Goal: Answer question/provide support: Share knowledge or assist other users

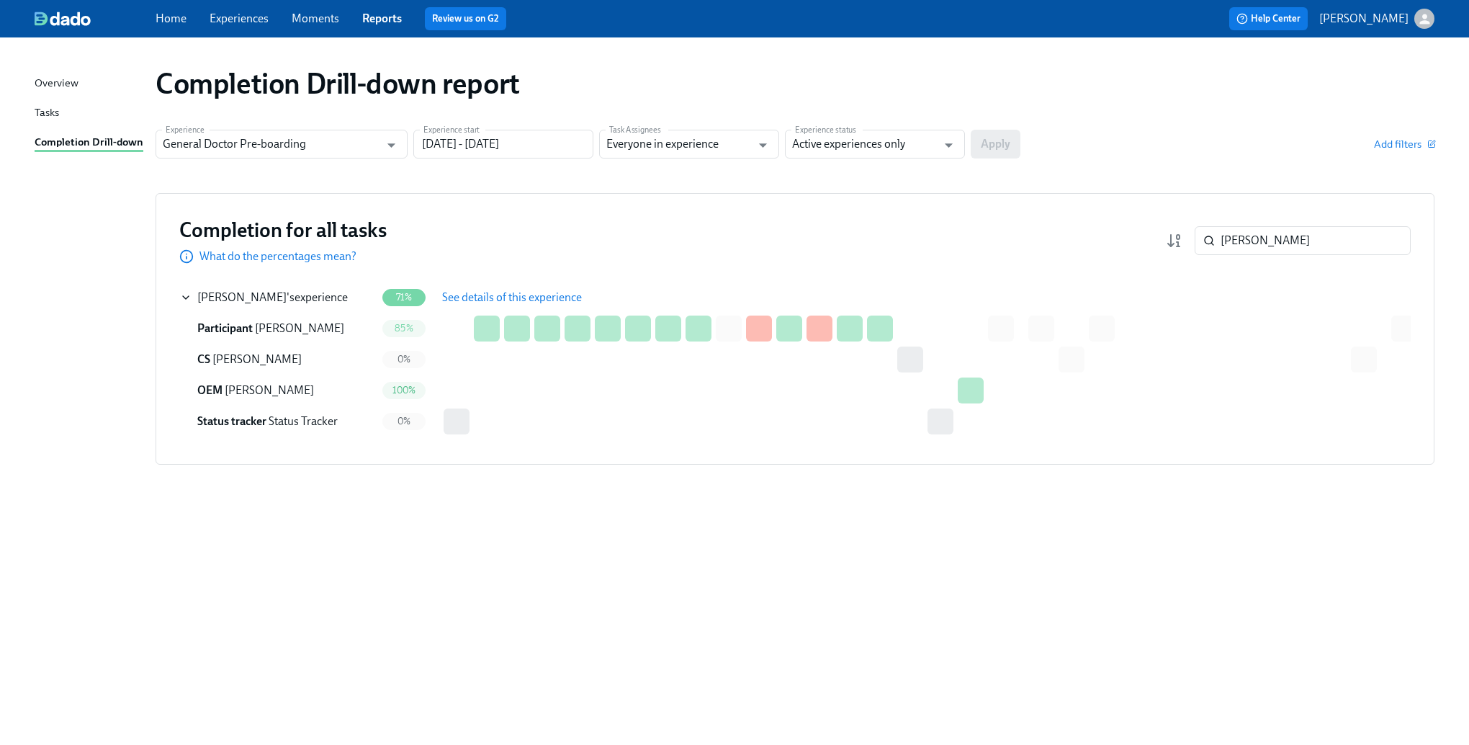
click at [544, 724] on div "Overview Tasks Completion Drill-down Completion Drill-down report Experience Ge…" at bounding box center [734, 390] width 1469 height 707
click at [1249, 240] on input "[PERSON_NAME]" at bounding box center [1316, 240] width 190 height 29
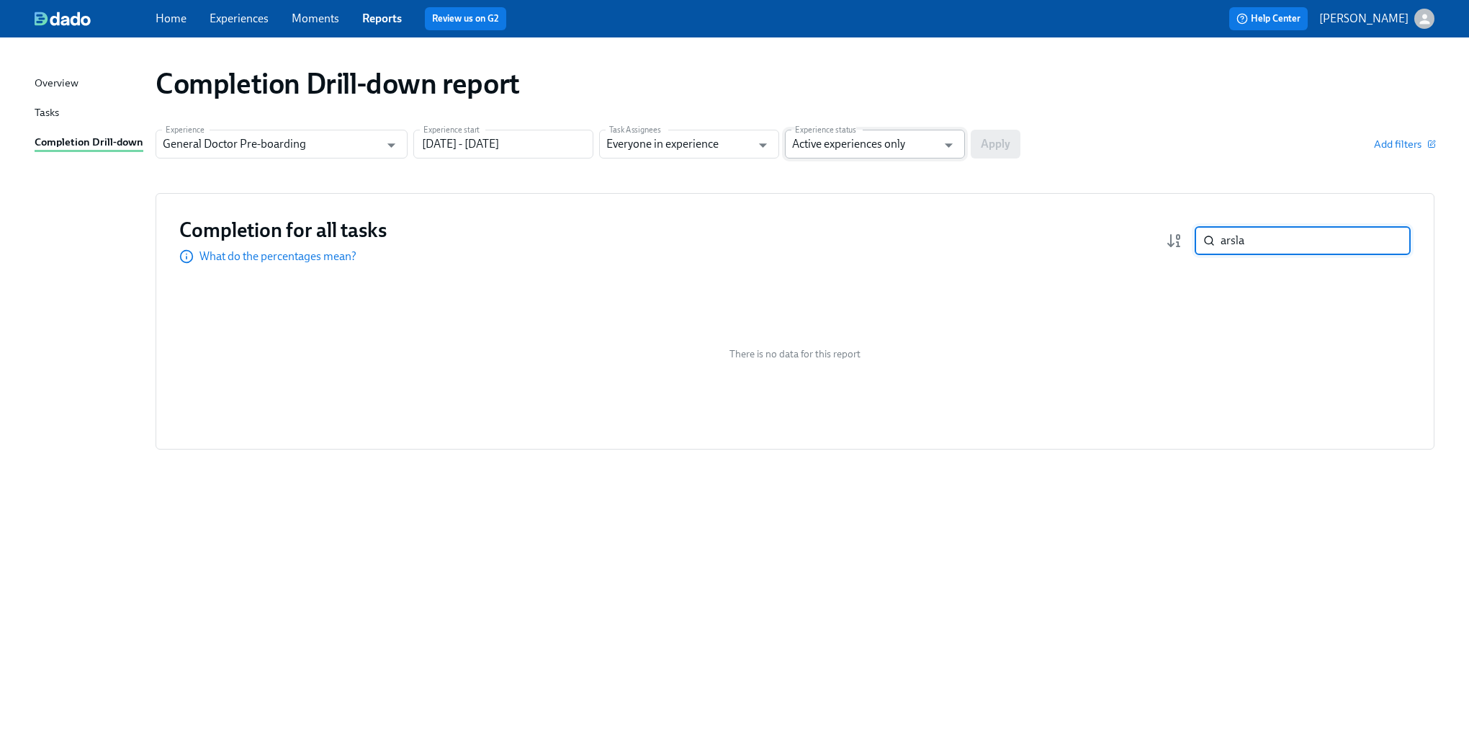
type input "arsla"
click at [899, 151] on input "Active experiences only" at bounding box center [864, 144] width 145 height 29
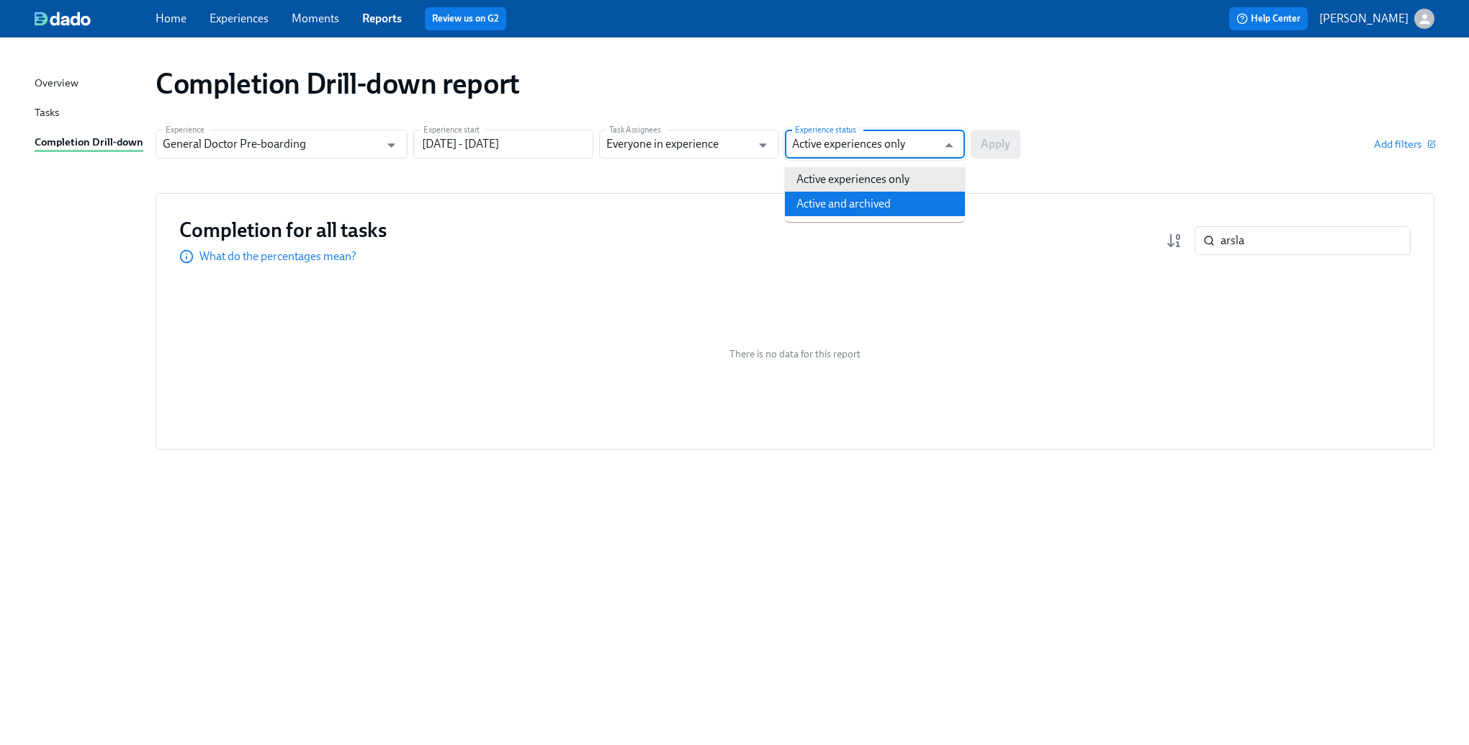
click at [894, 194] on li "Active and archived" at bounding box center [875, 204] width 180 height 24
type input "Active and archived"
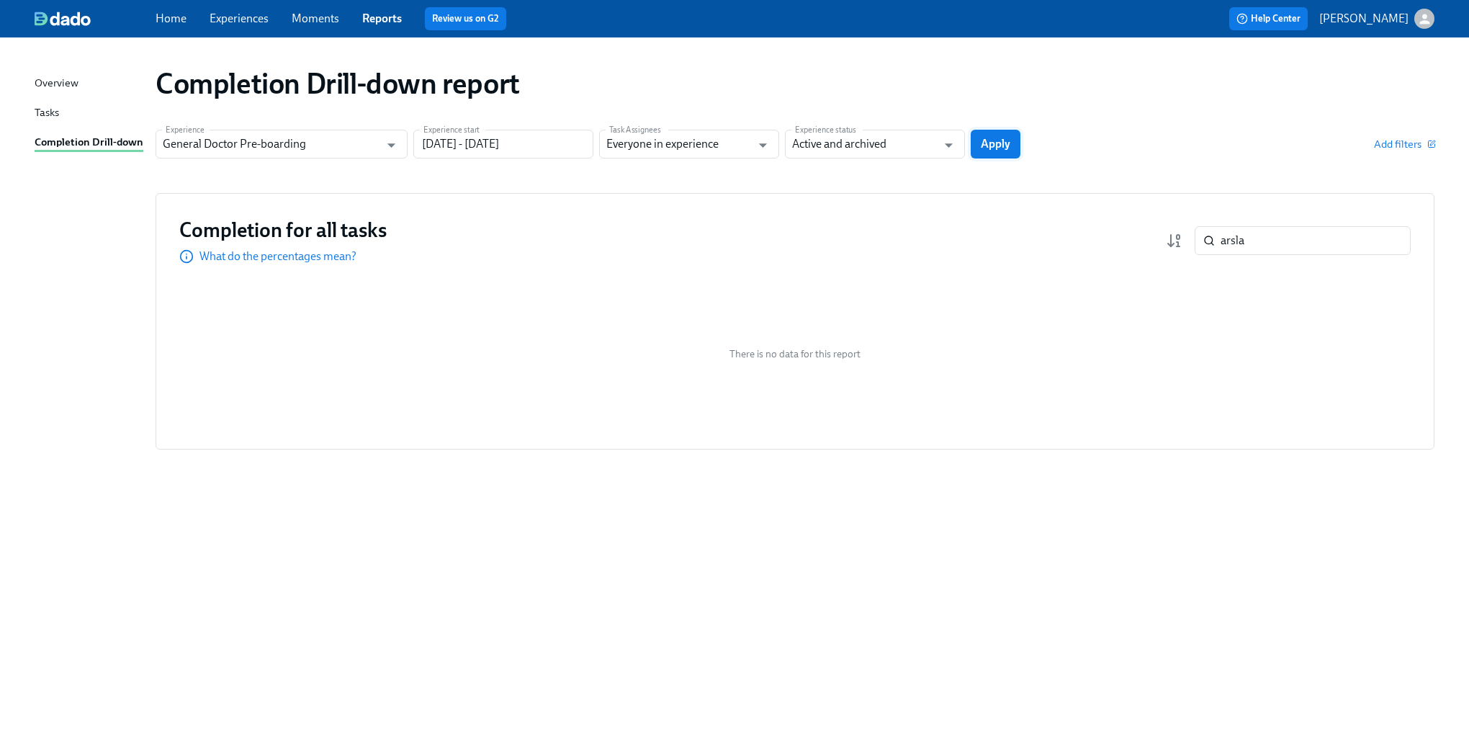
click at [1003, 148] on span "Apply" at bounding box center [996, 144] width 30 height 14
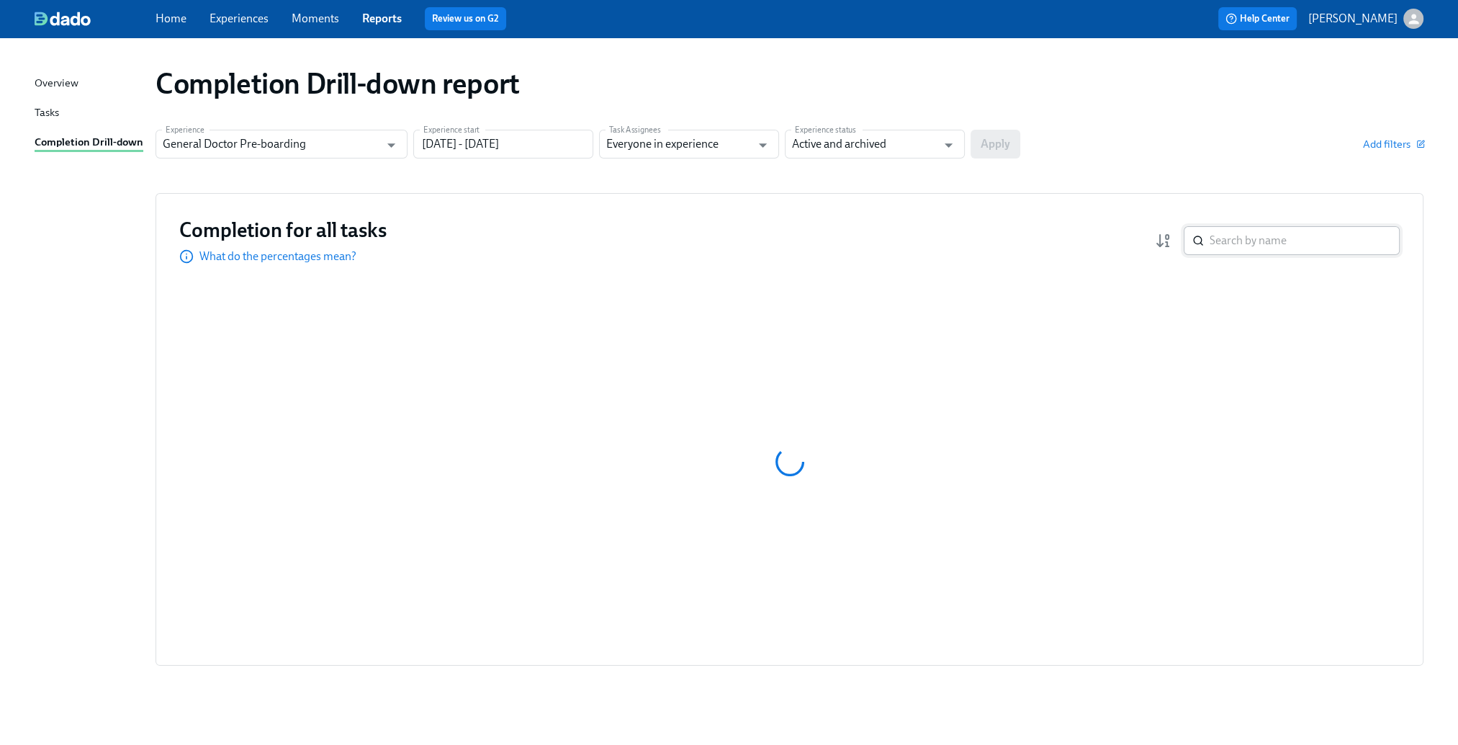
click at [1242, 243] on input "search" at bounding box center [1305, 240] width 190 height 29
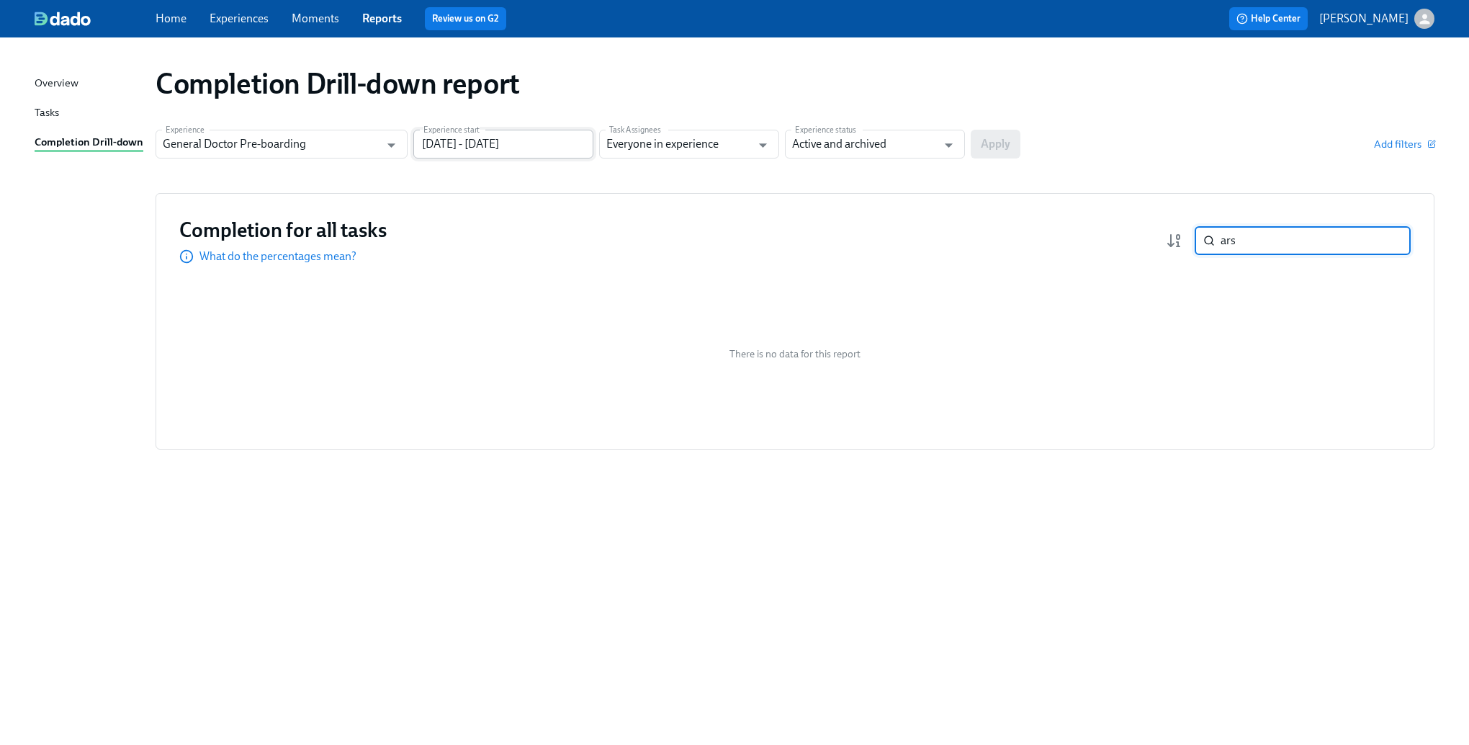
type input "ars"
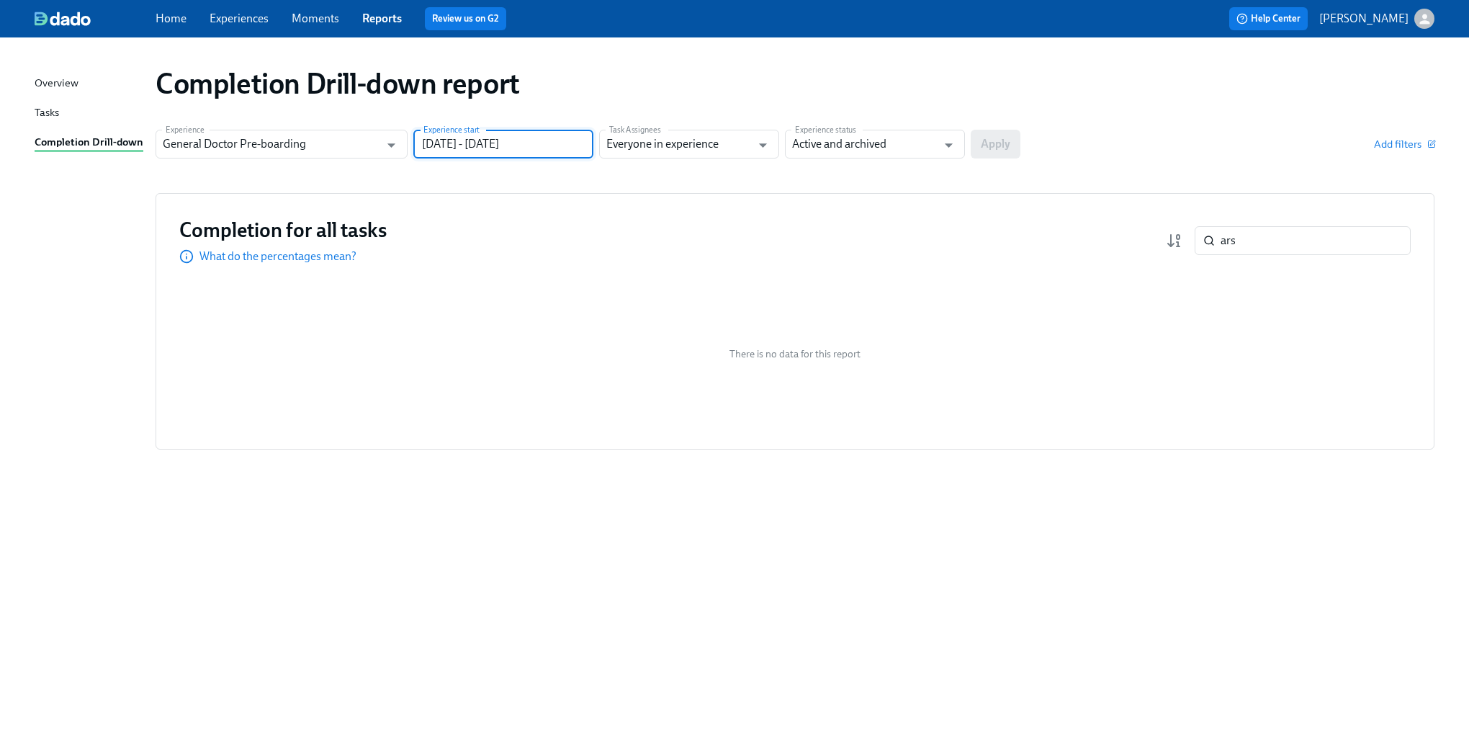
click at [530, 150] on input "[DATE] - [DATE]" at bounding box center [503, 144] width 180 height 29
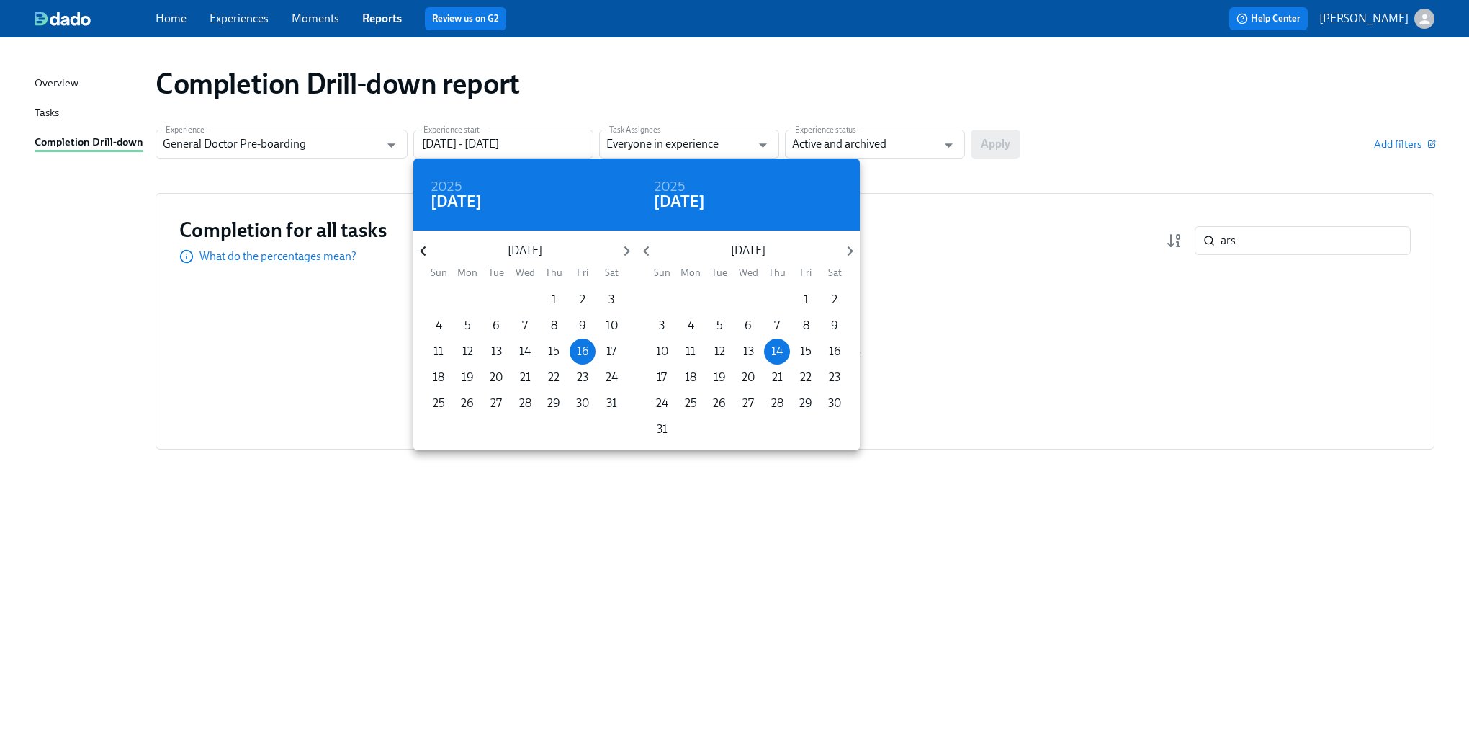
click at [421, 256] on icon "button" at bounding box center [422, 250] width 19 height 19
click at [455, 327] on span "6" at bounding box center [467, 326] width 26 height 16
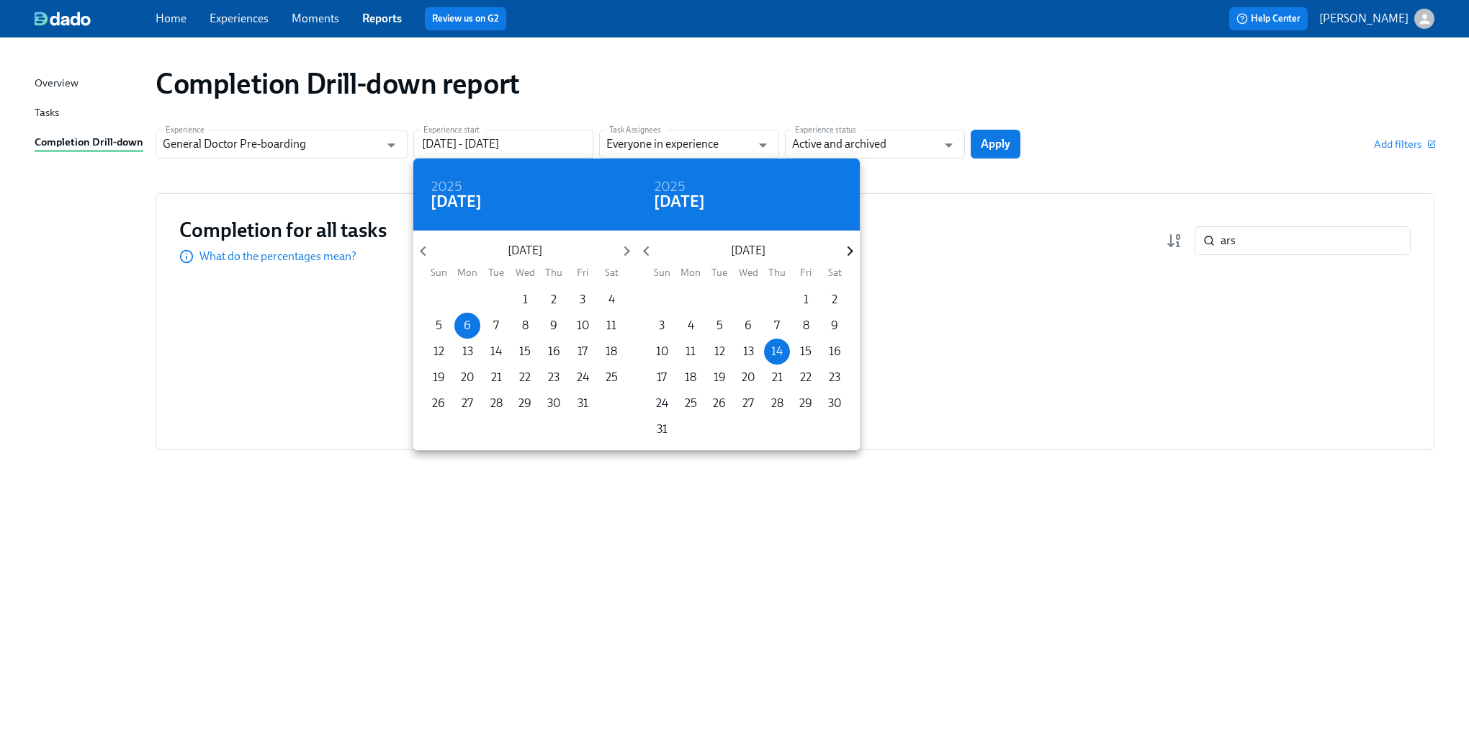
click at [848, 242] on icon "button" at bounding box center [849, 250] width 19 height 19
click at [827, 377] on span "27" at bounding box center [835, 377] width 26 height 16
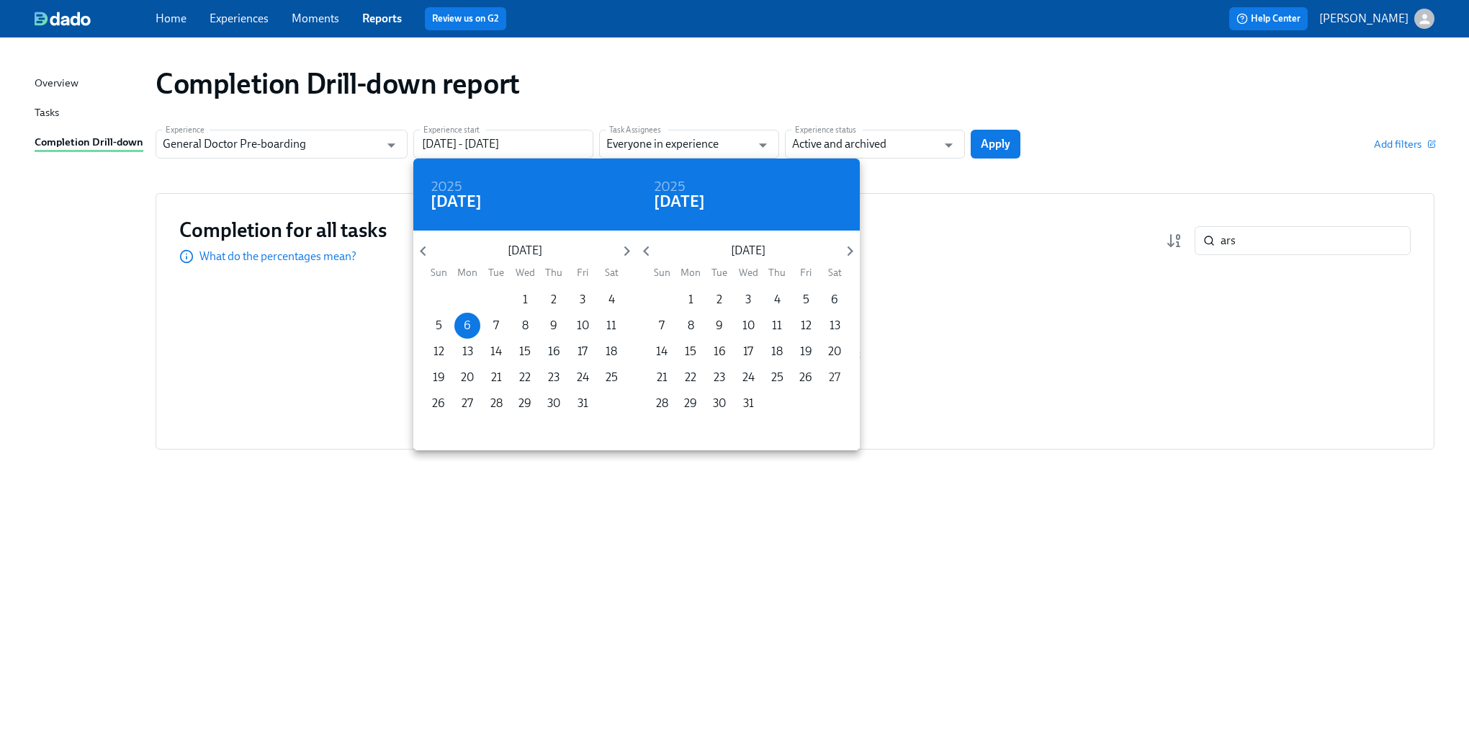
type input "[DATE] - [DATE]"
click at [1001, 140] on div at bounding box center [734, 372] width 1469 height 745
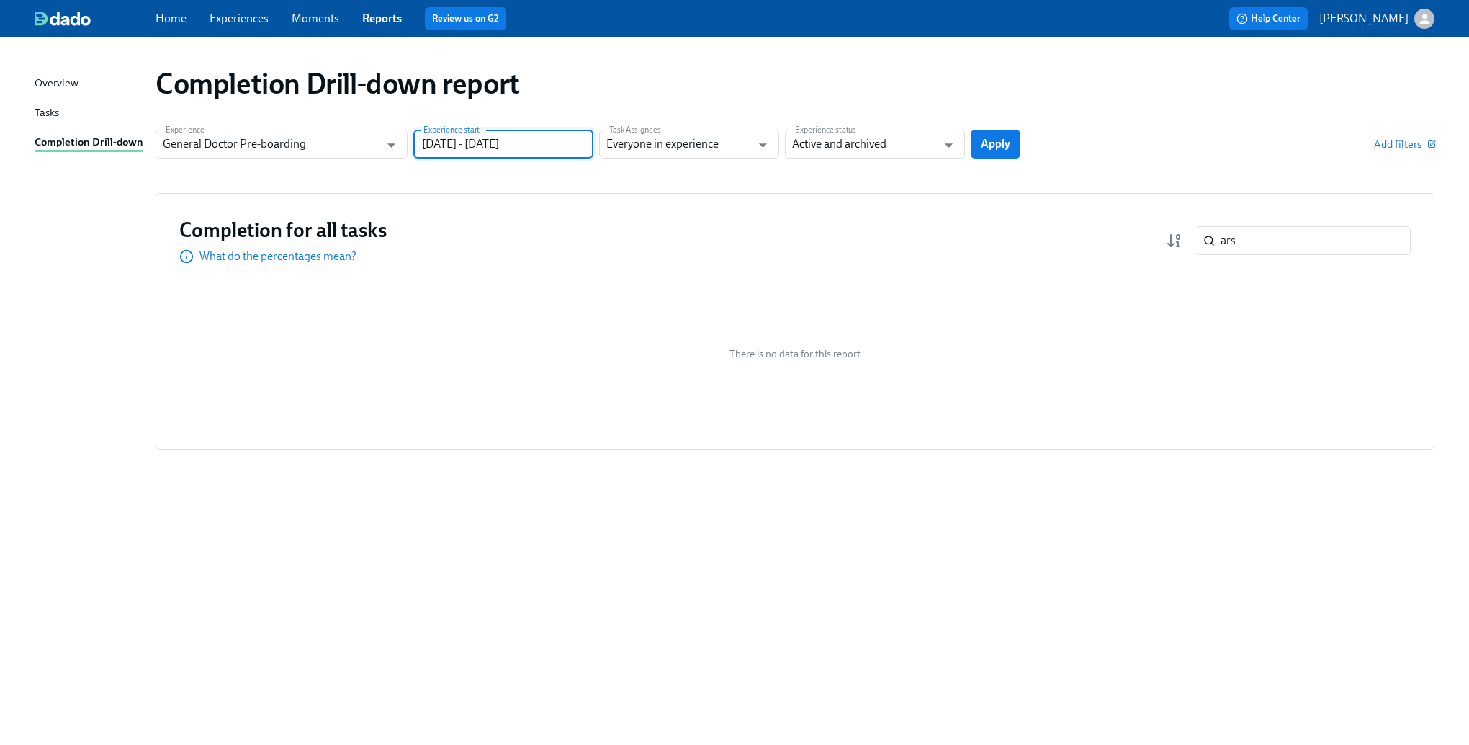
click at [1004, 140] on span "Apply" at bounding box center [996, 144] width 30 height 14
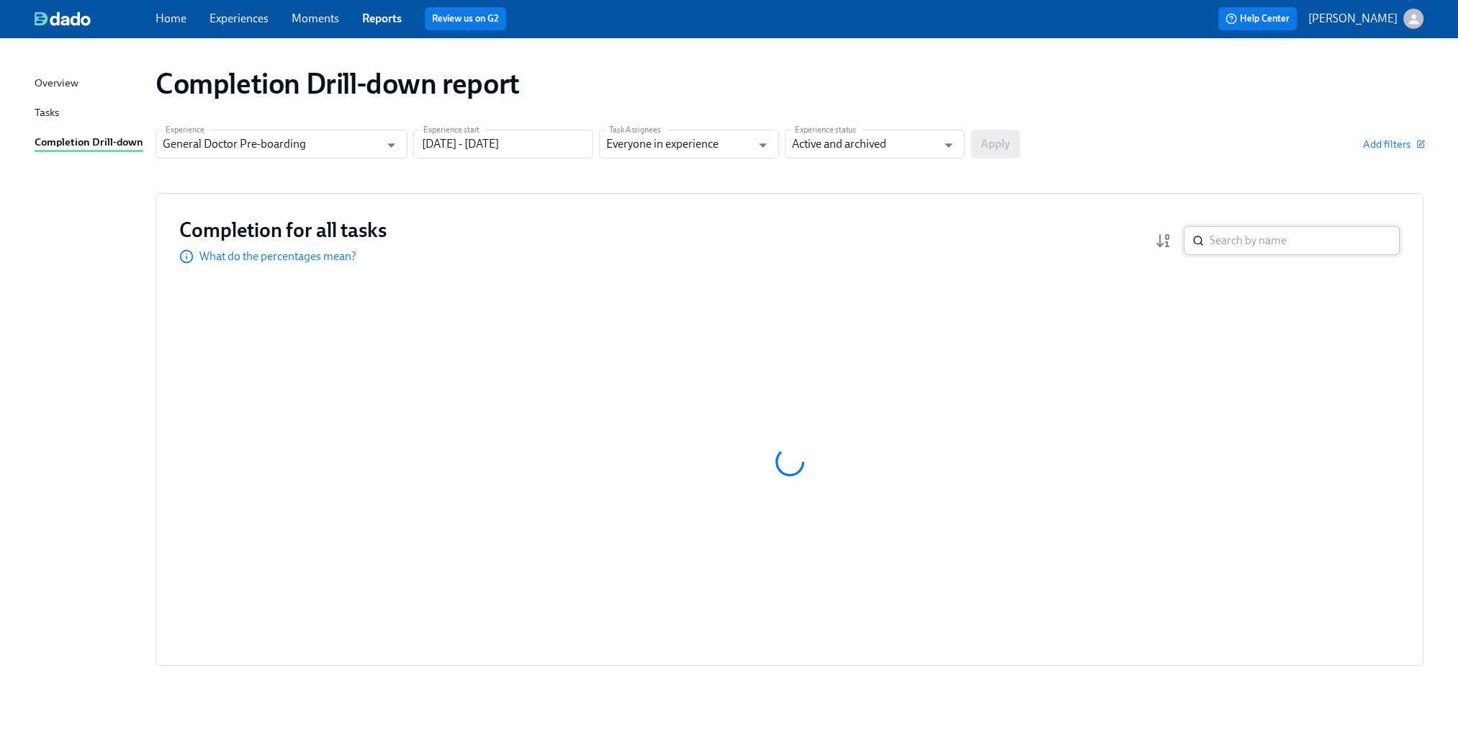
click at [1260, 248] on input "search" at bounding box center [1305, 240] width 190 height 29
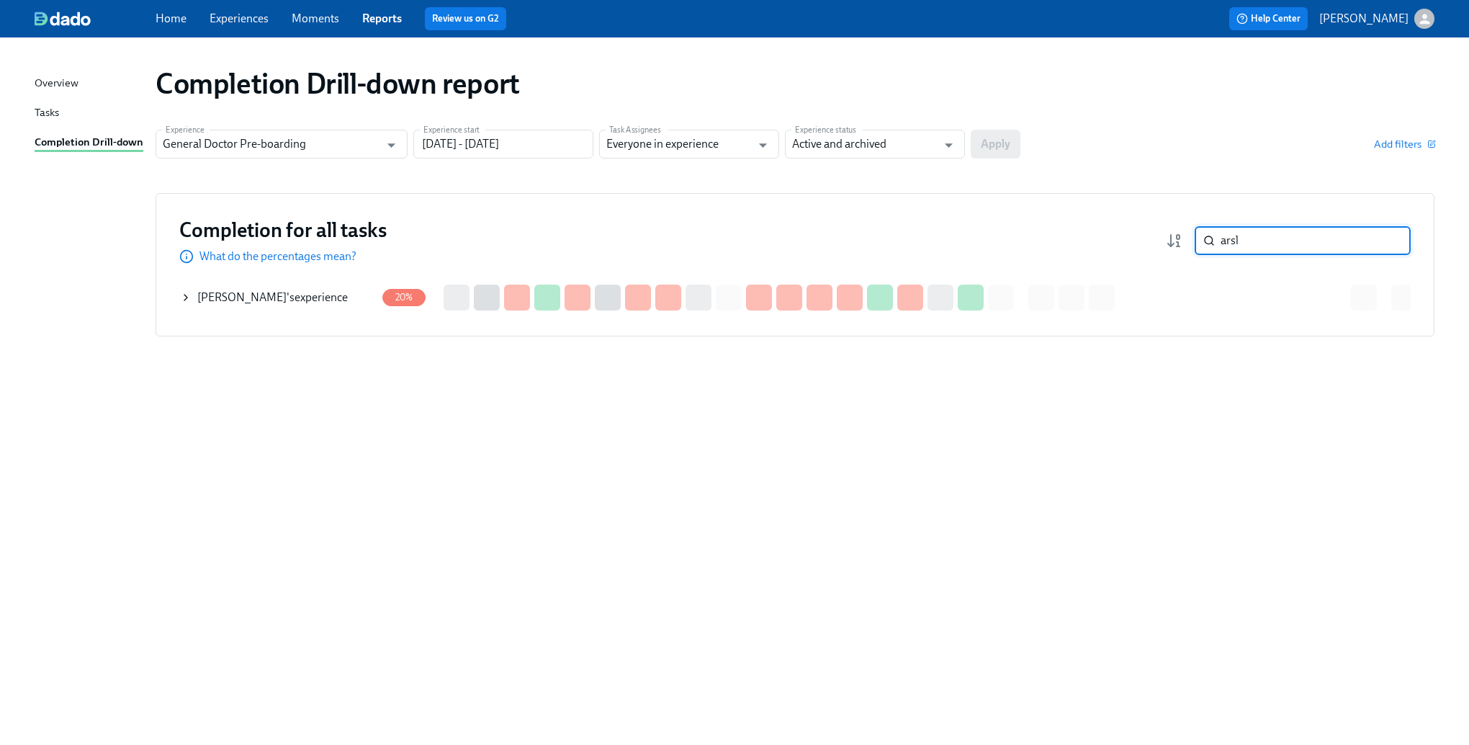
type input "arsl"
click at [192, 292] on div "[PERSON_NAME] 's experience" at bounding box center [278, 297] width 196 height 29
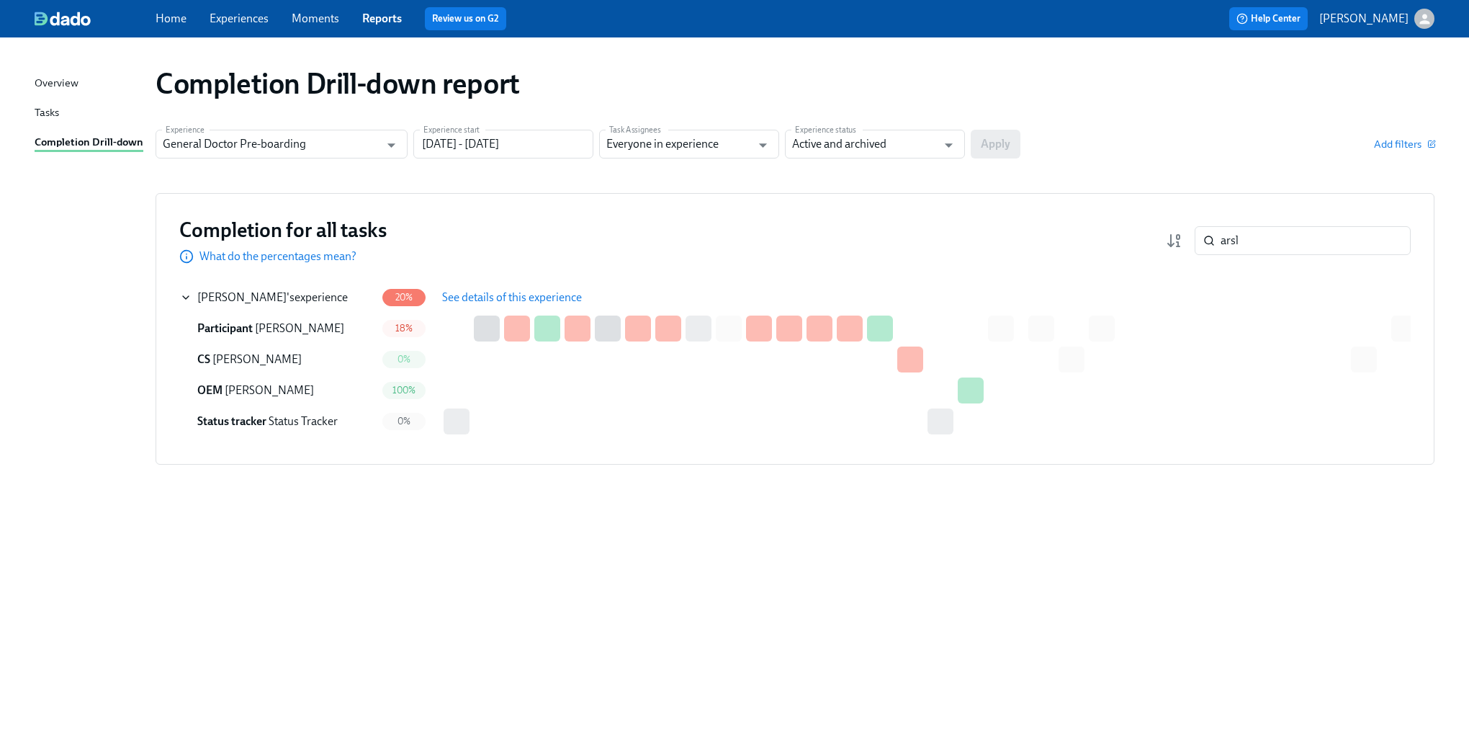
click at [549, 294] on span "See details of this experience" at bounding box center [512, 297] width 140 height 14
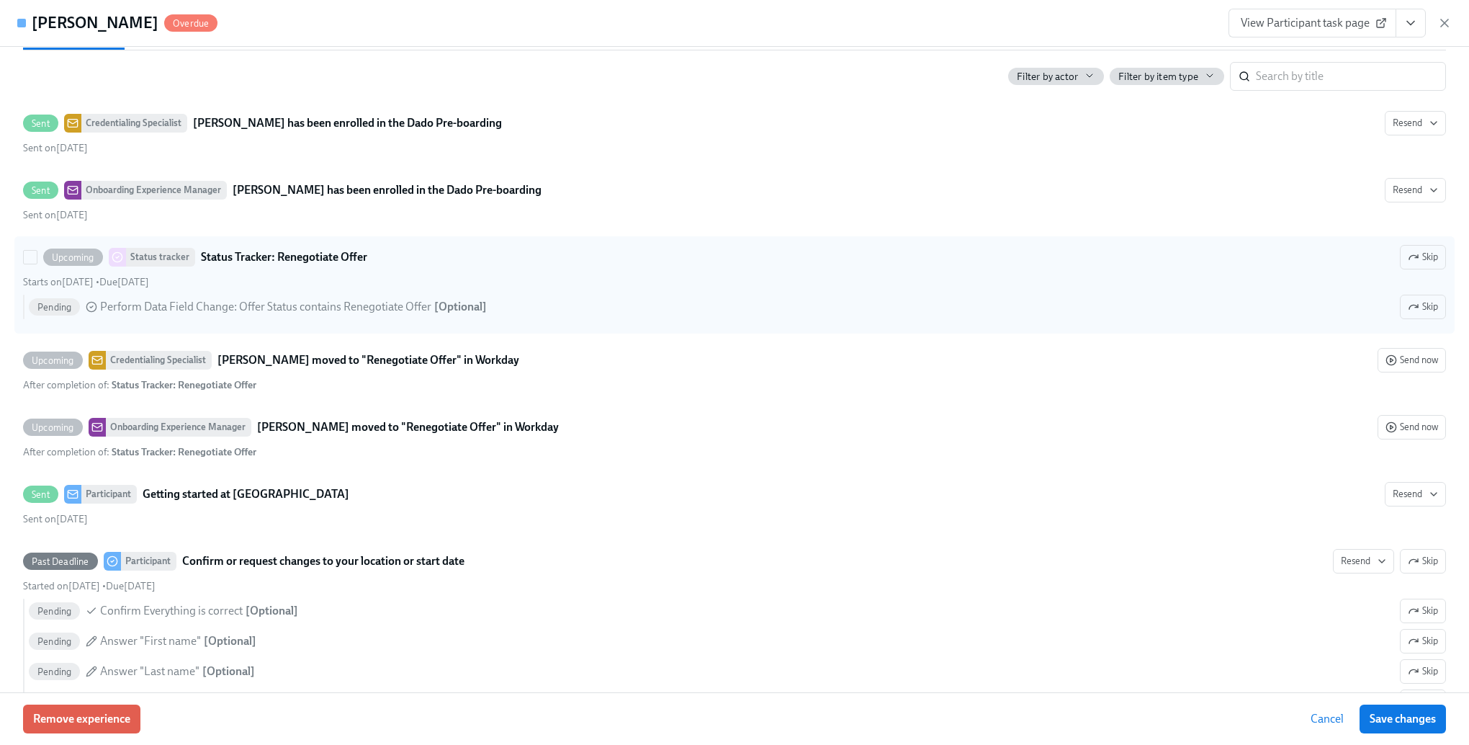
scroll to position [1080, 0]
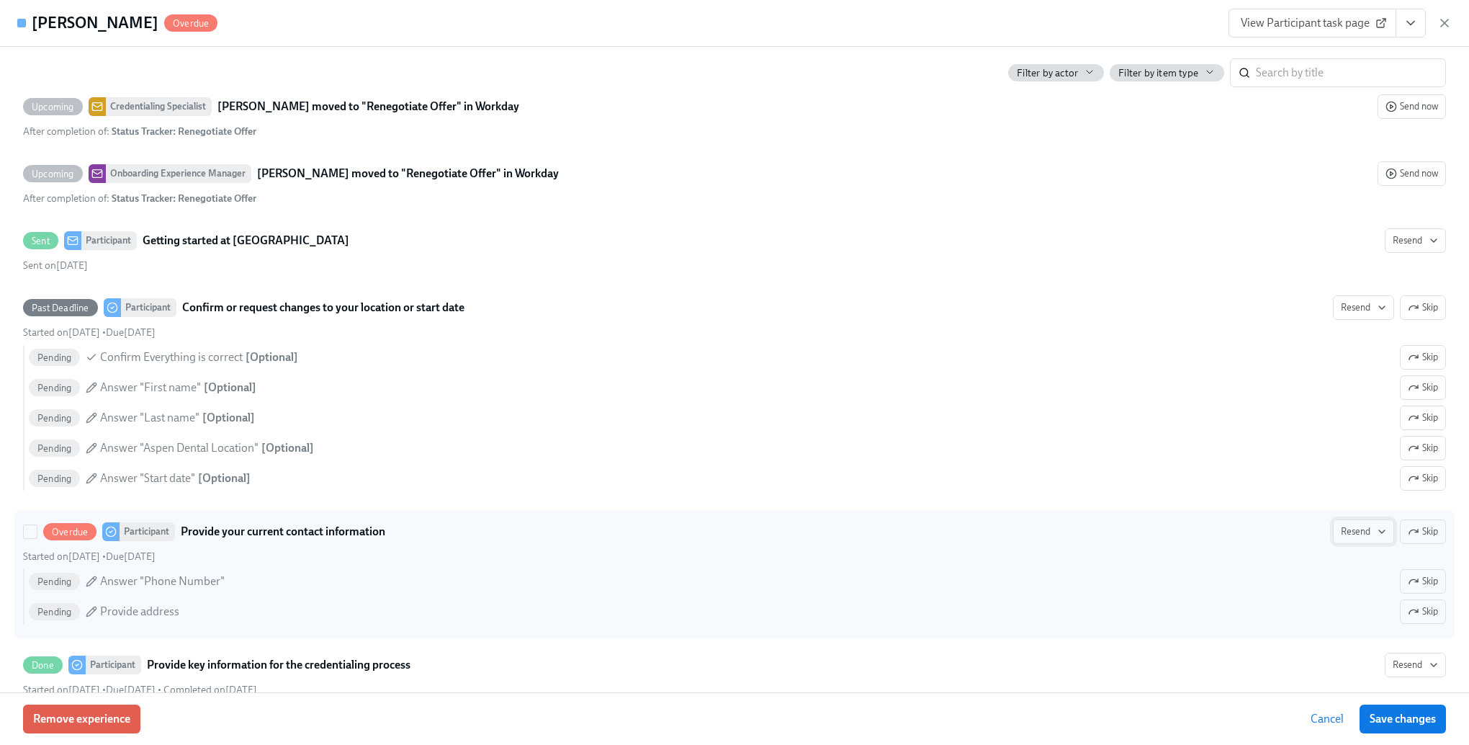
click at [1362, 539] on span "Resend" at bounding box center [1363, 531] width 45 height 14
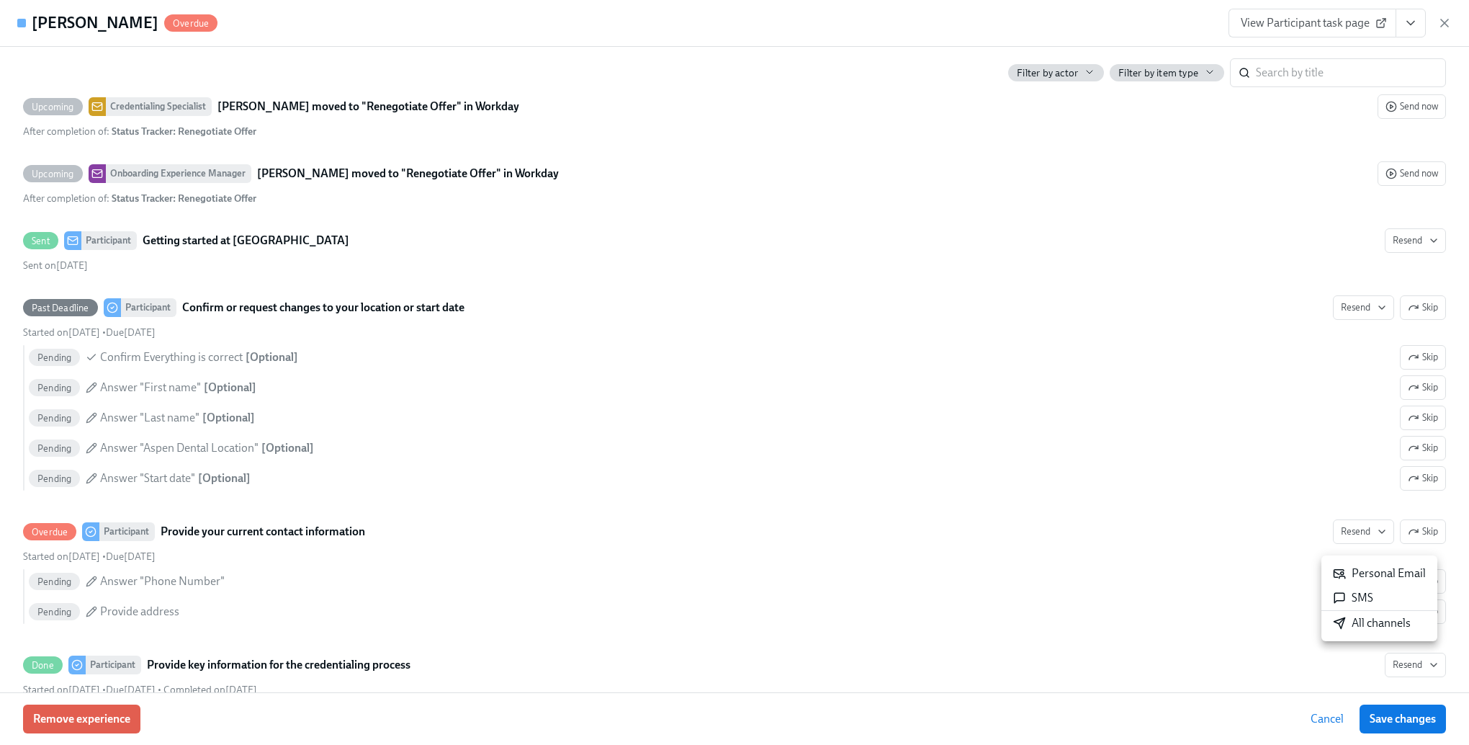
click at [1358, 627] on div "All channels" at bounding box center [1372, 623] width 78 height 16
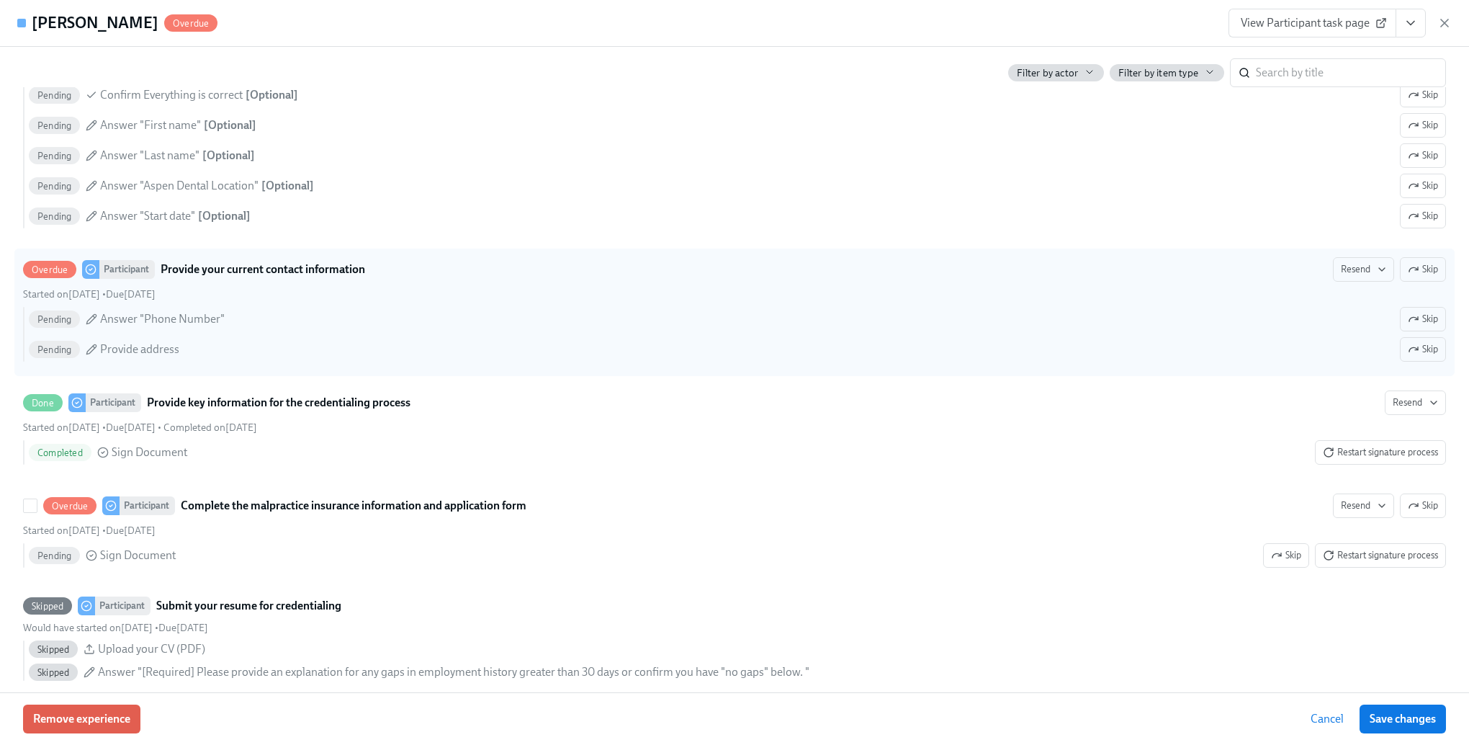
scroll to position [1440, 0]
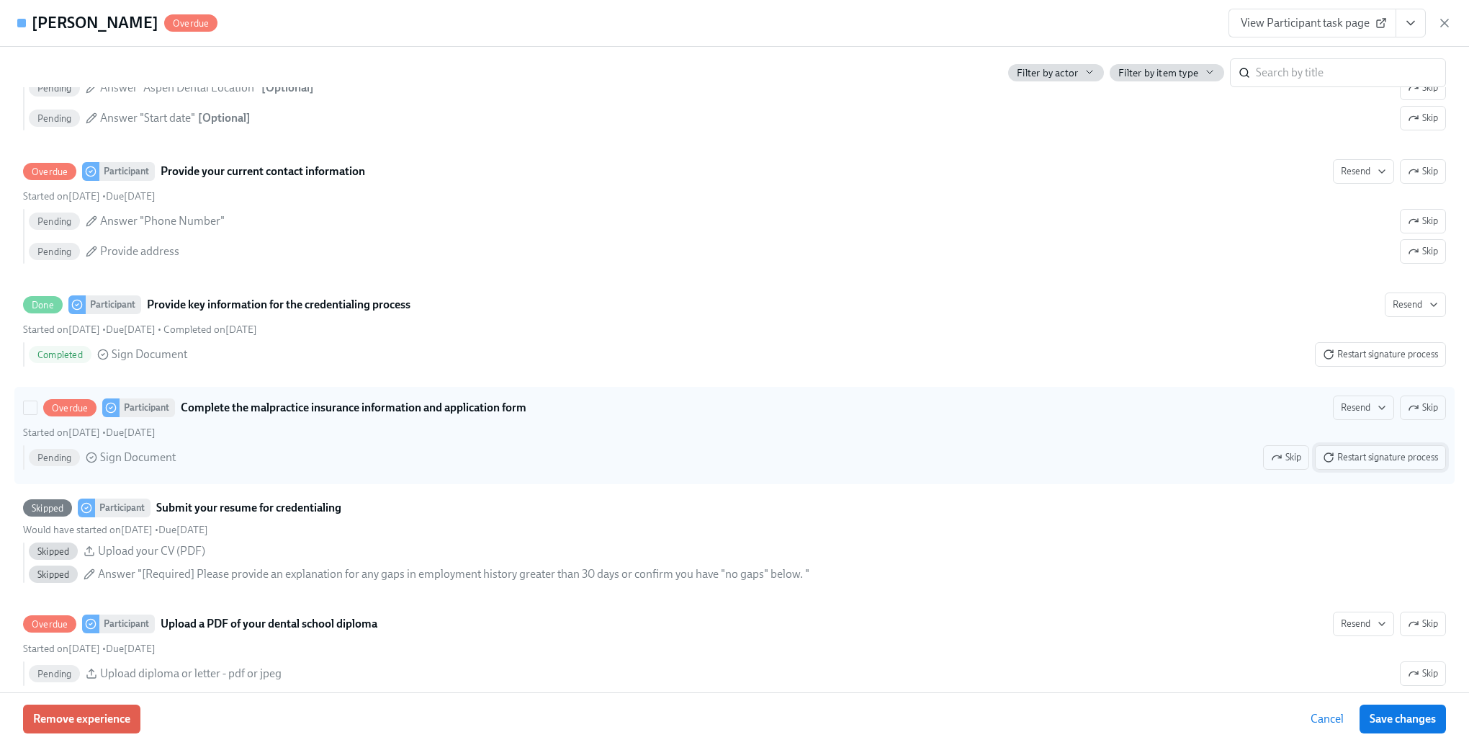
click at [1360, 463] on span "Restart signature process" at bounding box center [1380, 457] width 115 height 14
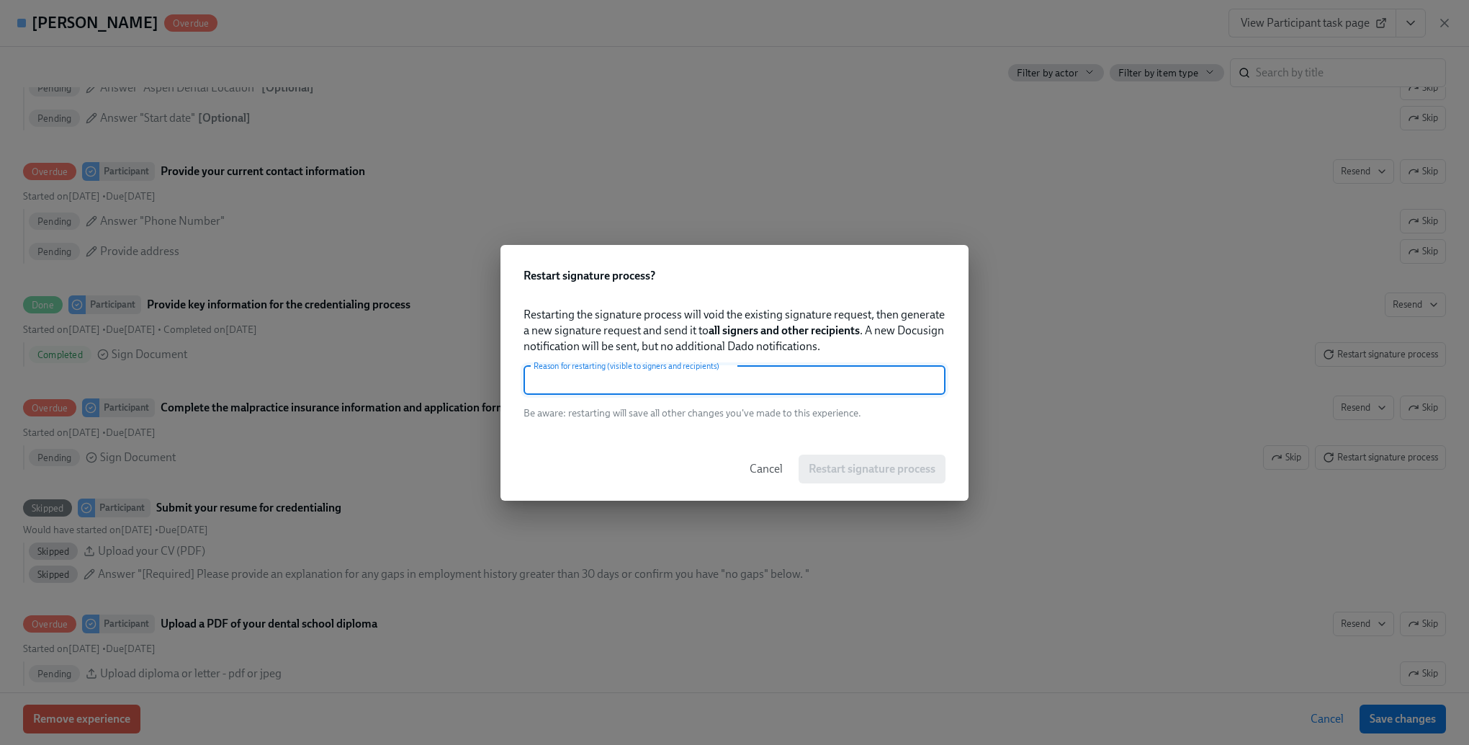
click at [663, 378] on input "text" at bounding box center [735, 380] width 422 height 29
type input "needs signature expired"
click at [892, 465] on span "Restart signature process" at bounding box center [872, 469] width 127 height 14
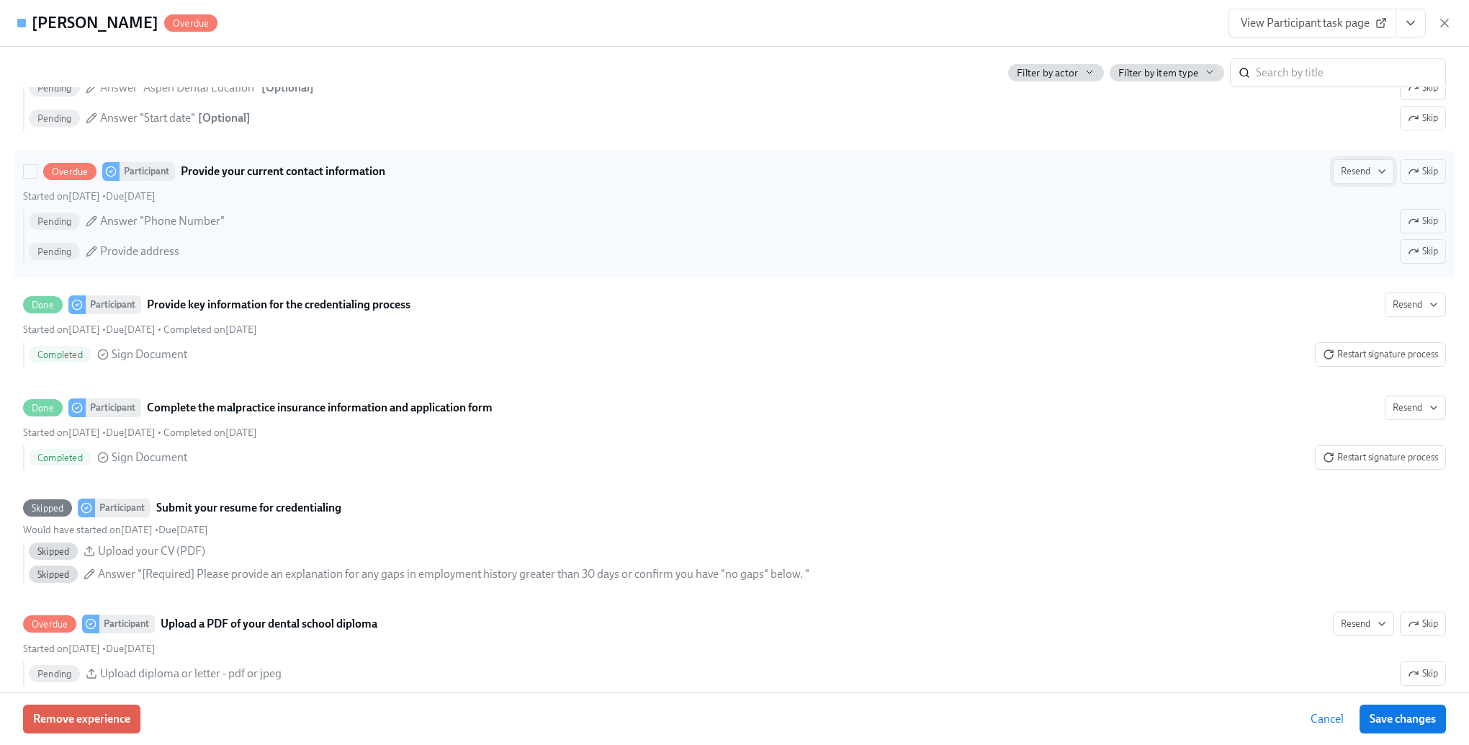
click at [1347, 179] on span "Resend" at bounding box center [1363, 171] width 45 height 14
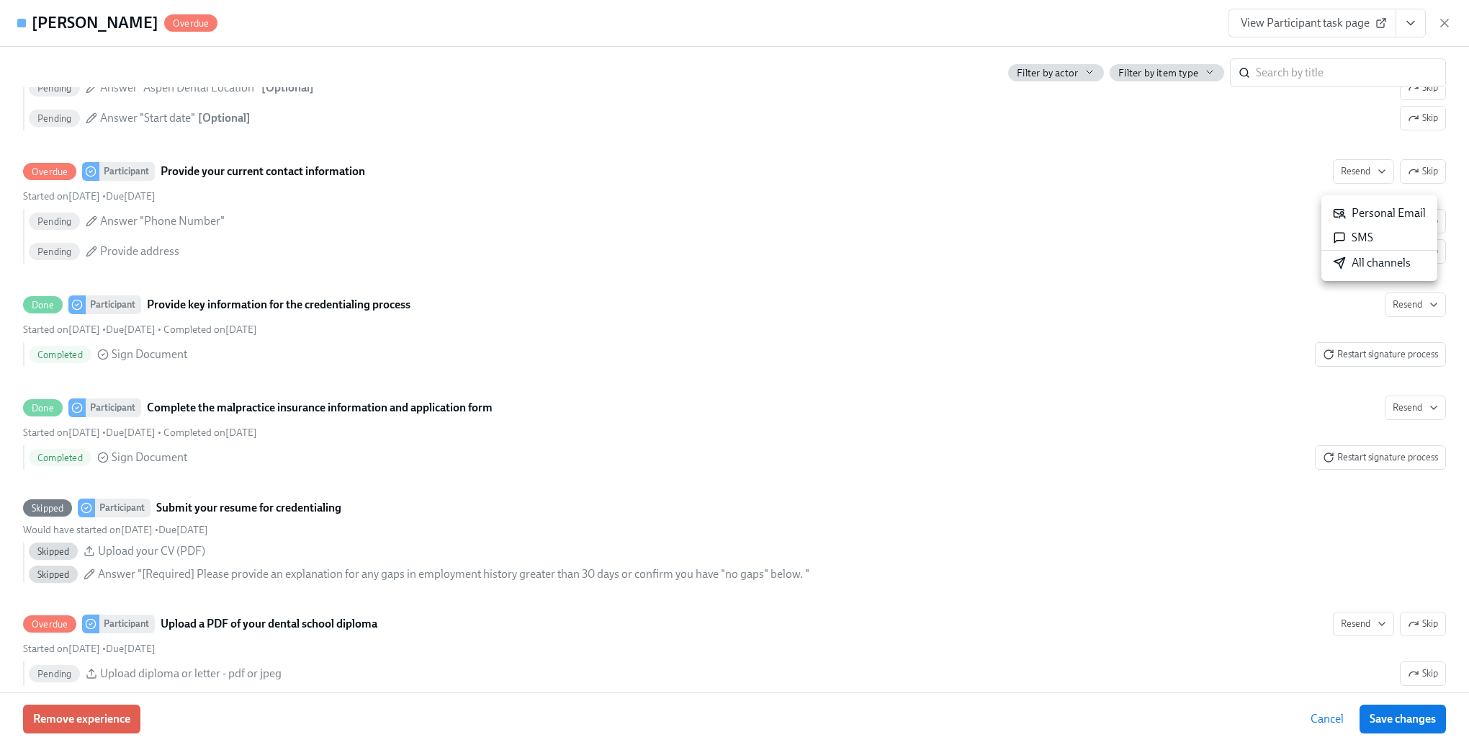
click at [1368, 262] on div "All channels" at bounding box center [1372, 263] width 78 height 16
click at [897, 261] on div at bounding box center [734, 372] width 1469 height 745
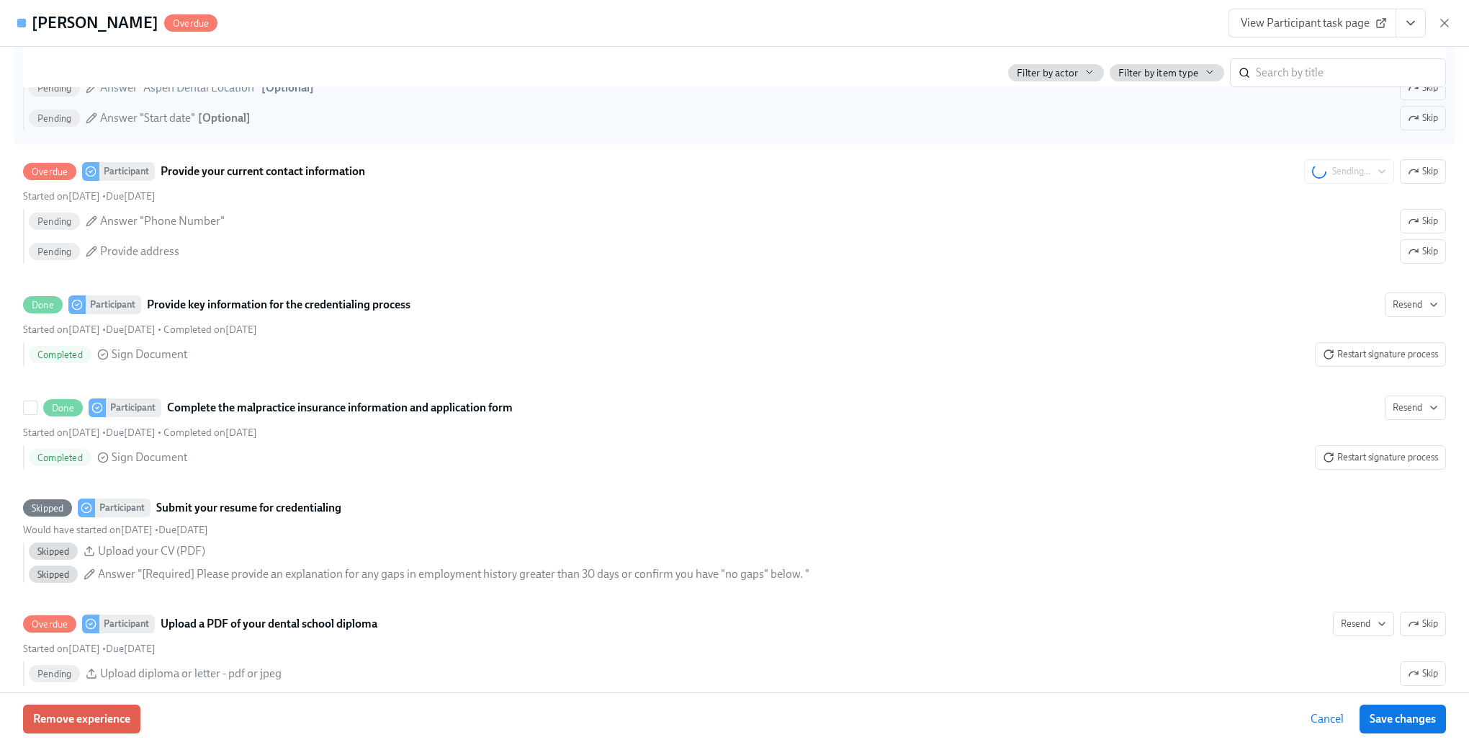
scroll to position [1800, 0]
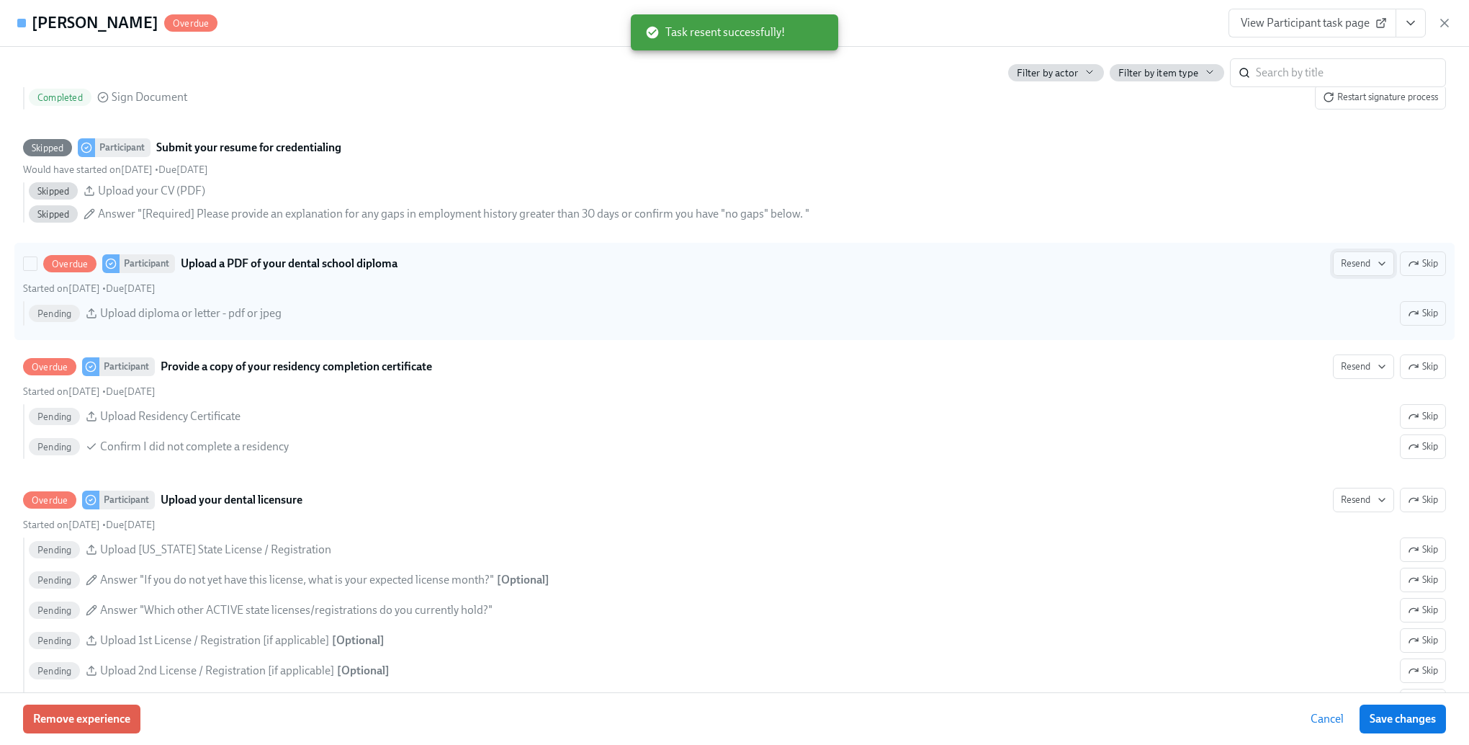
click at [1341, 271] on span "Resend" at bounding box center [1363, 263] width 45 height 14
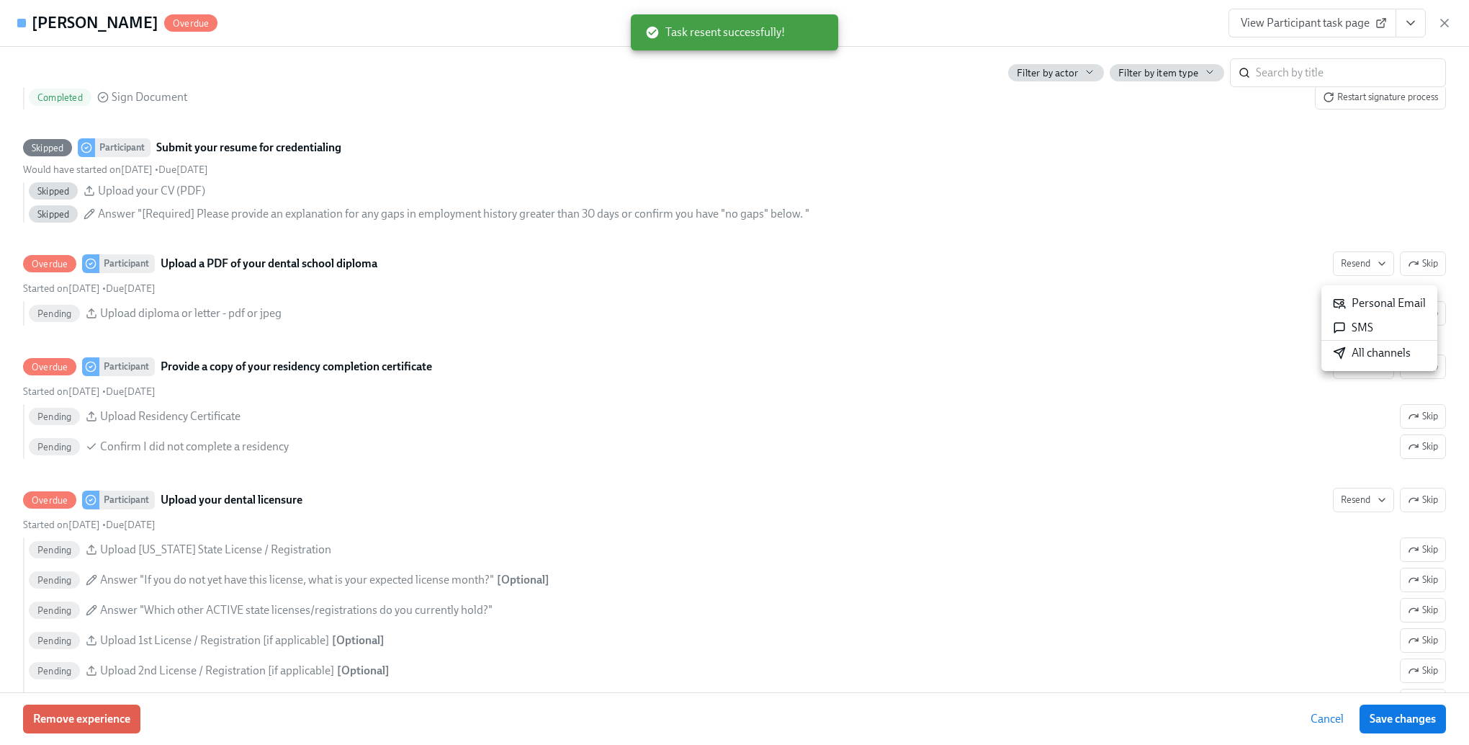
click at [1355, 360] on div "All channels" at bounding box center [1372, 353] width 78 height 16
click at [827, 331] on div at bounding box center [734, 372] width 1469 height 745
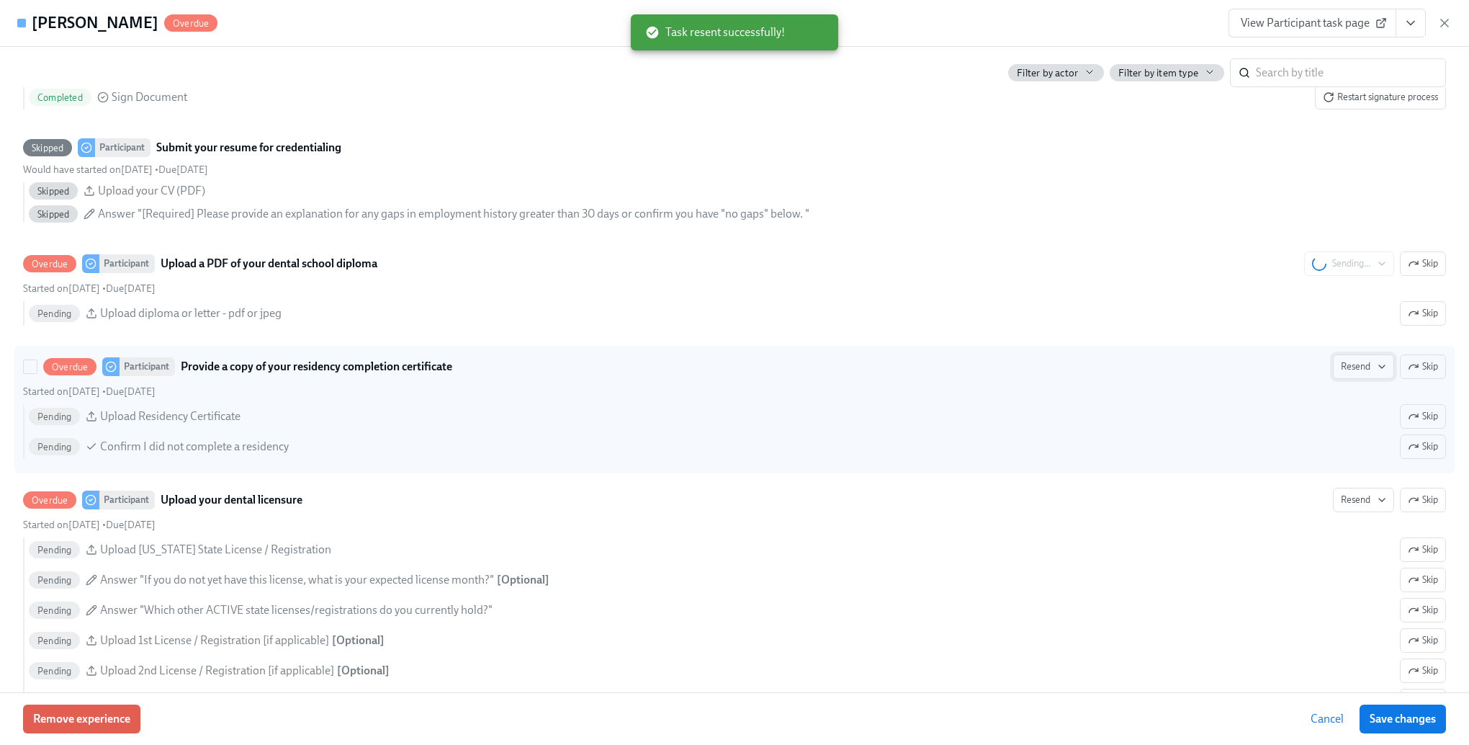
click at [1348, 374] on span "Resend" at bounding box center [1363, 366] width 45 height 14
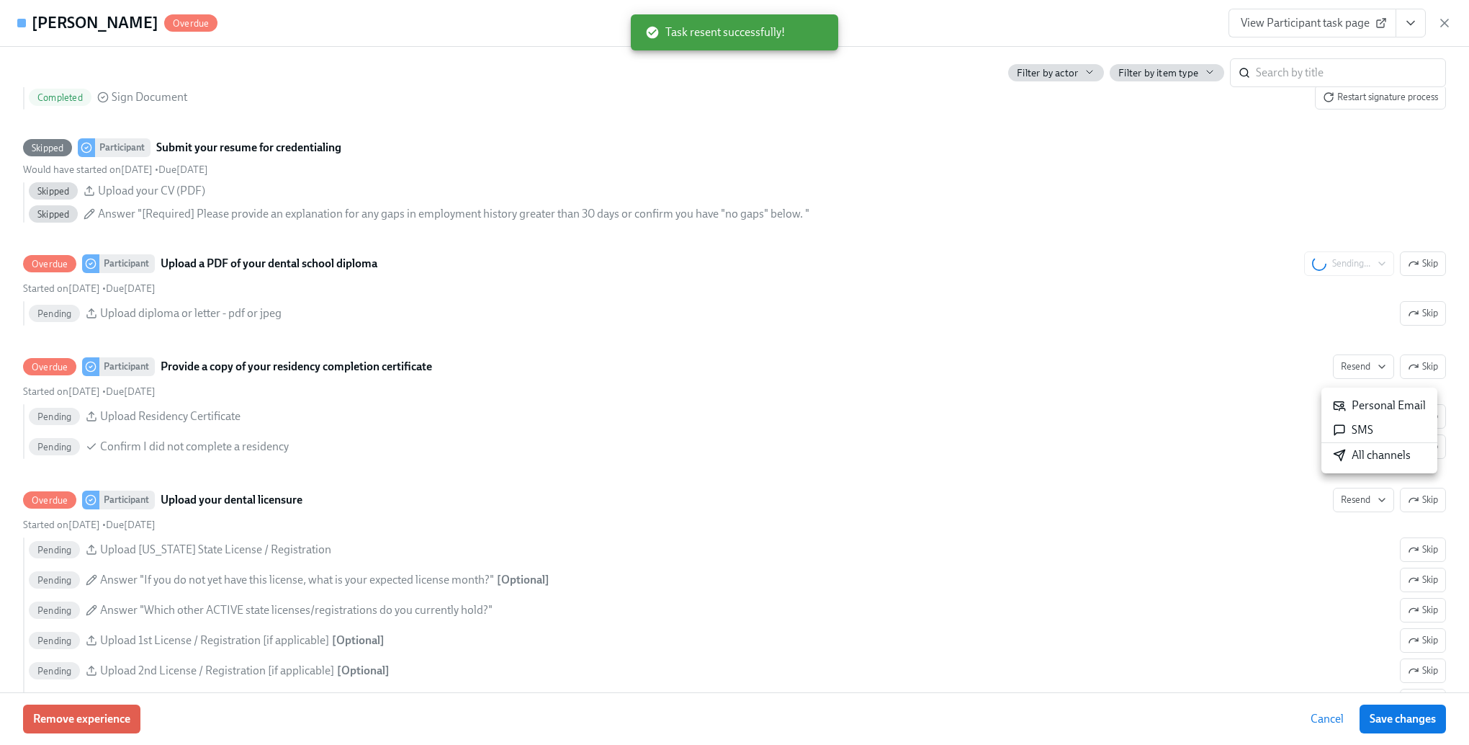
click at [1352, 459] on div "All channels" at bounding box center [1372, 455] width 78 height 16
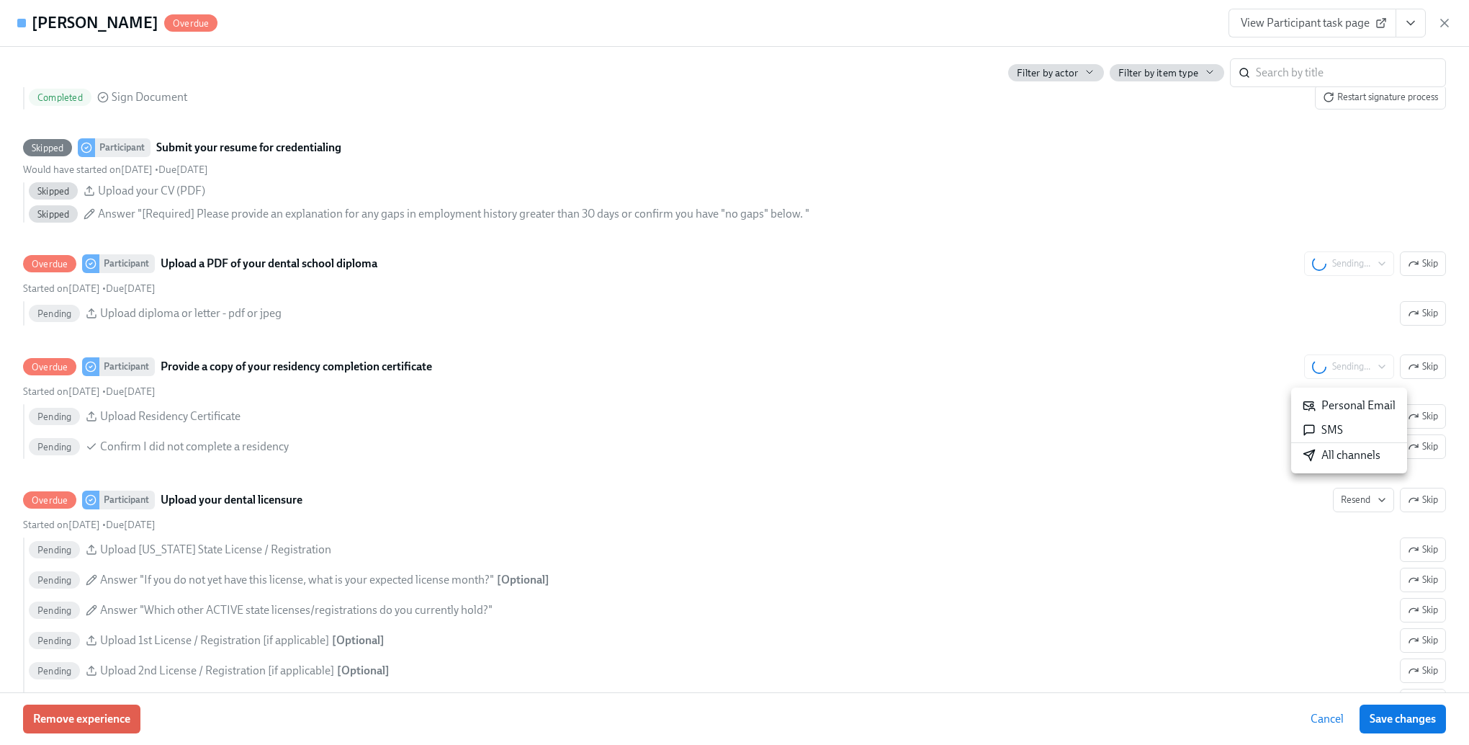
click at [855, 417] on div at bounding box center [734, 372] width 1469 height 745
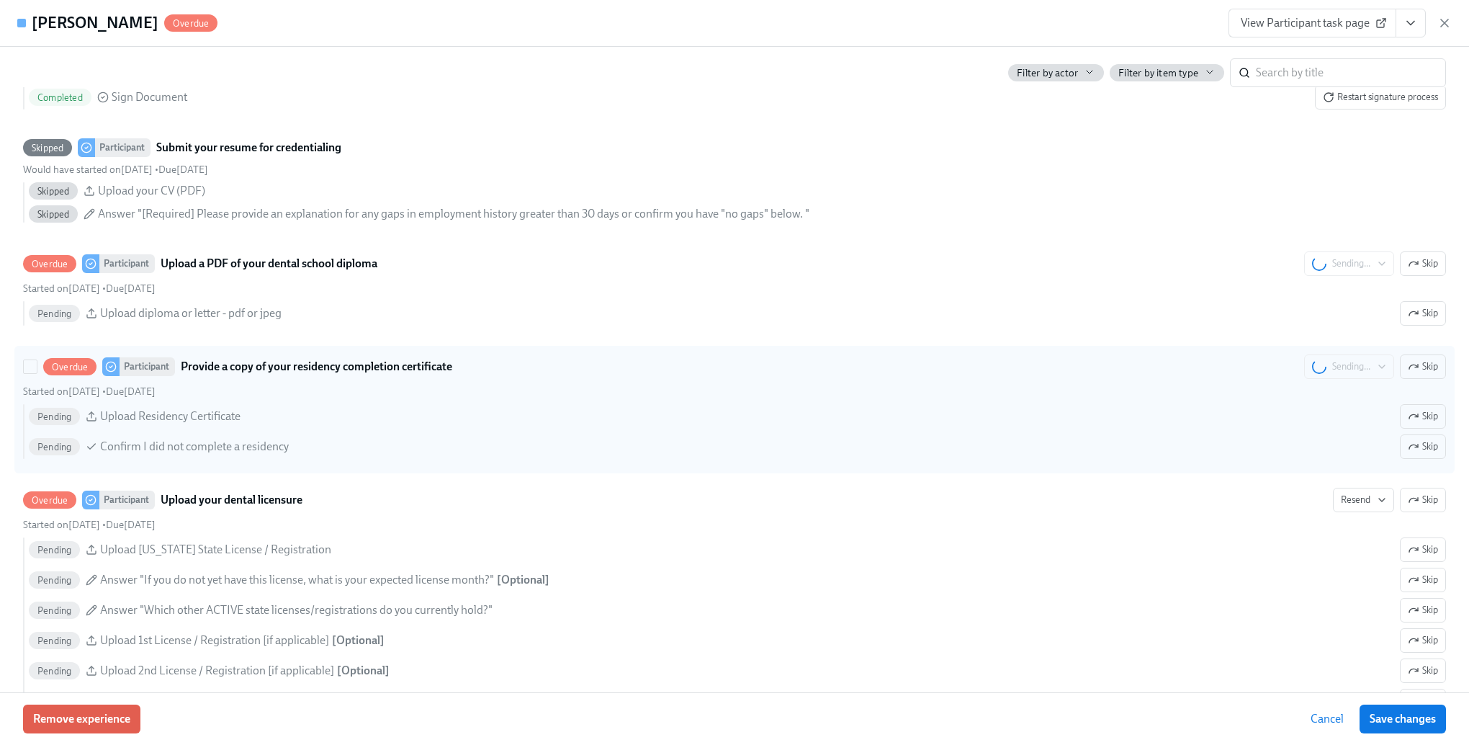
scroll to position [2088, 0]
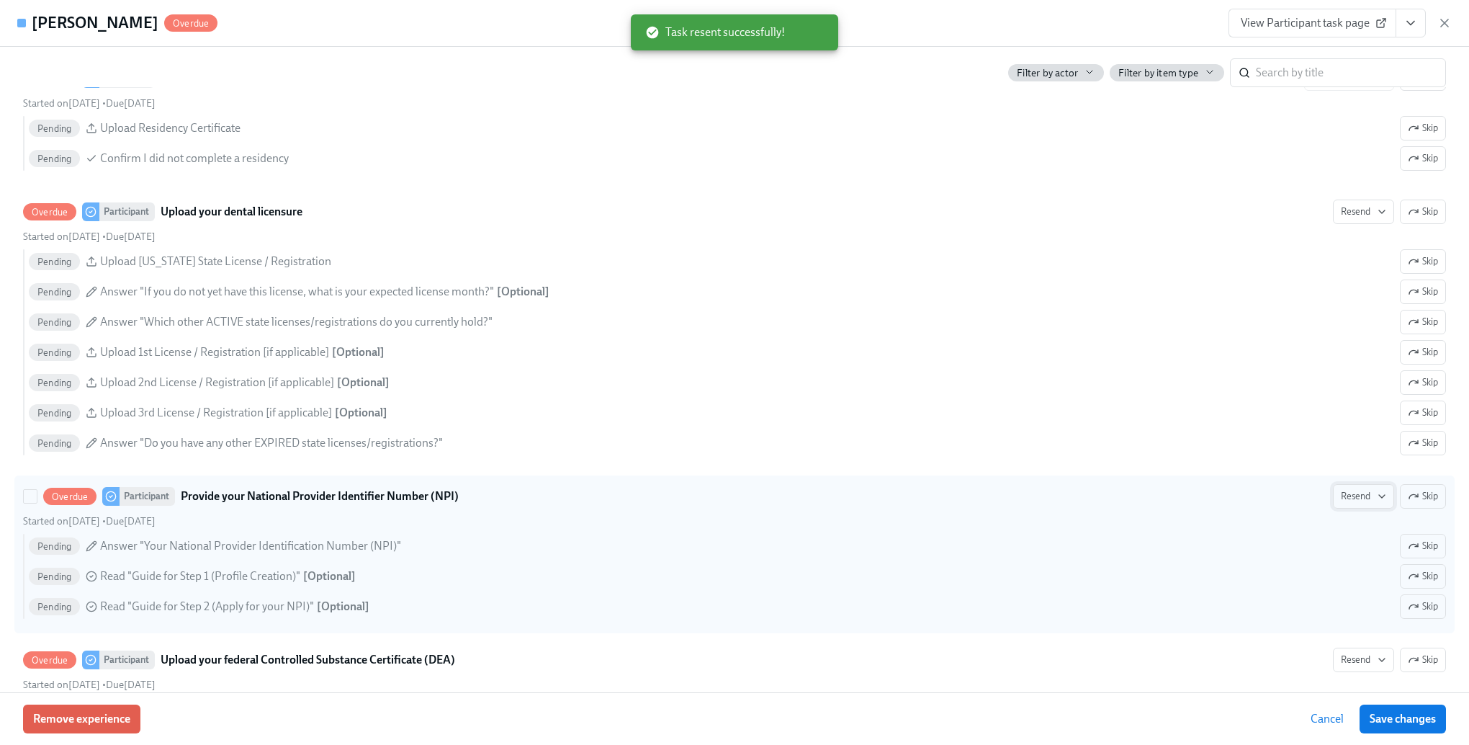
click at [1341, 500] on span "Resend" at bounding box center [1363, 496] width 45 height 14
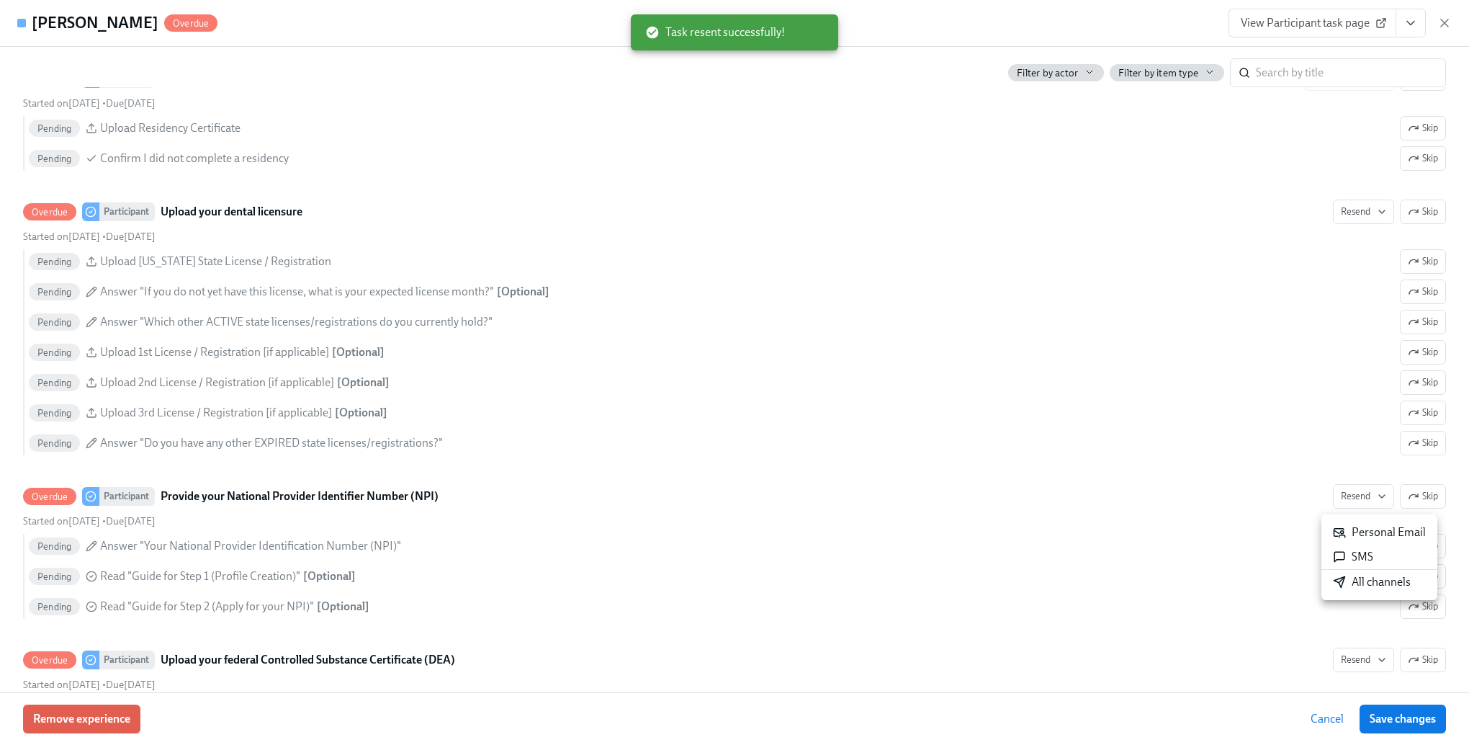
click at [1359, 584] on div "All channels" at bounding box center [1372, 582] width 78 height 16
click at [899, 451] on div at bounding box center [734, 372] width 1469 height 745
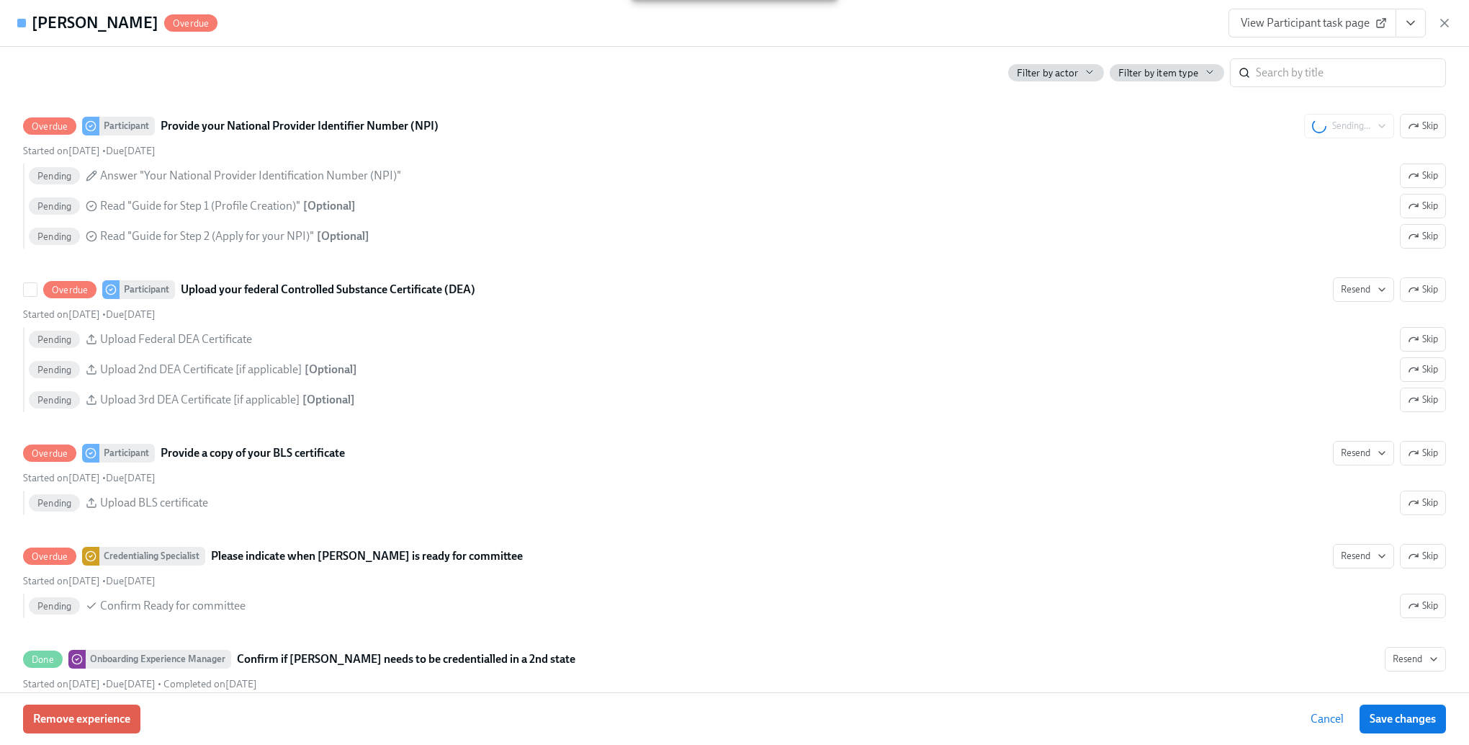
scroll to position [2521, 0]
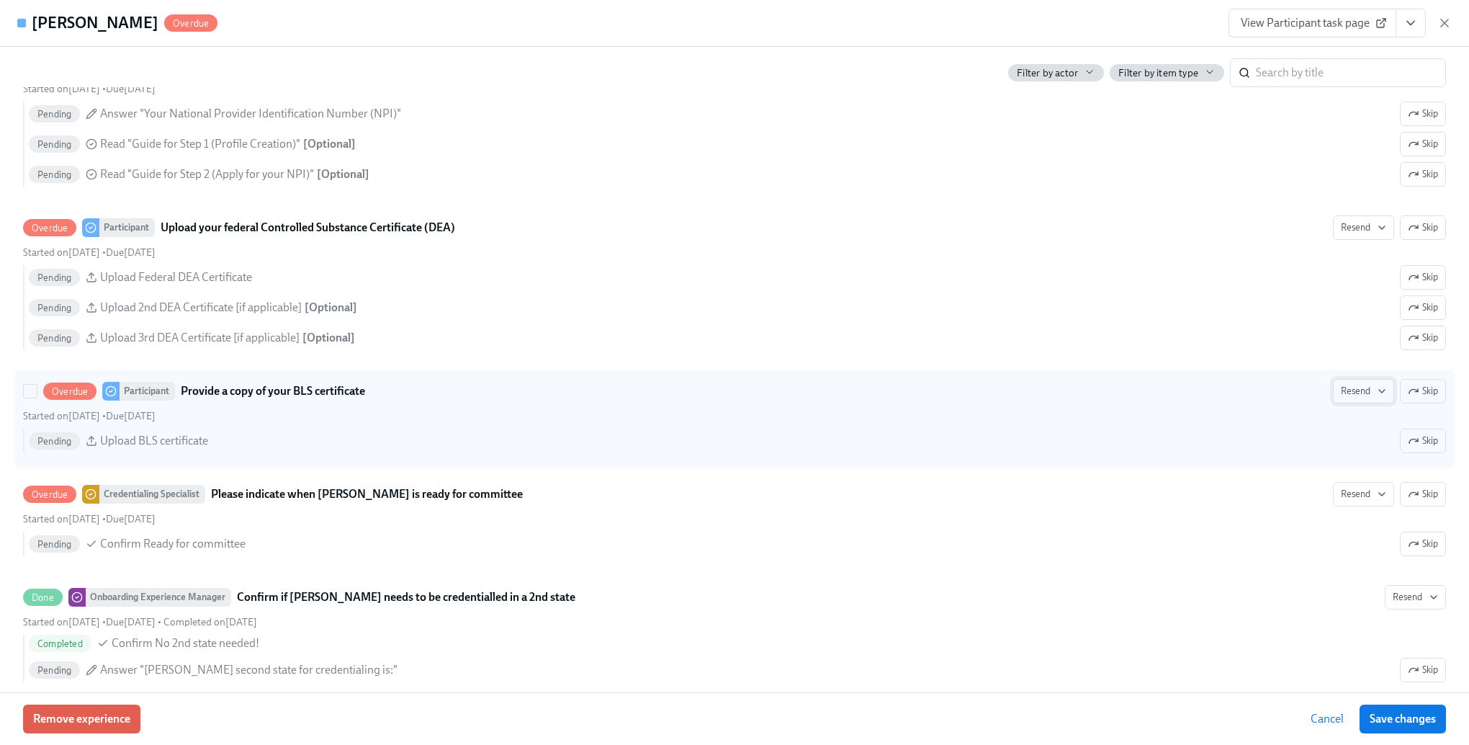
click at [1342, 403] on button "Resend" at bounding box center [1363, 391] width 61 height 24
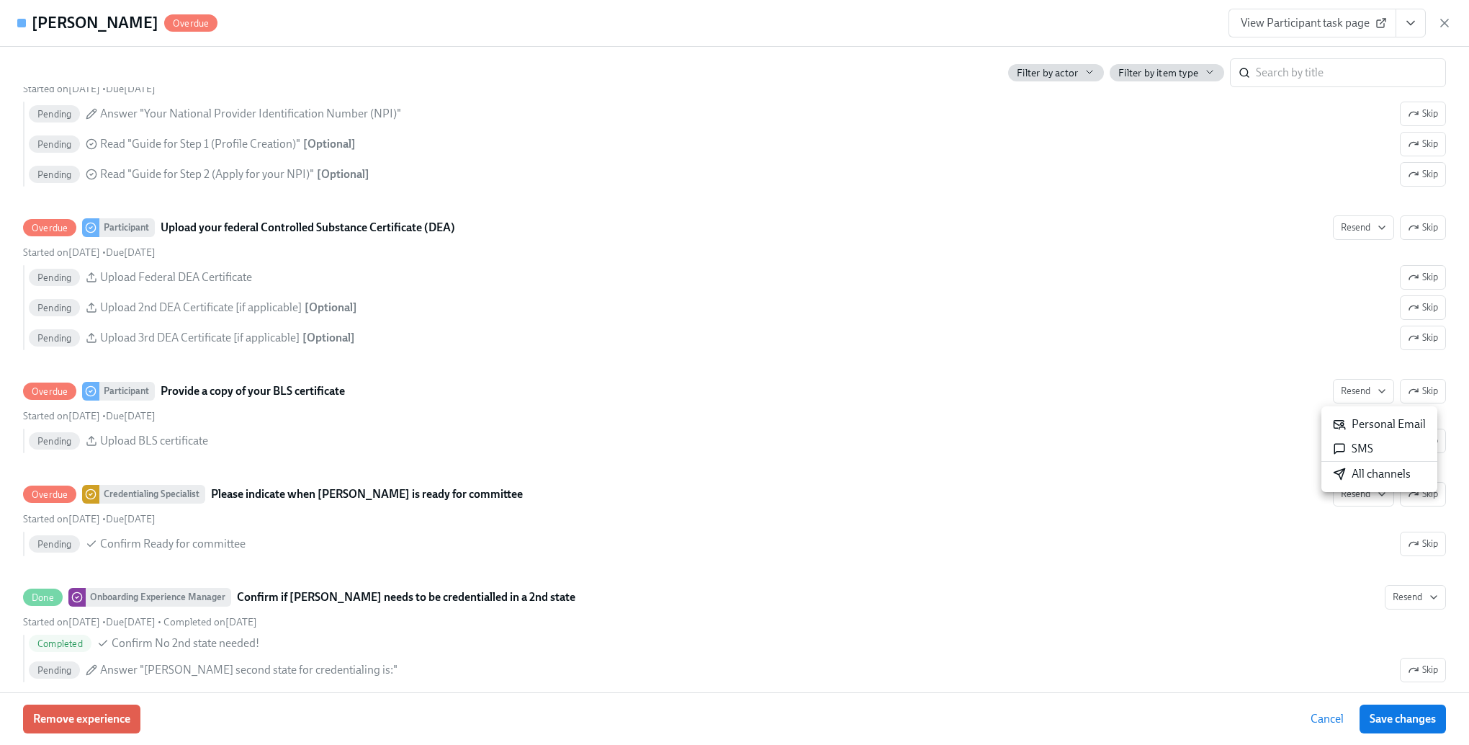
click at [1347, 470] on div "All channels" at bounding box center [1372, 474] width 78 height 16
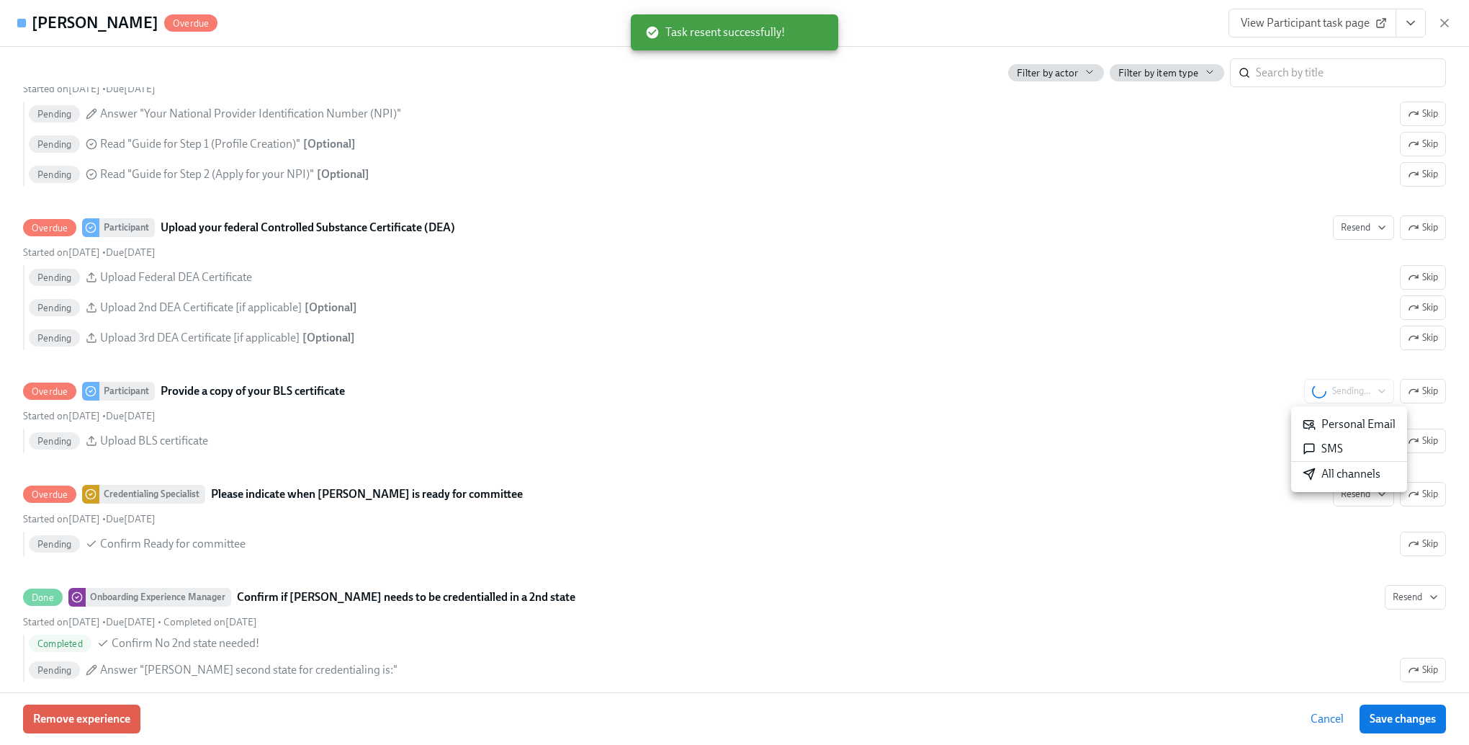
click at [780, 351] on div at bounding box center [734, 372] width 1469 height 745
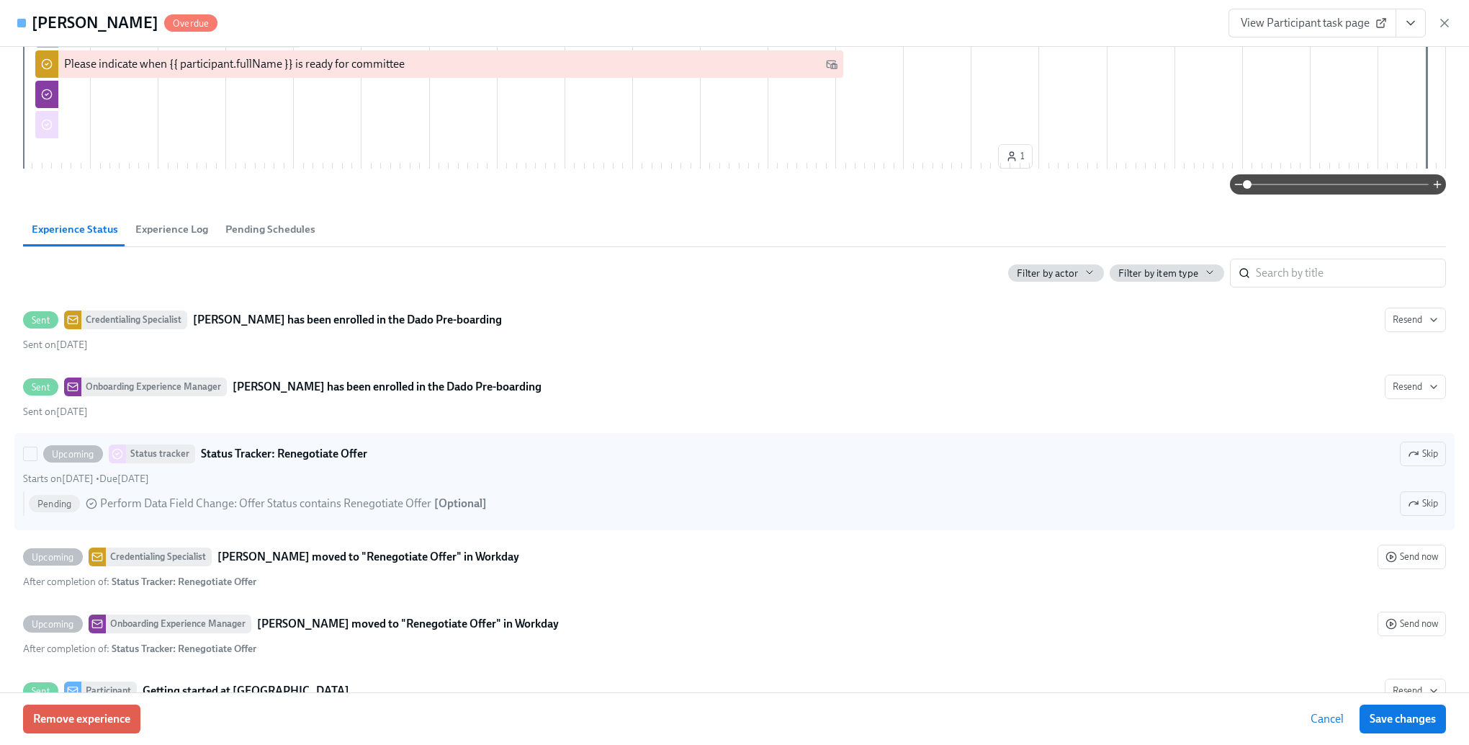
scroll to position [487, 0]
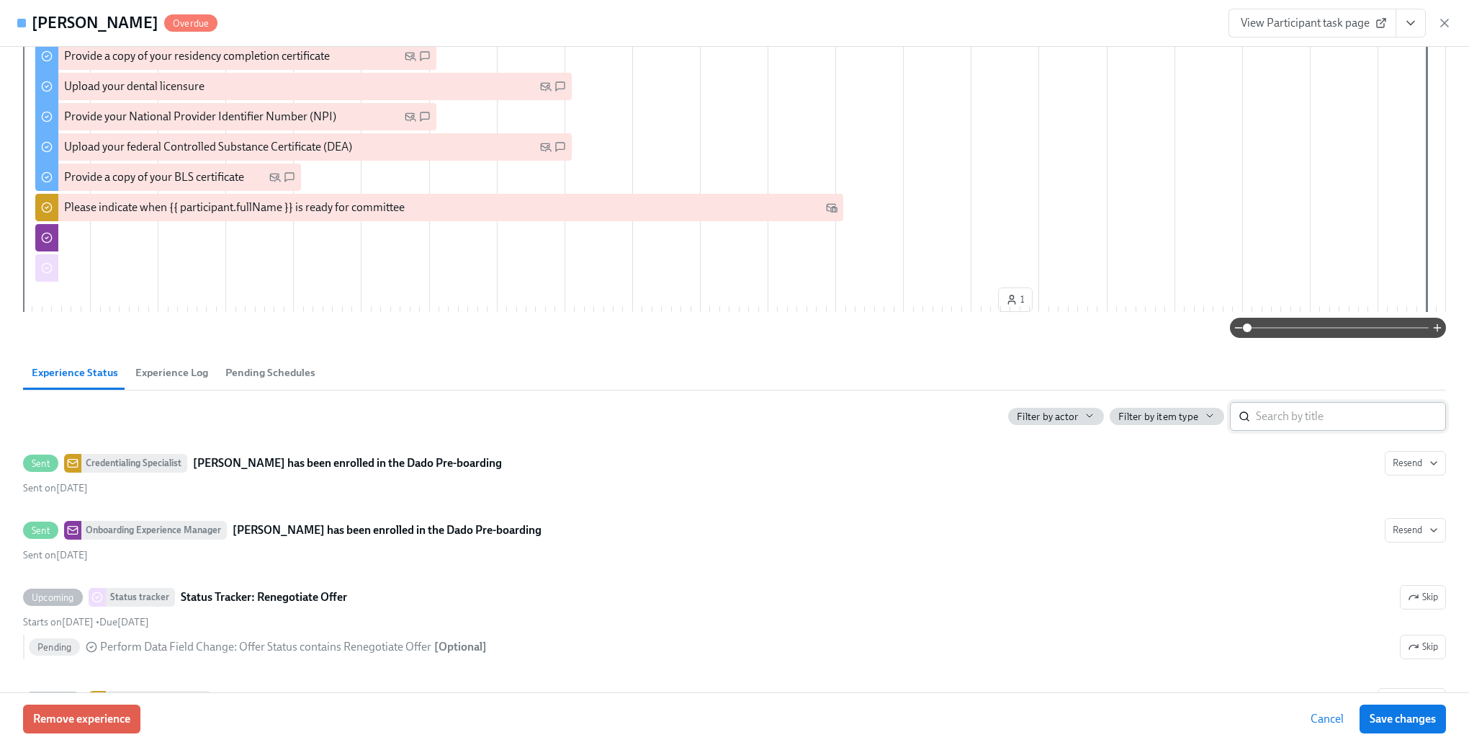
click at [1334, 425] on input "search" at bounding box center [1351, 416] width 190 height 29
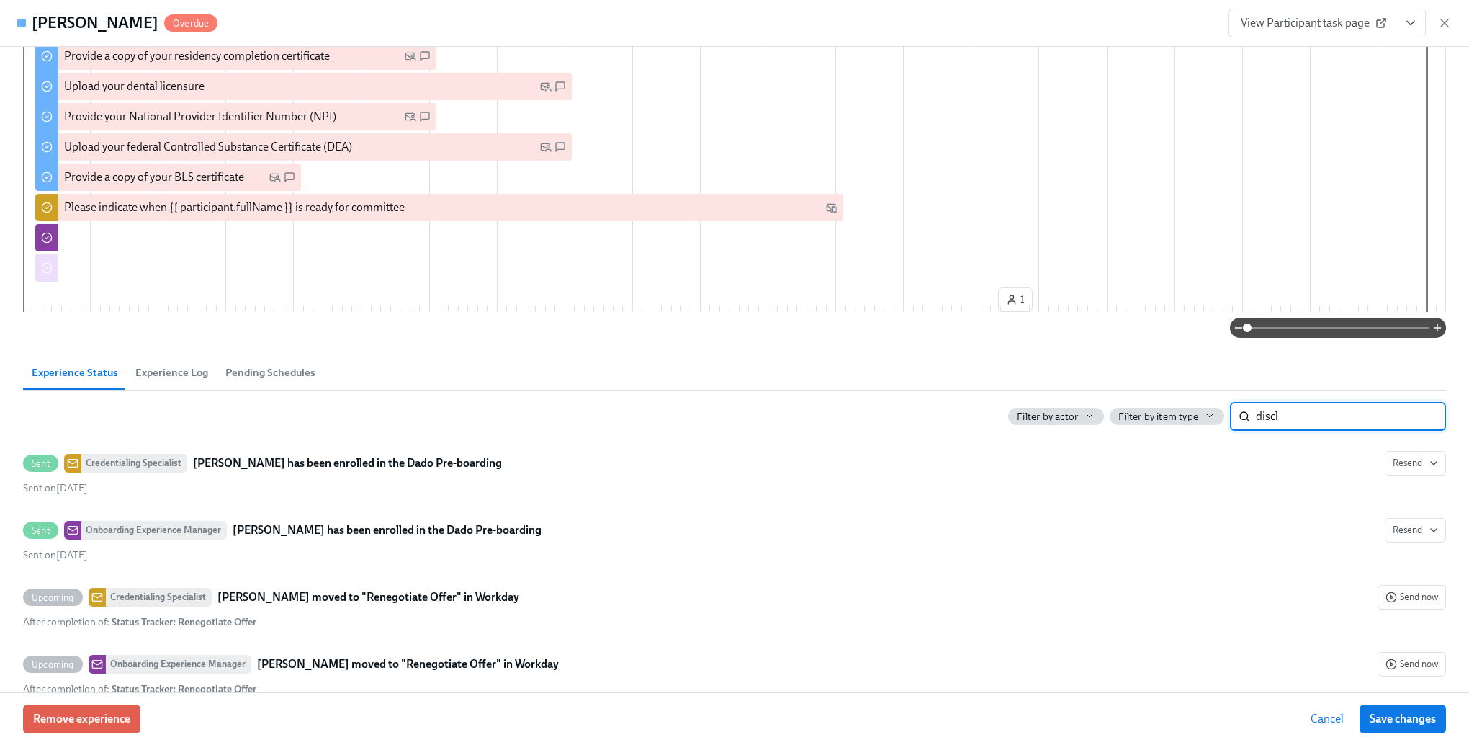
scroll to position [366, 0]
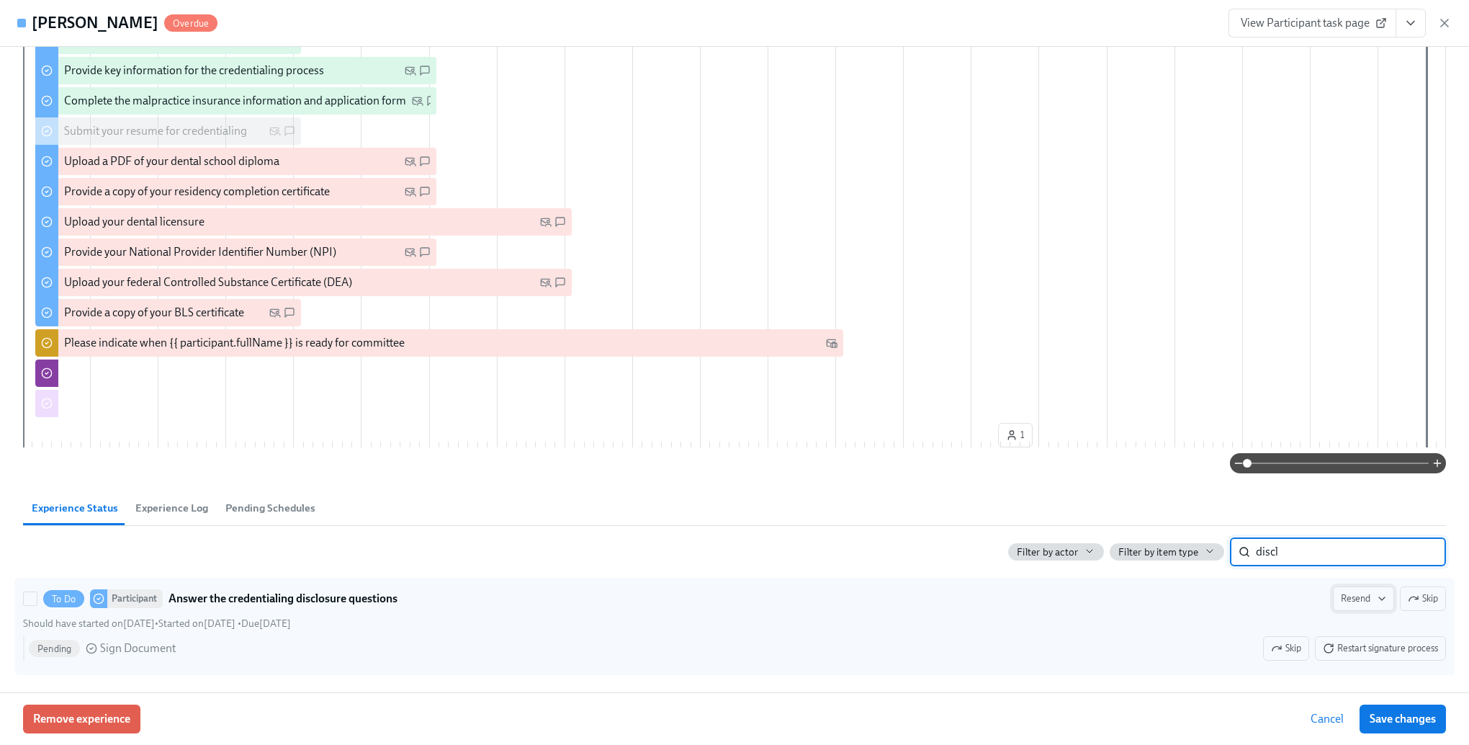
type input "discl"
click at [1355, 604] on span "Resend" at bounding box center [1363, 598] width 45 height 14
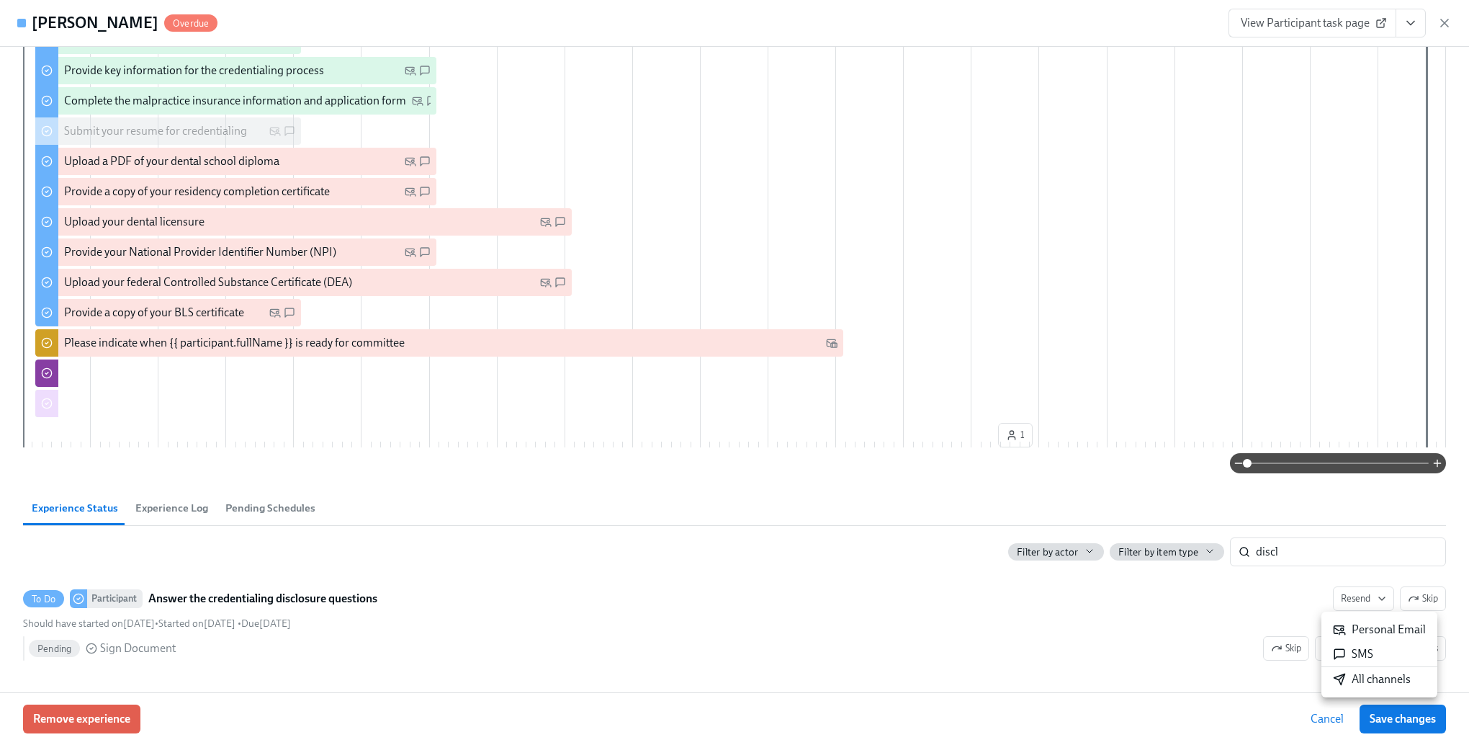
click at [1345, 681] on icon at bounding box center [1339, 679] width 13 height 13
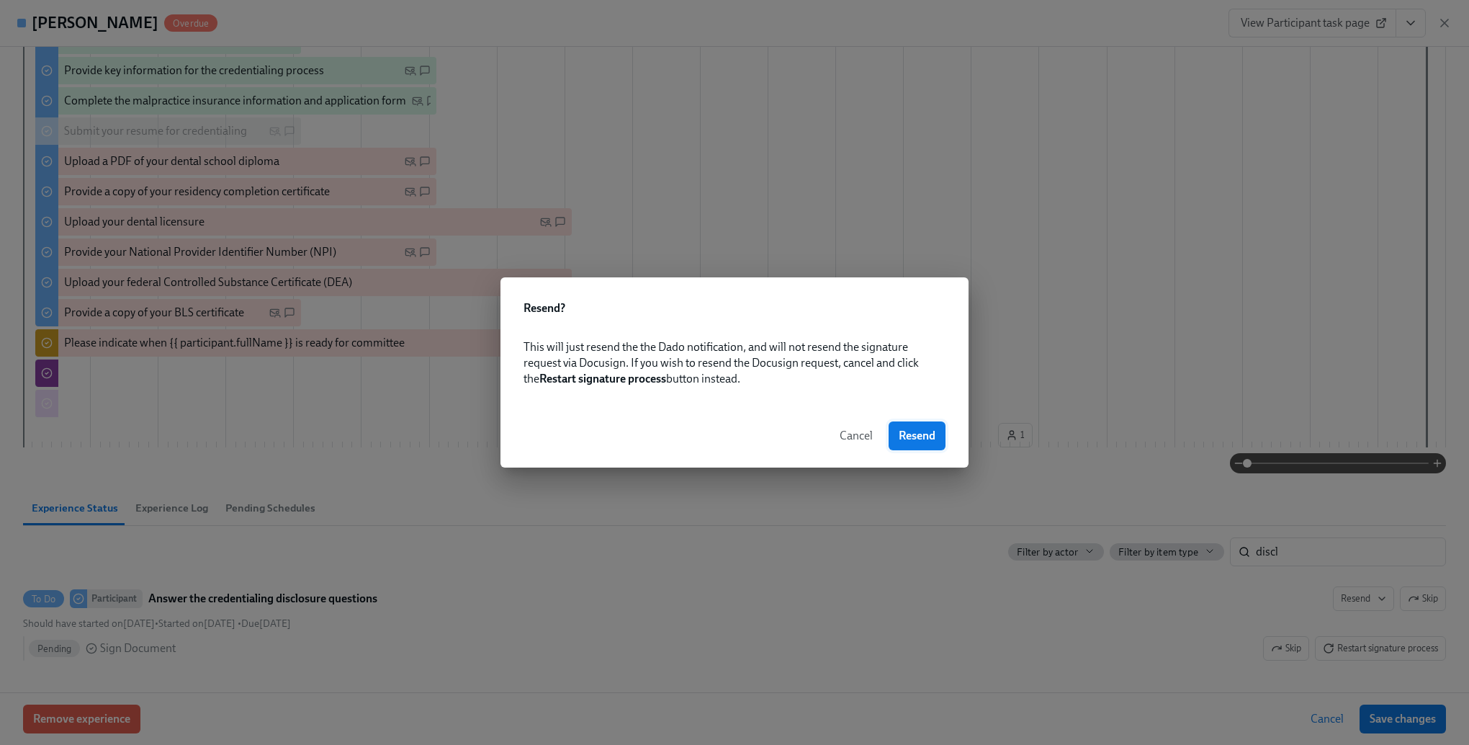
click at [915, 431] on span "Resend" at bounding box center [917, 436] width 37 height 14
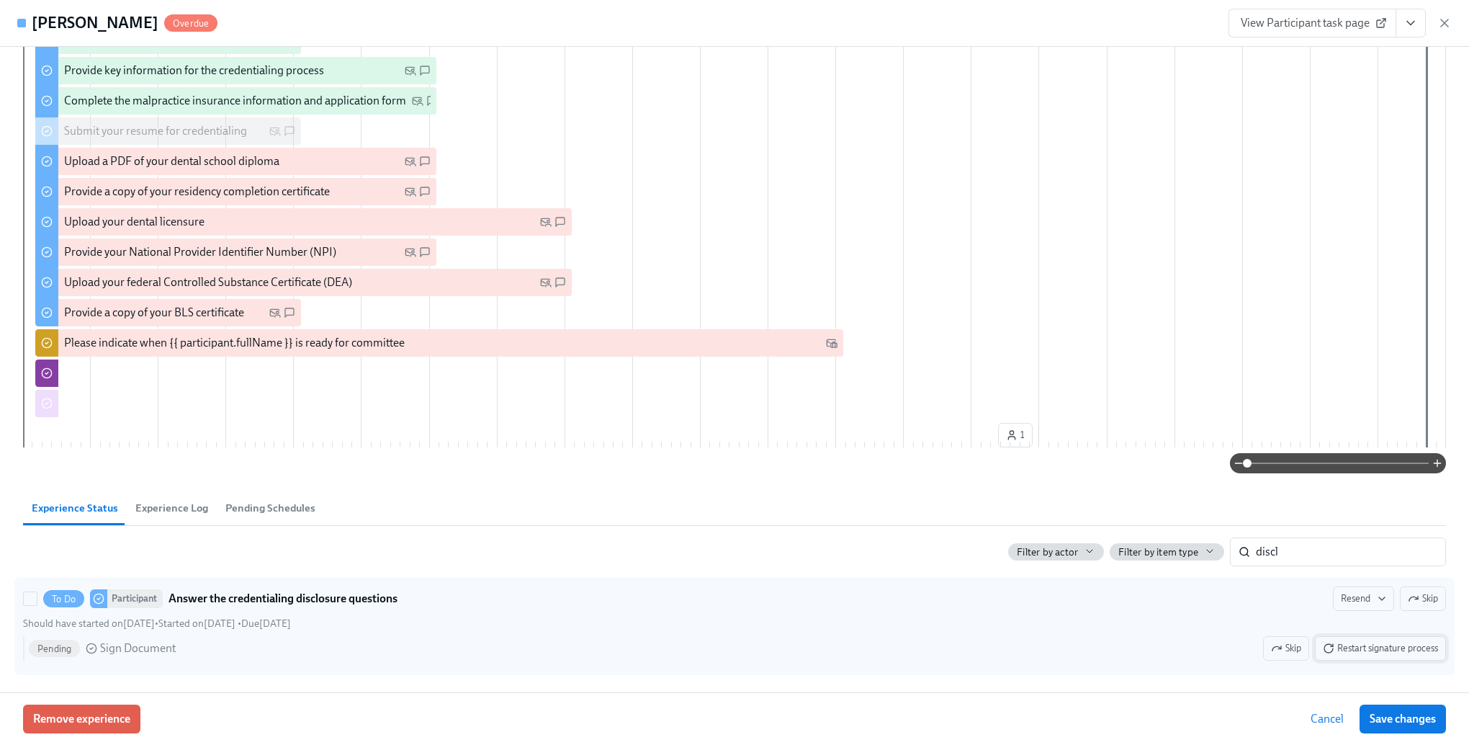
click at [1352, 644] on span "Restart signature process" at bounding box center [1380, 648] width 115 height 14
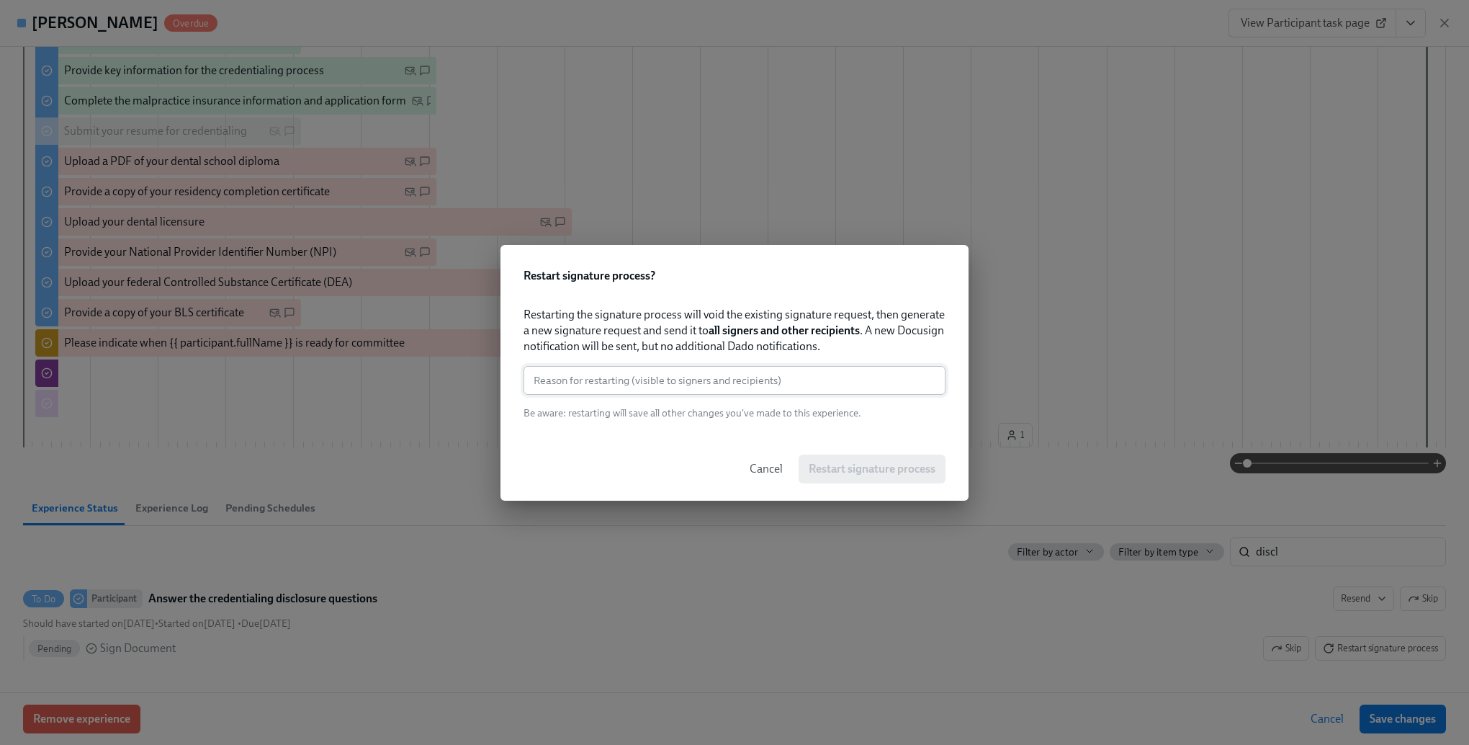
click at [694, 376] on input "text" at bounding box center [735, 380] width 422 height 29
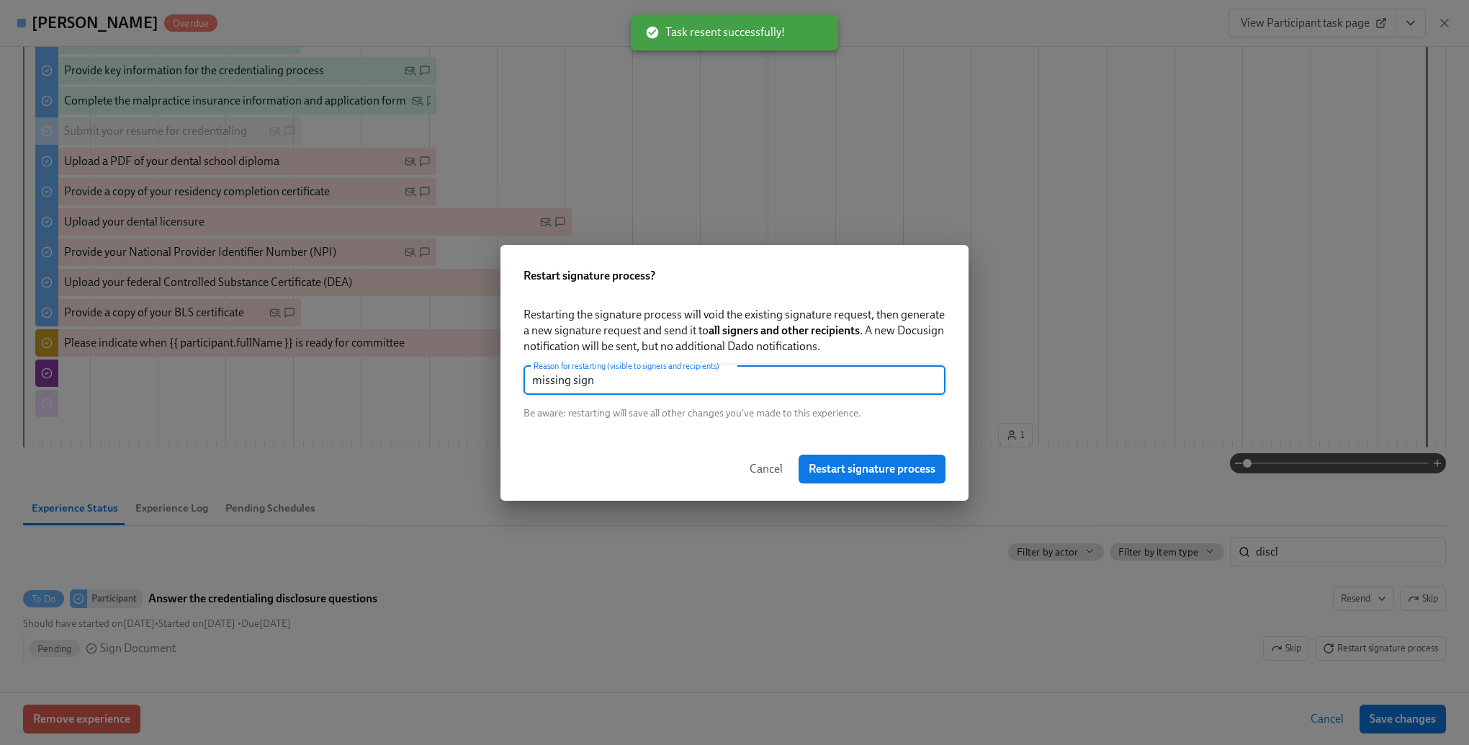
type input "missing sign"
click at [857, 449] on div "Cancel Restart signature process" at bounding box center [735, 468] width 468 height 63
click at [856, 463] on span "Restart signature process" at bounding box center [872, 469] width 127 height 14
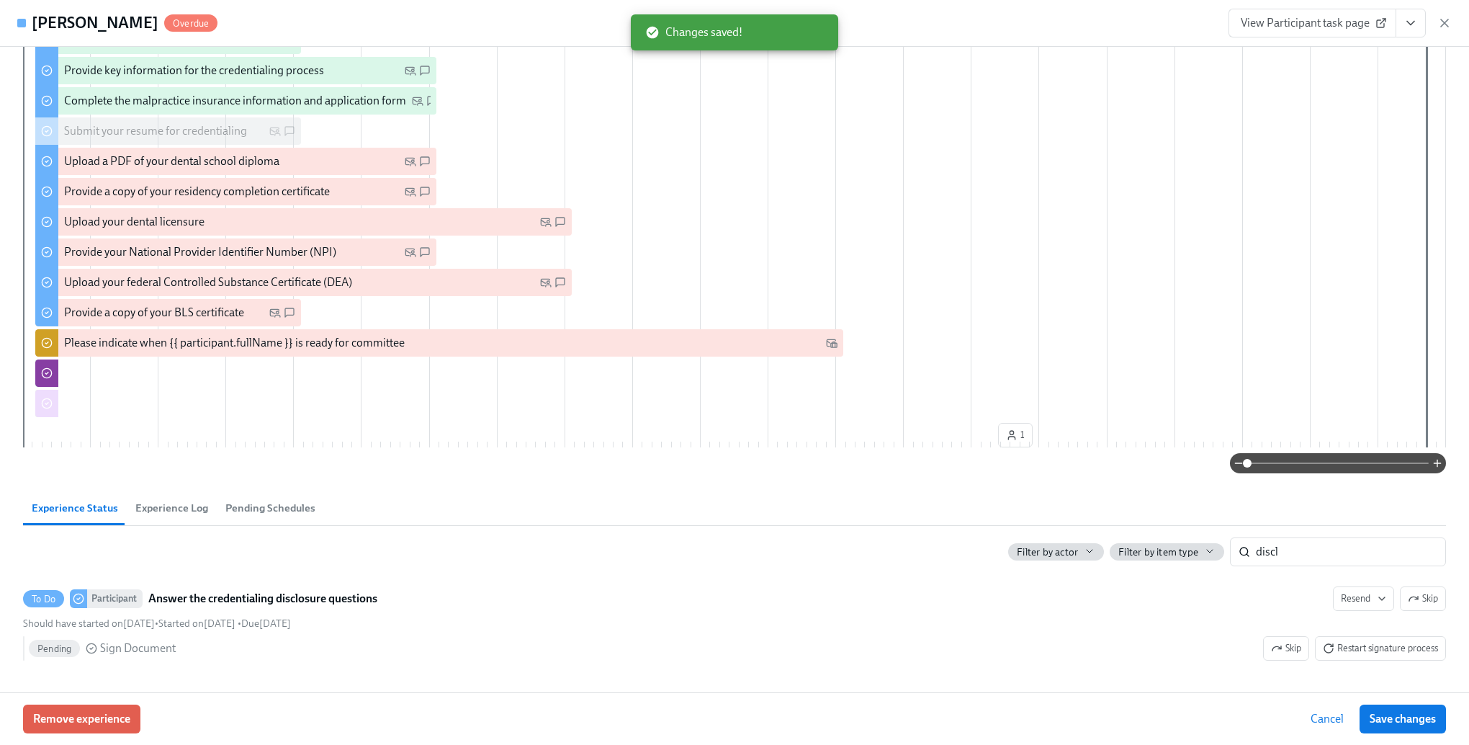
click at [1323, 558] on input "discl" at bounding box center [1351, 551] width 190 height 29
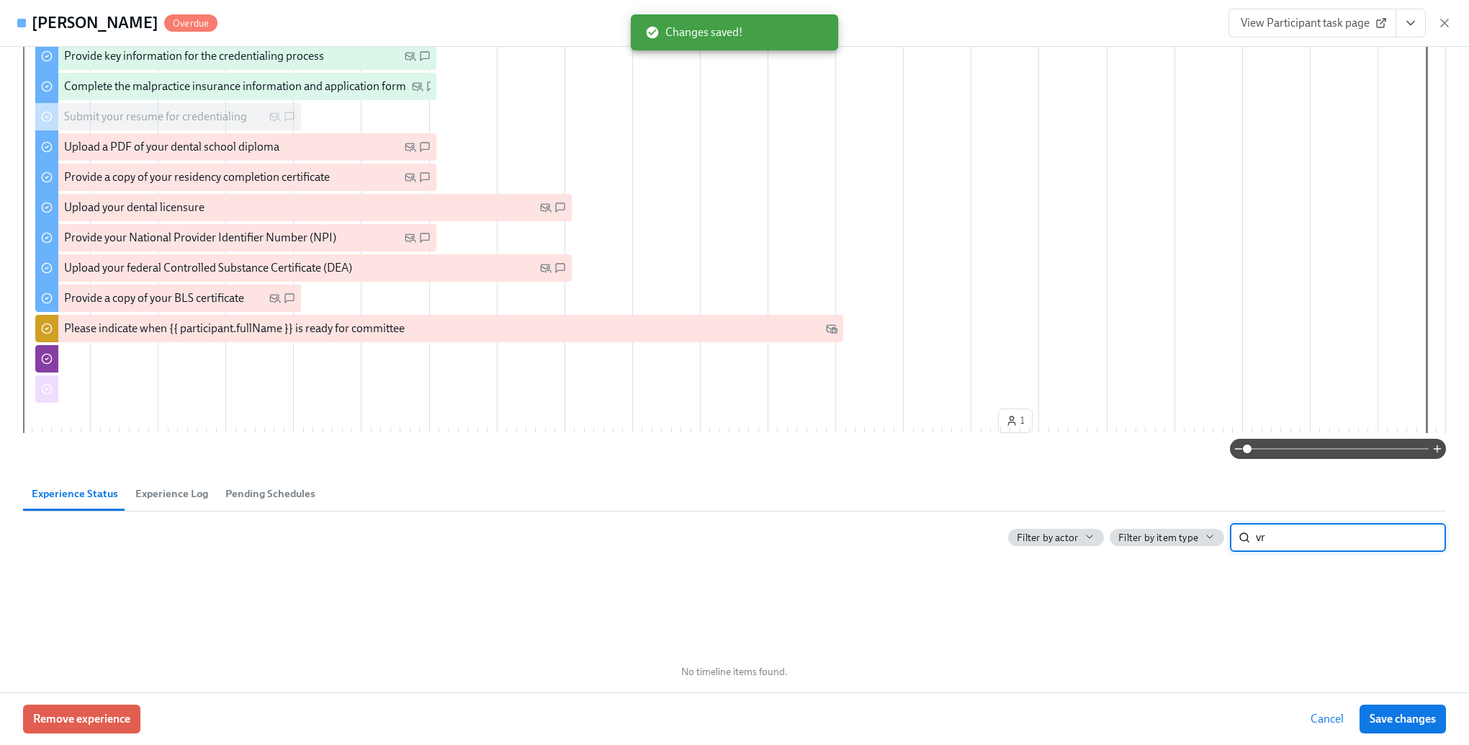
type input "v"
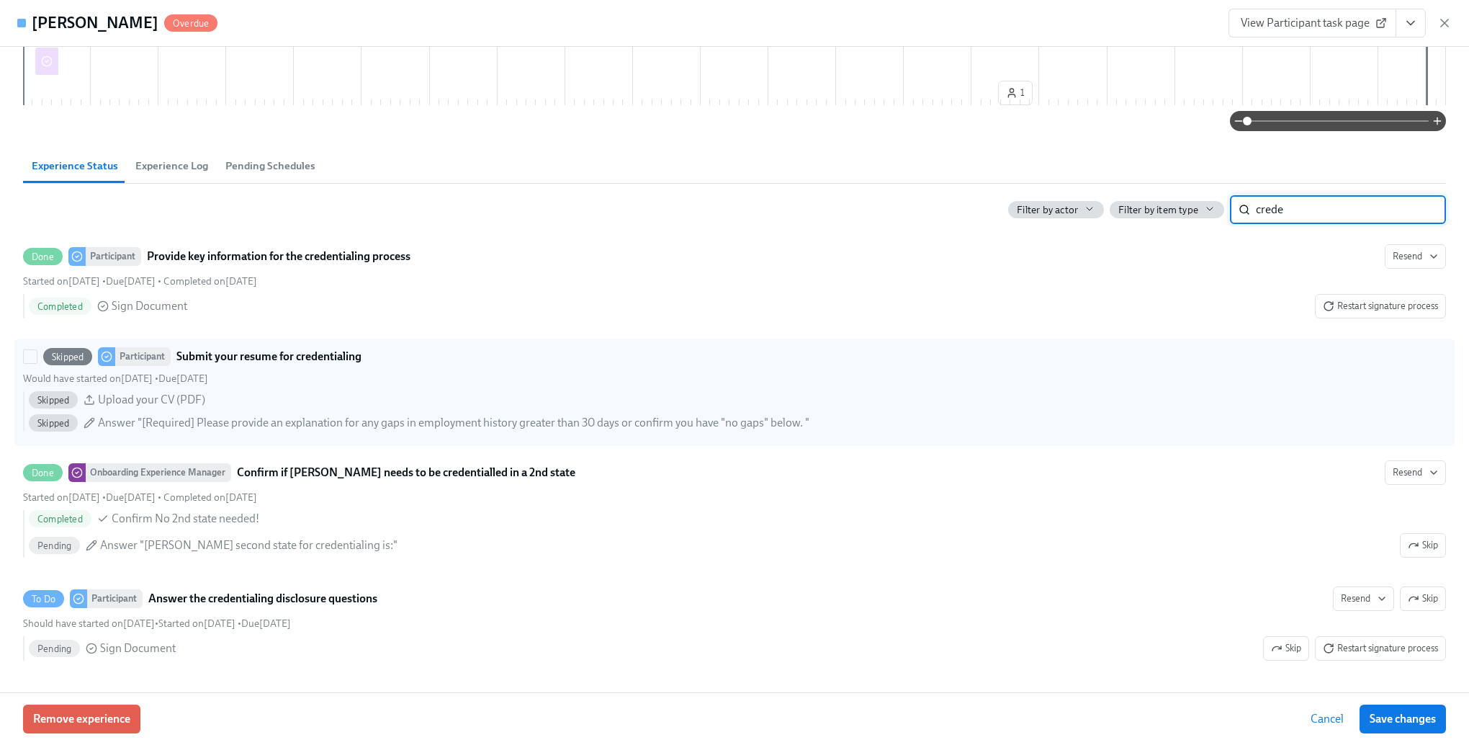
scroll to position [706, 0]
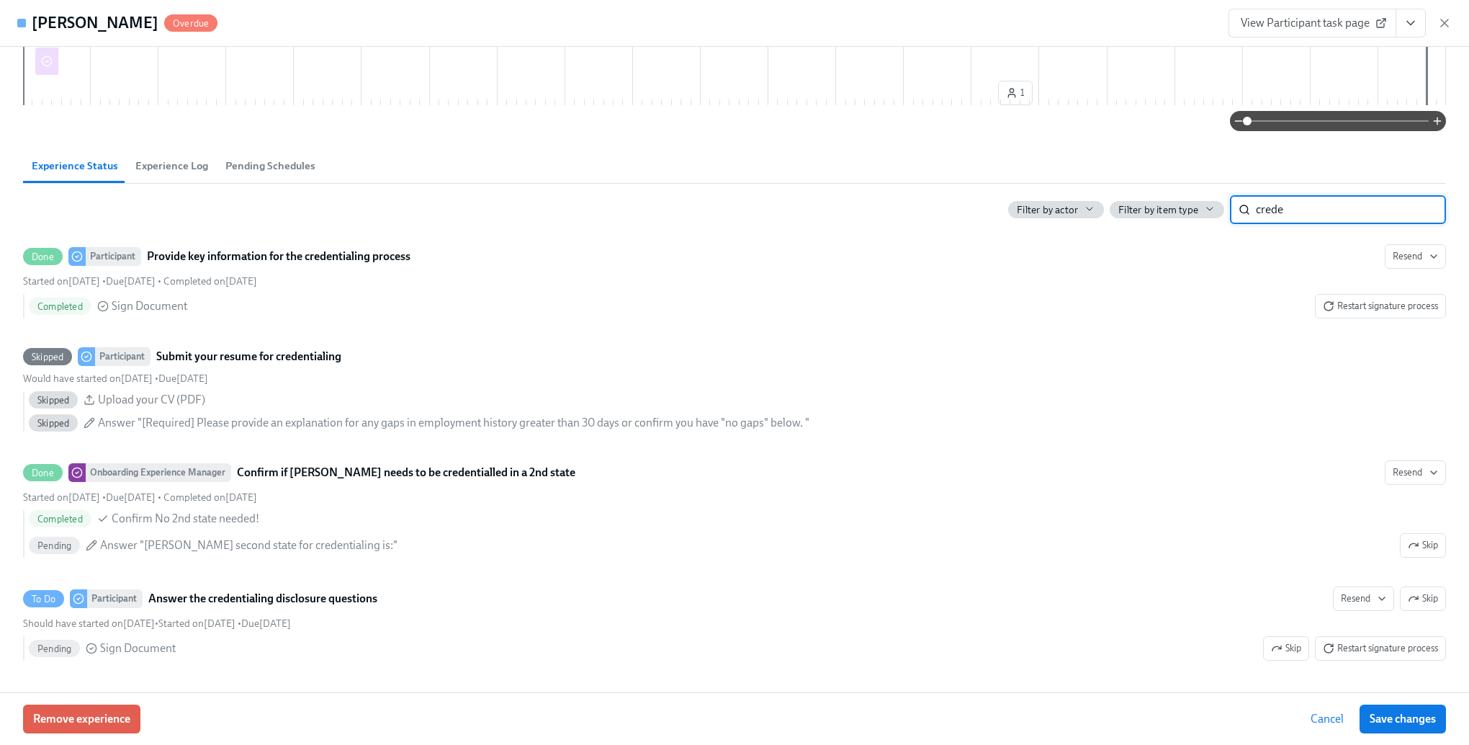
type input "crede"
click at [1322, 721] on span "Cancel" at bounding box center [1327, 719] width 33 height 14
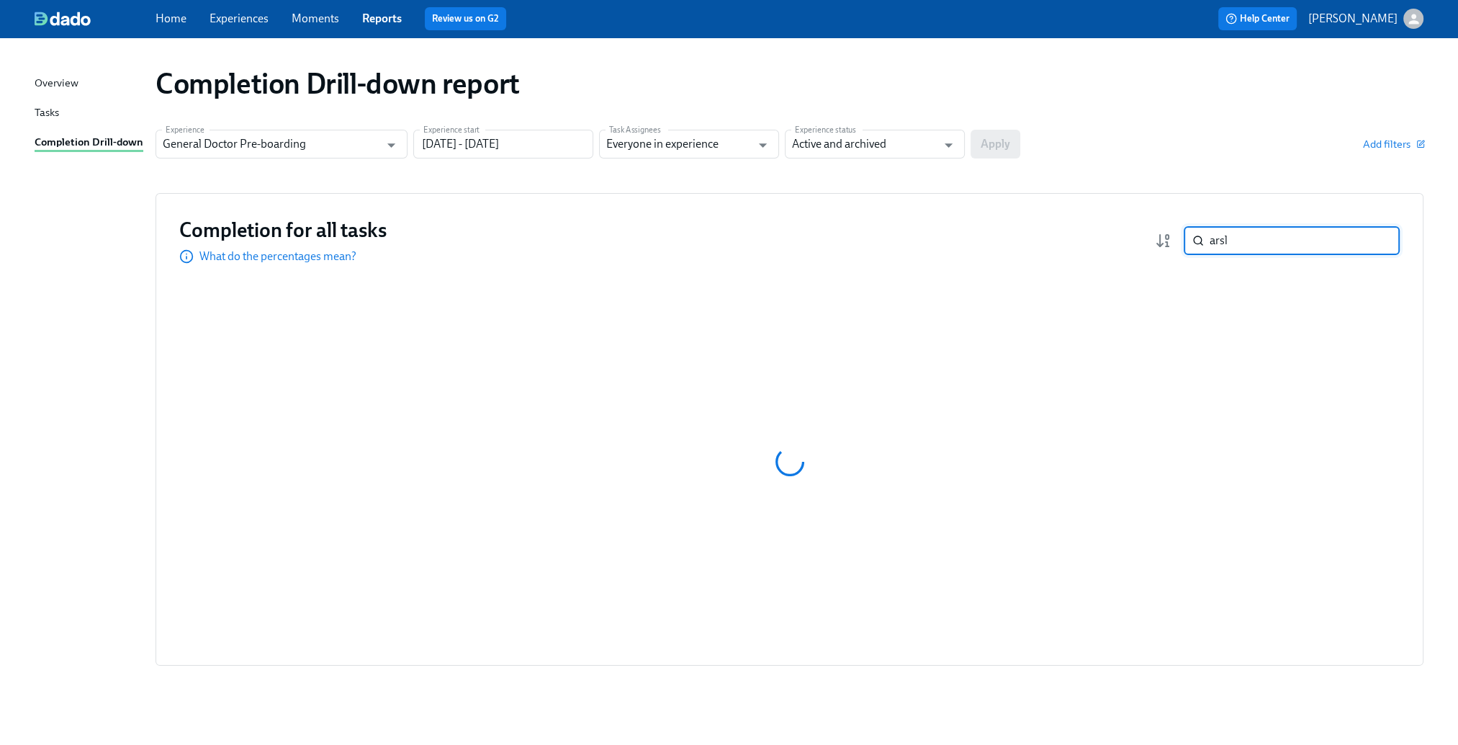
click at [1247, 249] on input "arsl" at bounding box center [1305, 240] width 190 height 29
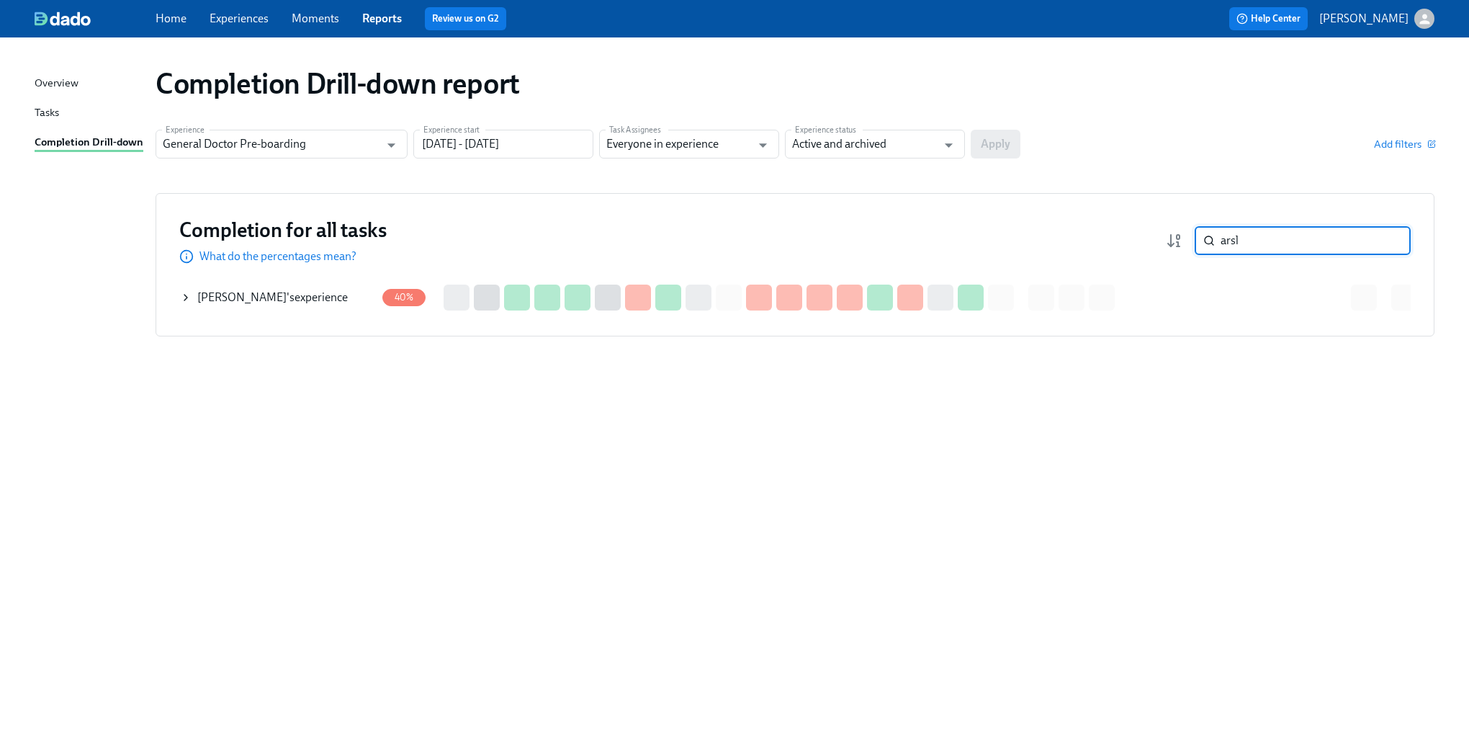
click at [187, 302] on icon at bounding box center [186, 298] width 12 height 12
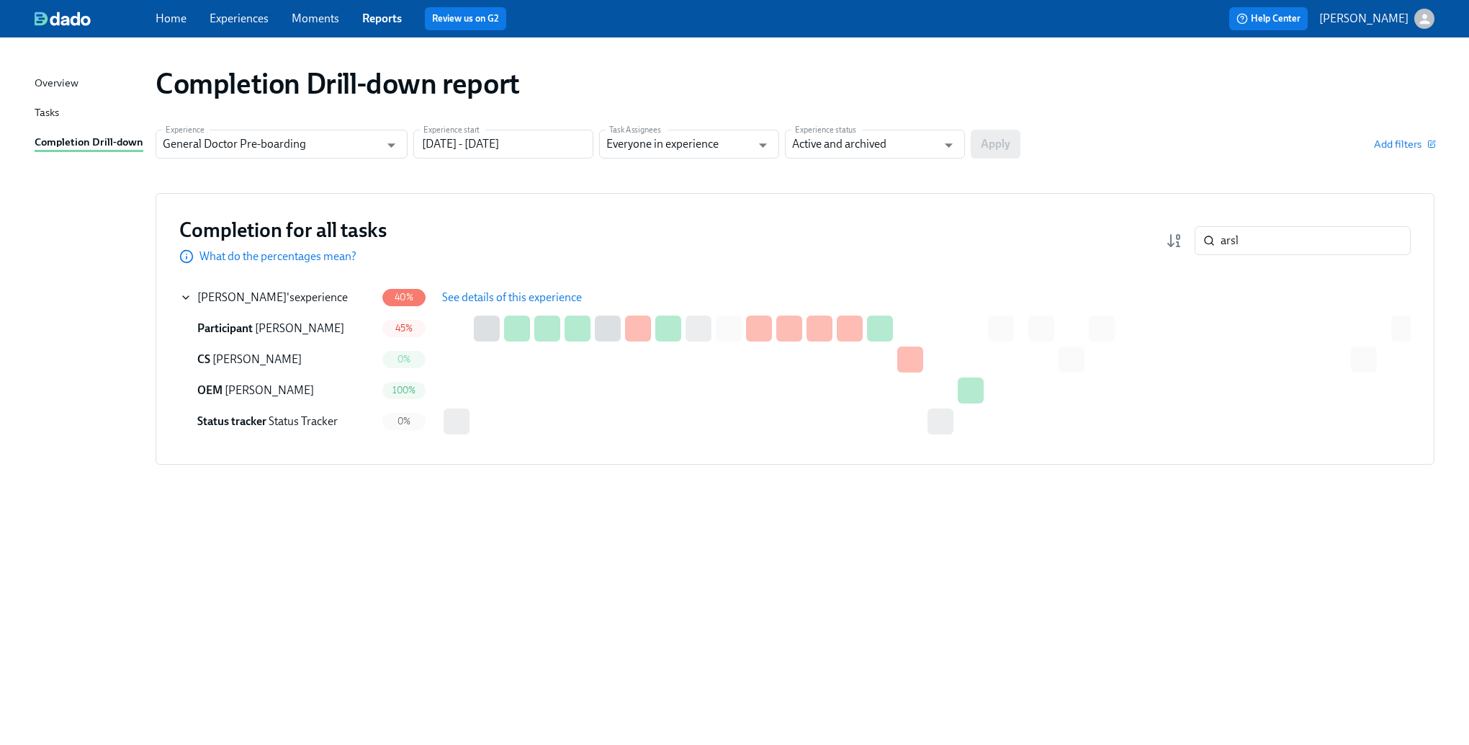
click at [502, 292] on span "See details of this experience" at bounding box center [512, 297] width 140 height 14
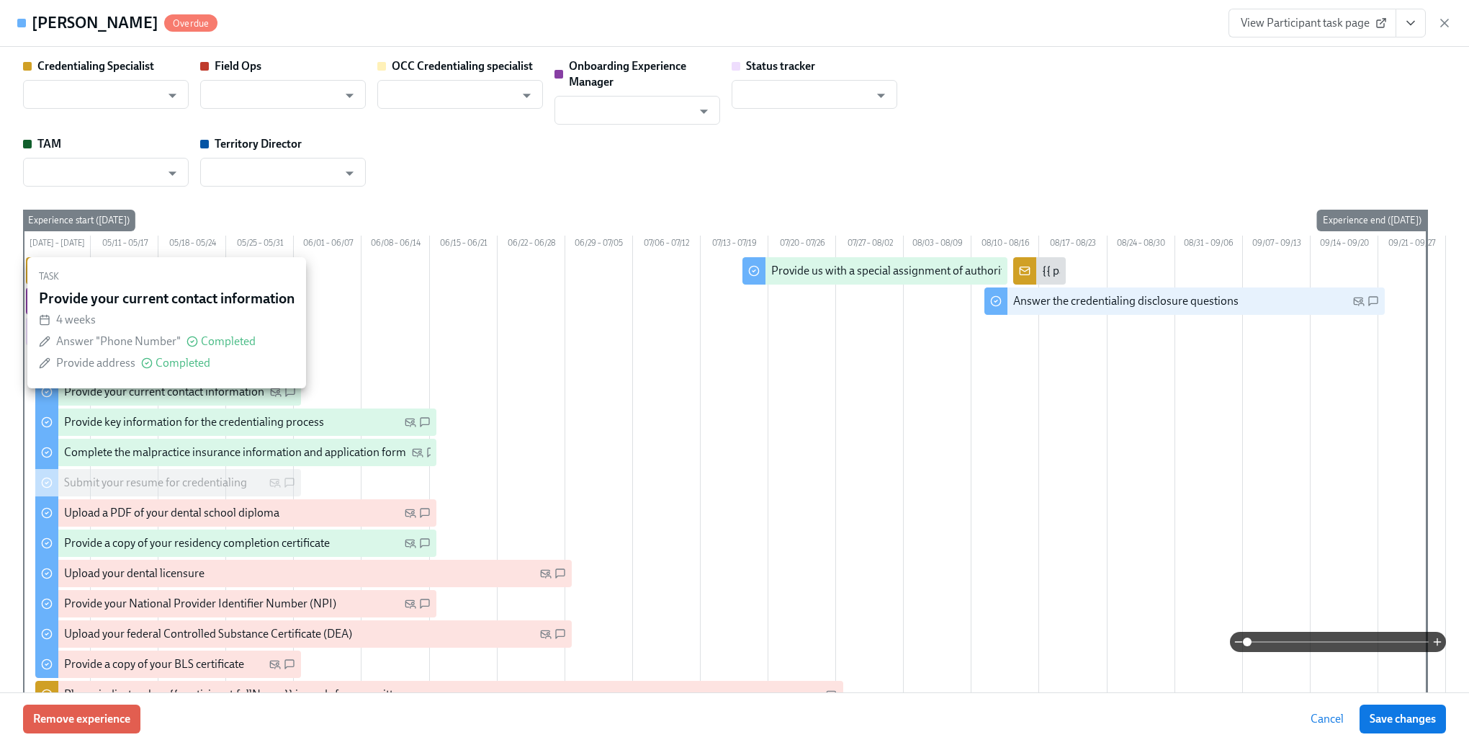
type input "[PERSON_NAME]"
type input "Status Tracker"
type input "[PERSON_NAME]"
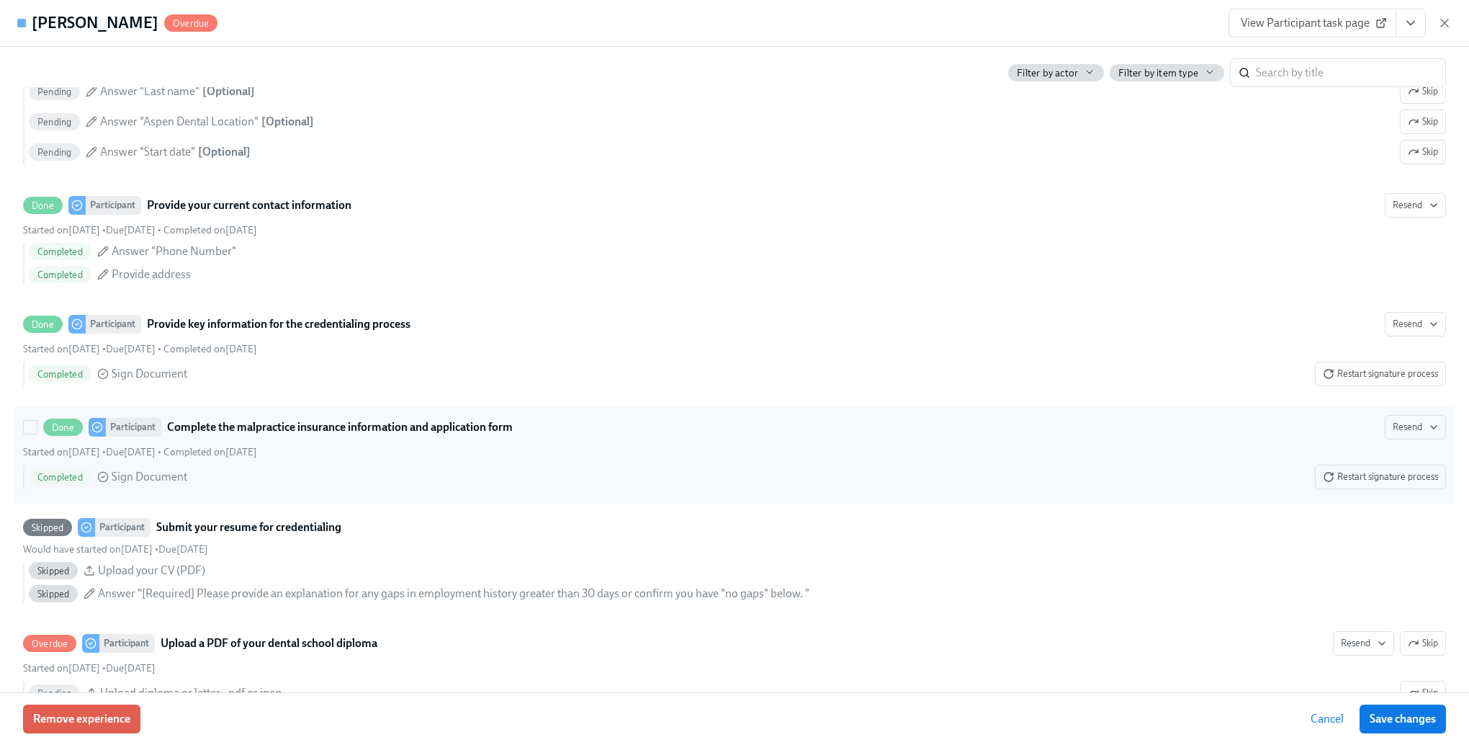
scroll to position [1440, 0]
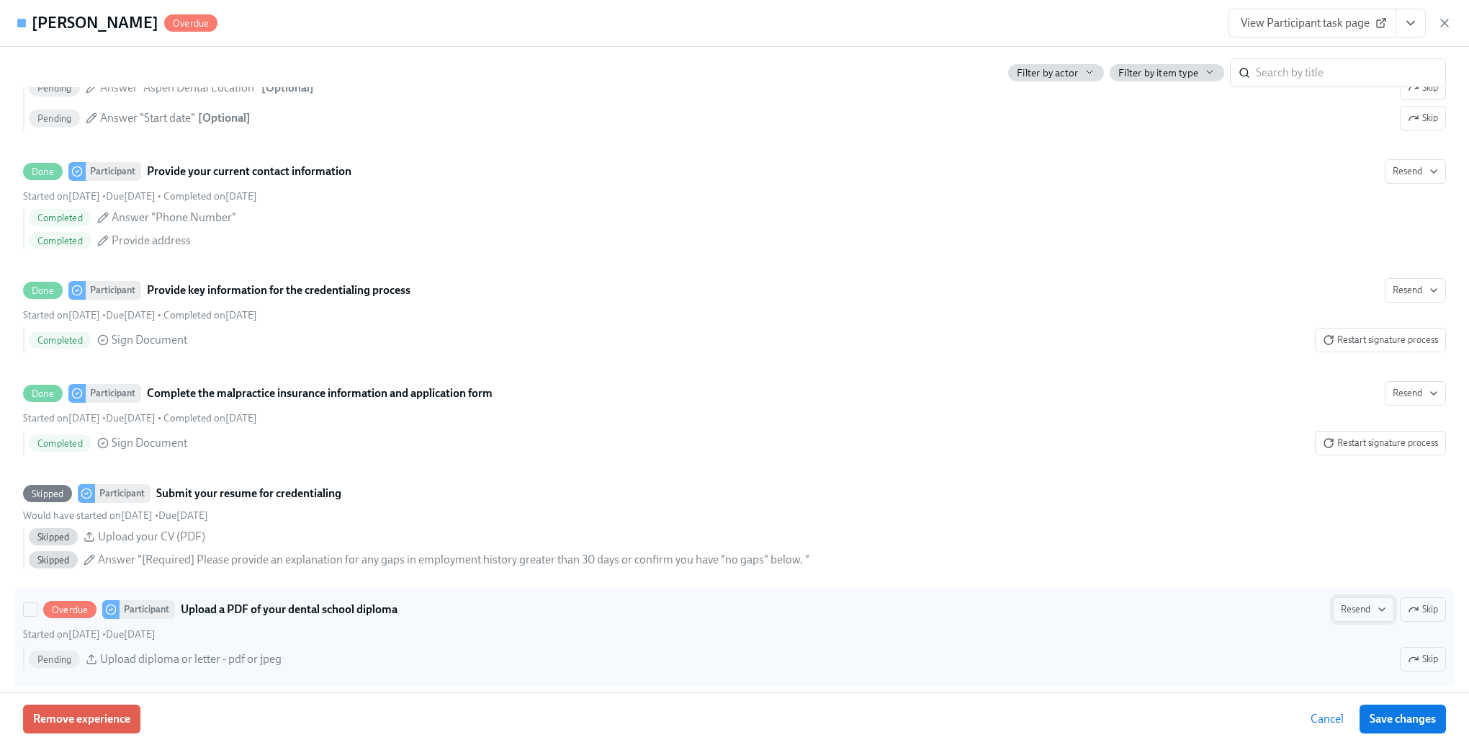
click at [1351, 616] on span "Resend" at bounding box center [1363, 609] width 45 height 14
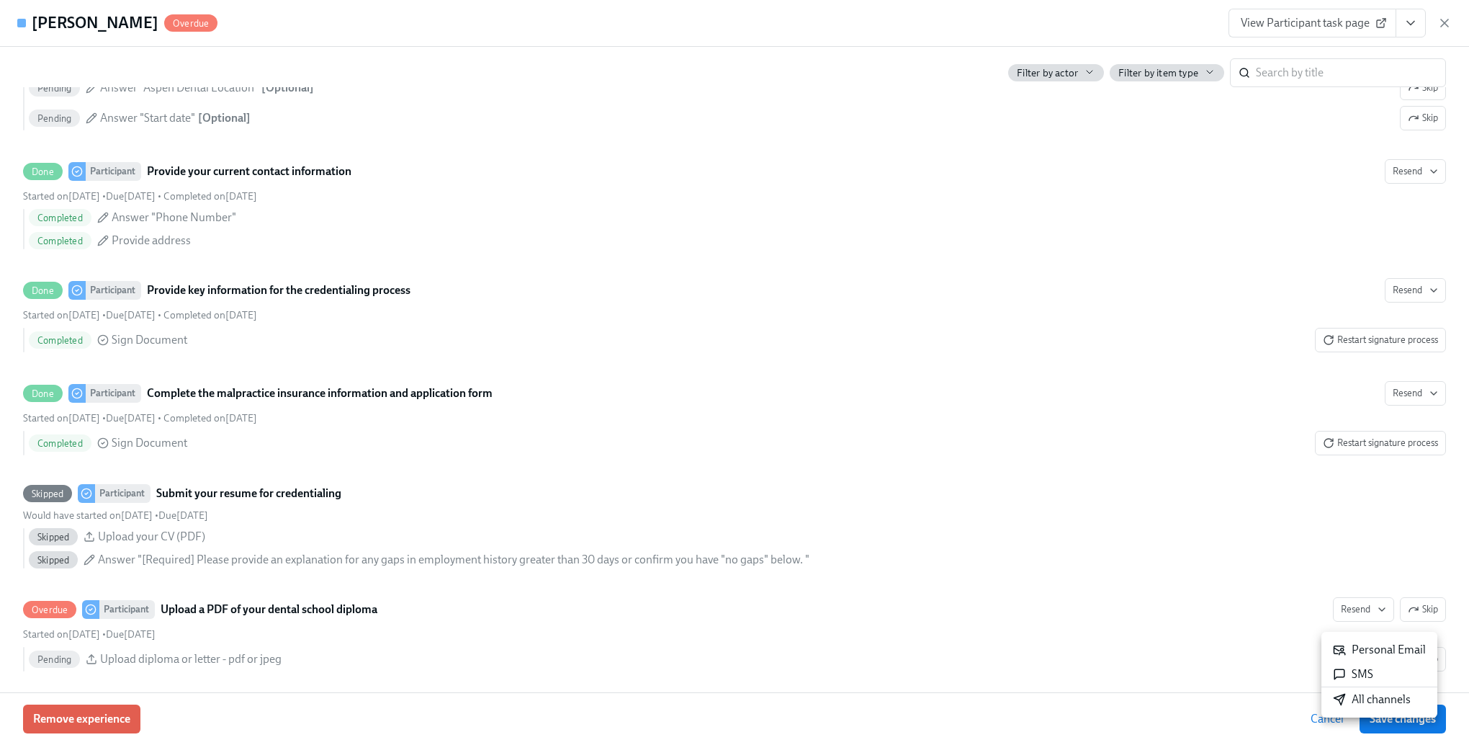
click at [905, 534] on div at bounding box center [734, 372] width 1469 height 745
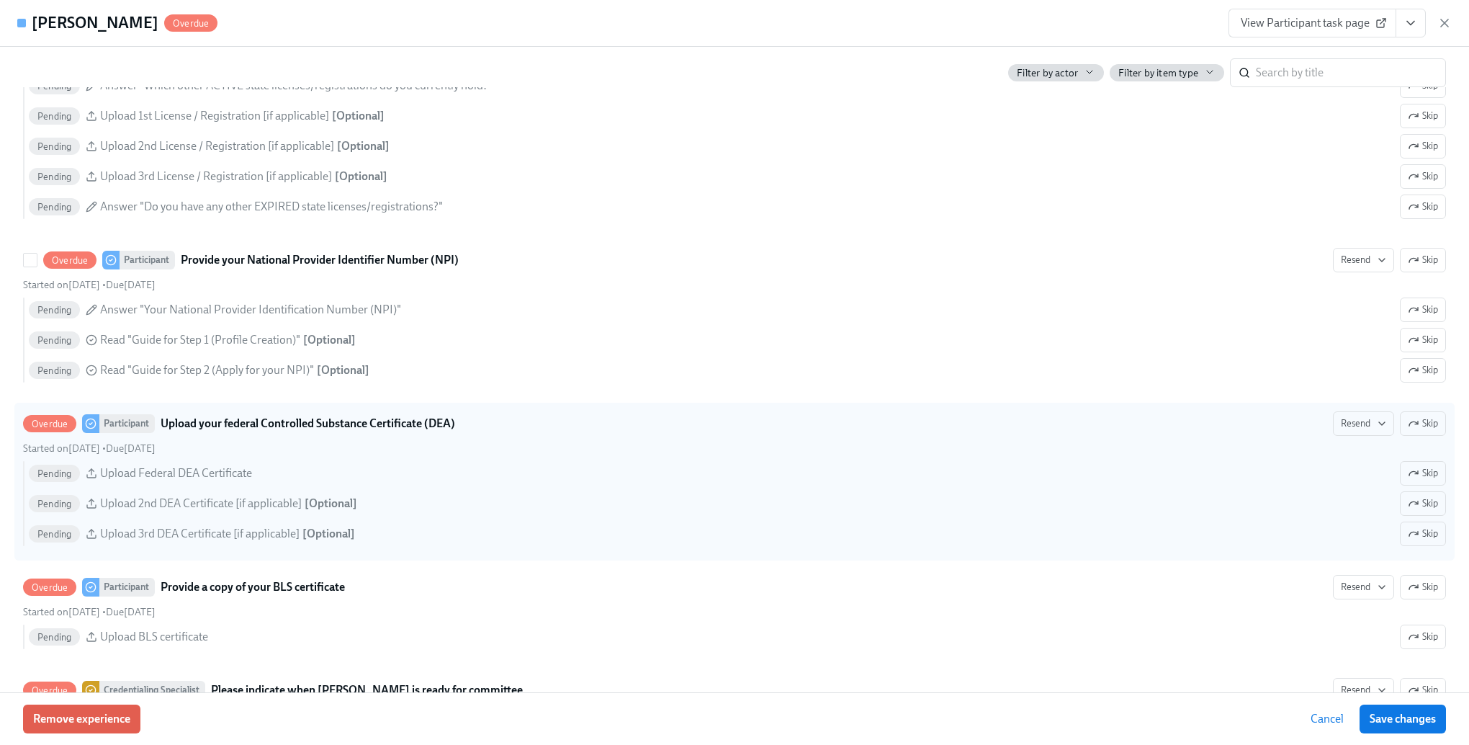
scroll to position [2305, 0]
click at [1345, 429] on span "Resend" at bounding box center [1363, 422] width 45 height 14
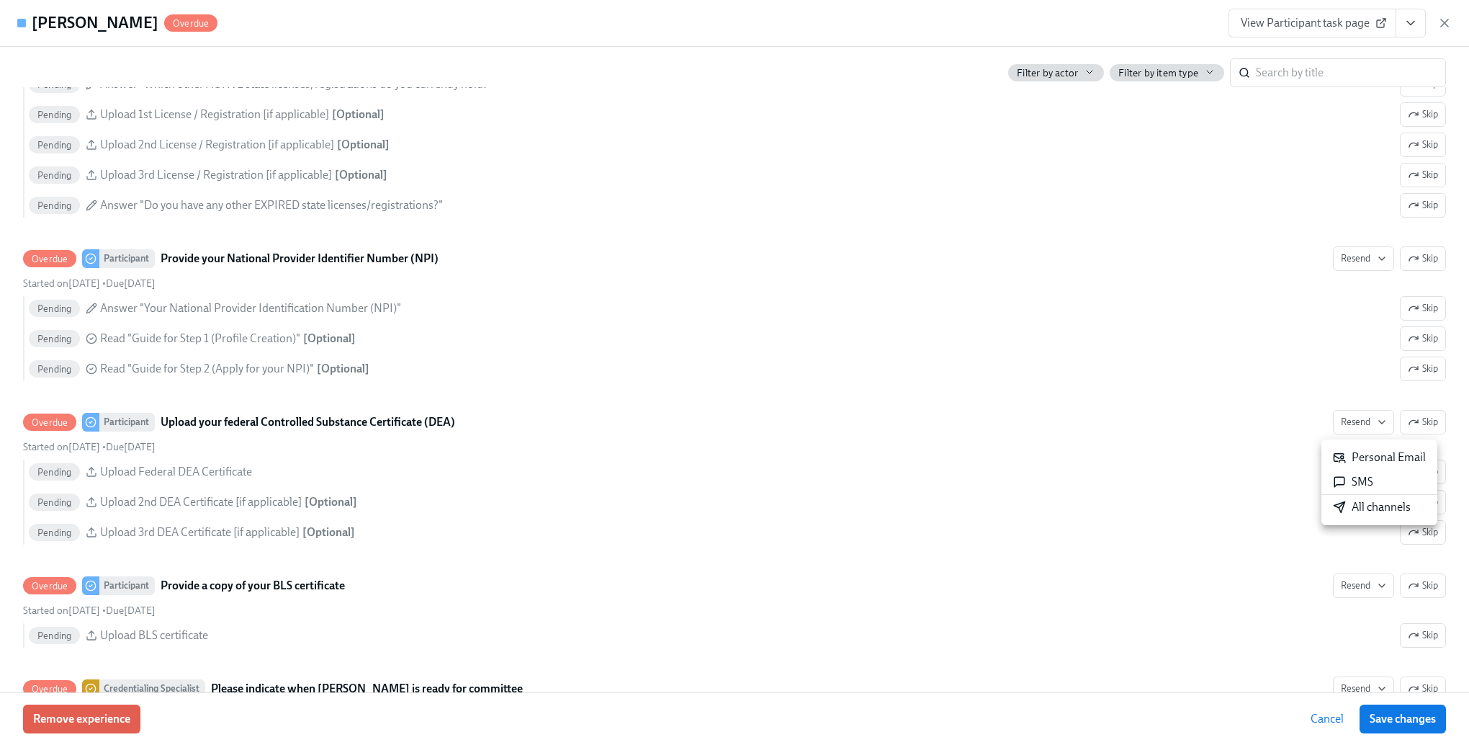
click at [1363, 507] on div "All channels" at bounding box center [1372, 507] width 78 height 16
click at [1100, 488] on div at bounding box center [734, 372] width 1469 height 745
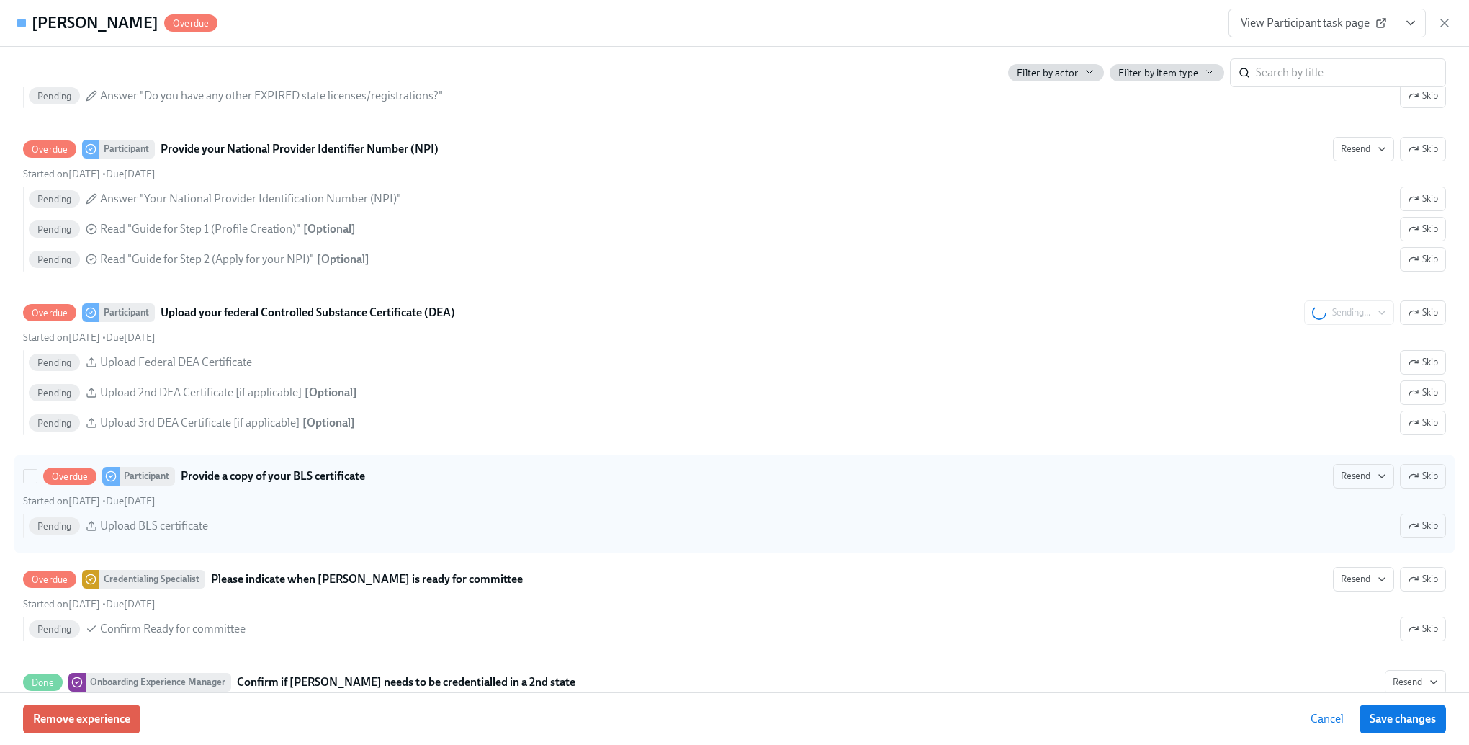
scroll to position [2521, 0]
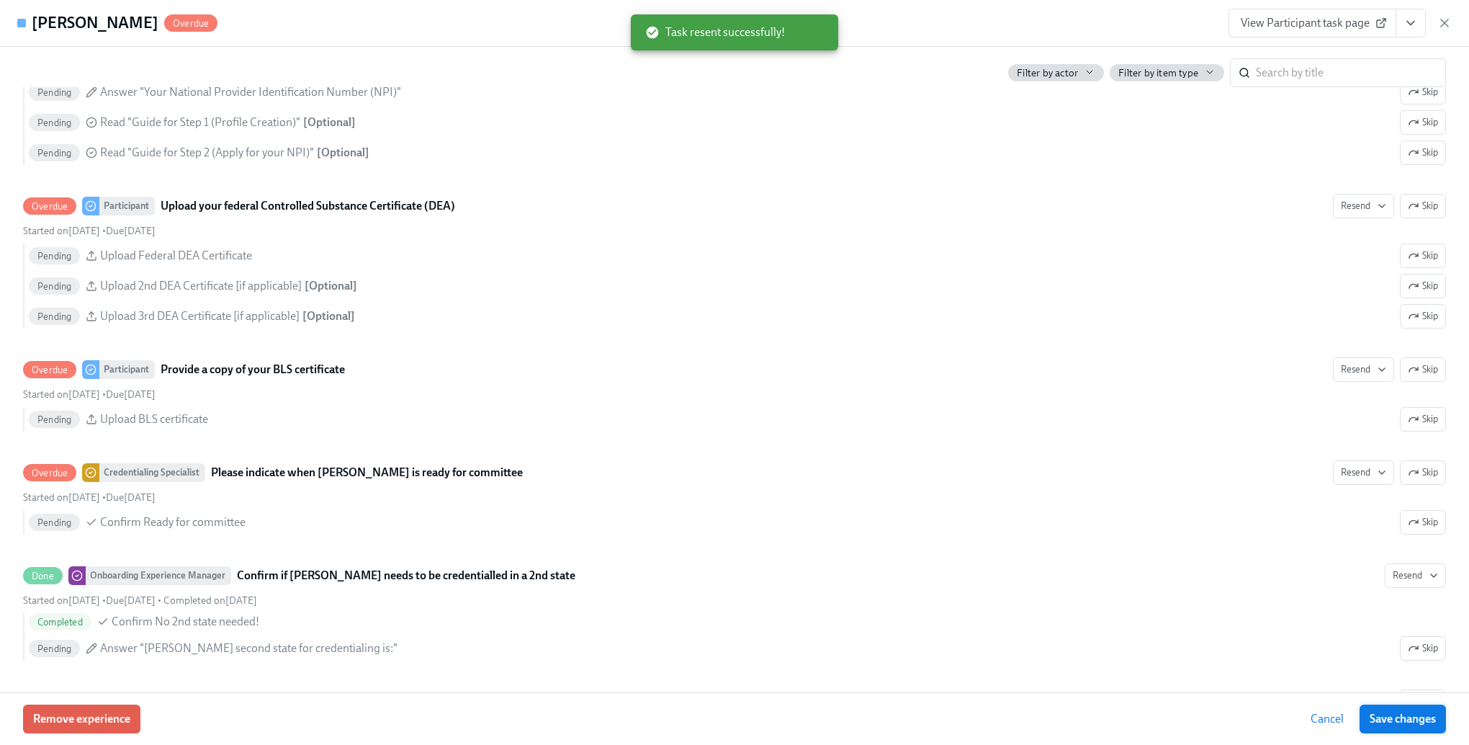
click at [1386, 719] on span "Save changes" at bounding box center [1403, 719] width 66 height 14
click at [1325, 732] on button "Cancel" at bounding box center [1329, 718] width 53 height 29
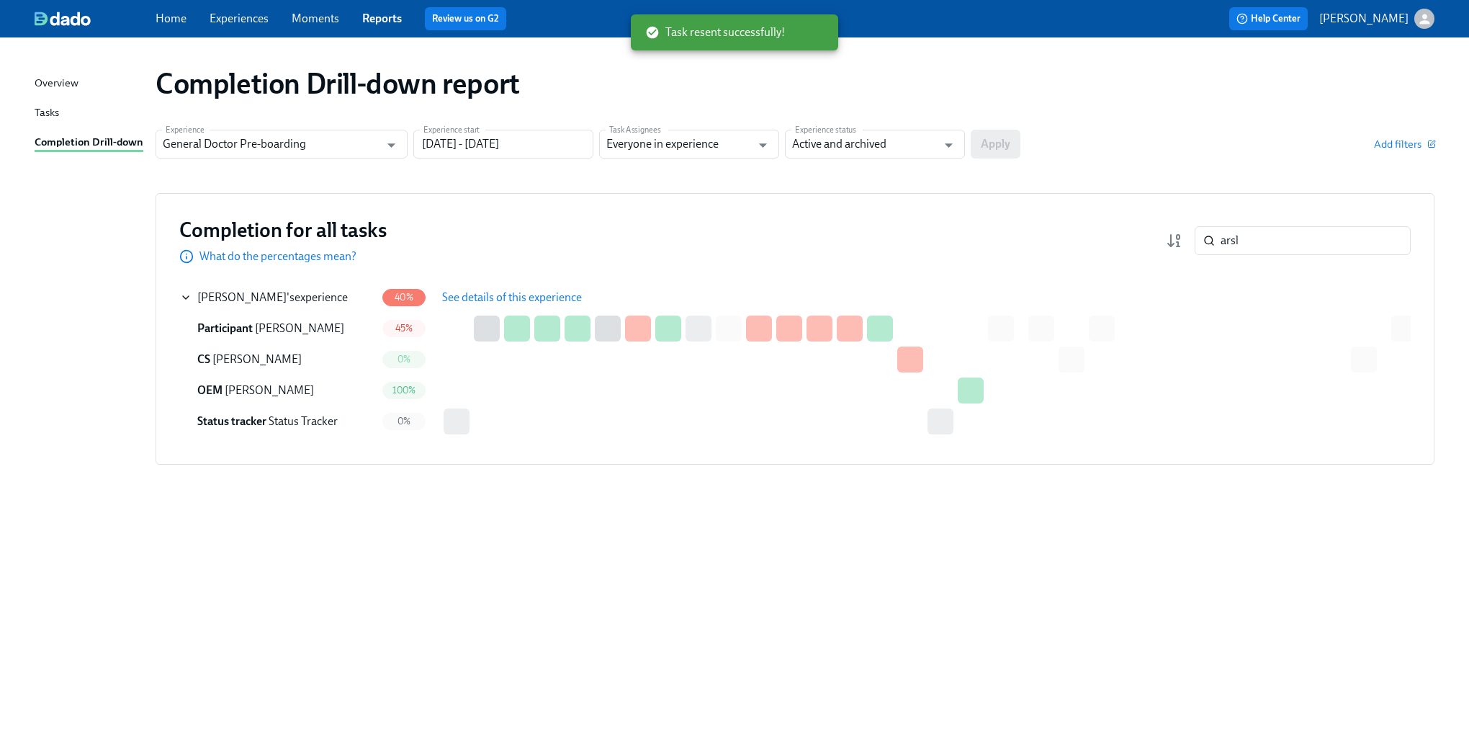
drag, startPoint x: 354, startPoint y: 717, endPoint x: 366, endPoint y: 722, distance: 13.0
click at [354, 717] on div "Overview Tasks Completion Drill-down Completion Drill-down report Experience Ge…" at bounding box center [734, 390] width 1469 height 707
click at [1279, 252] on input "arsl" at bounding box center [1316, 240] width 190 height 29
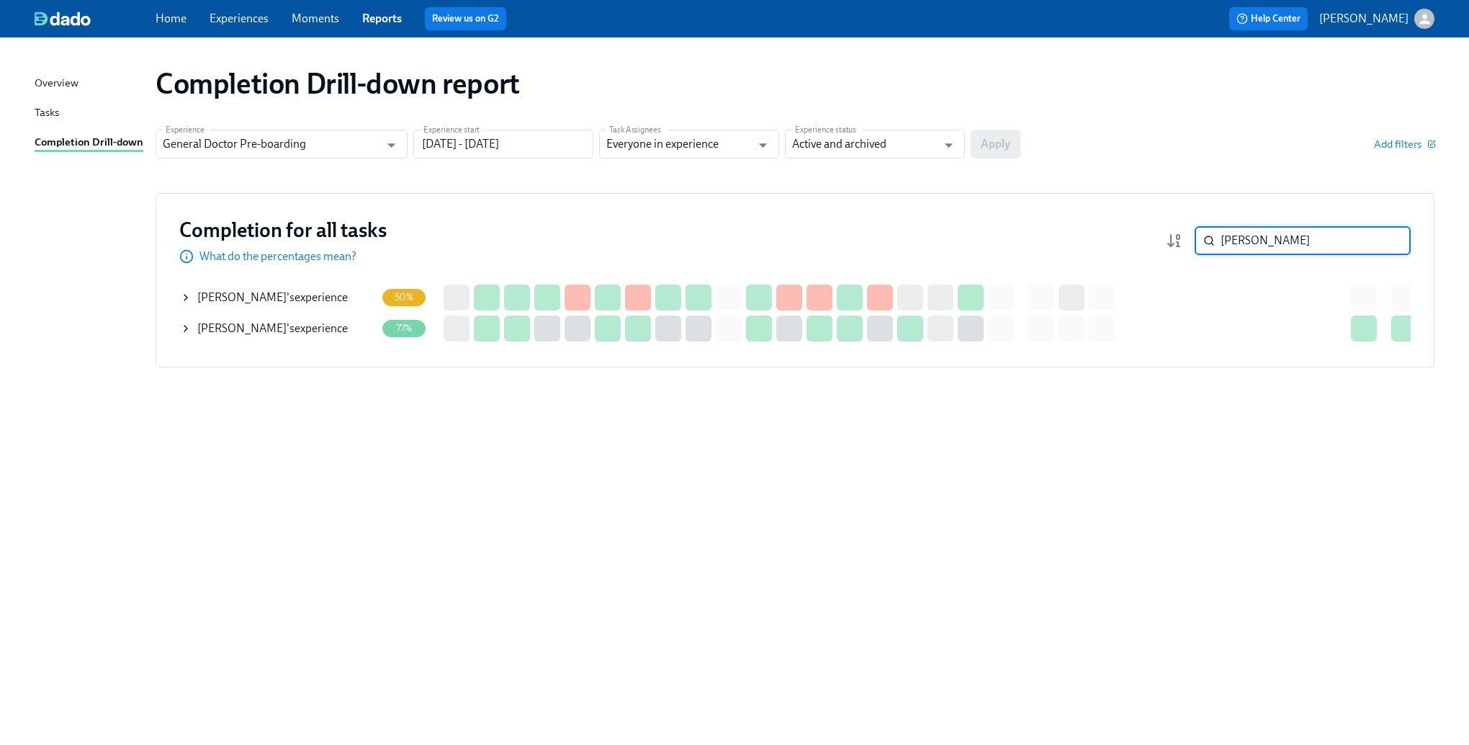
type input "liz"
click at [180, 297] on icon at bounding box center [186, 298] width 12 height 12
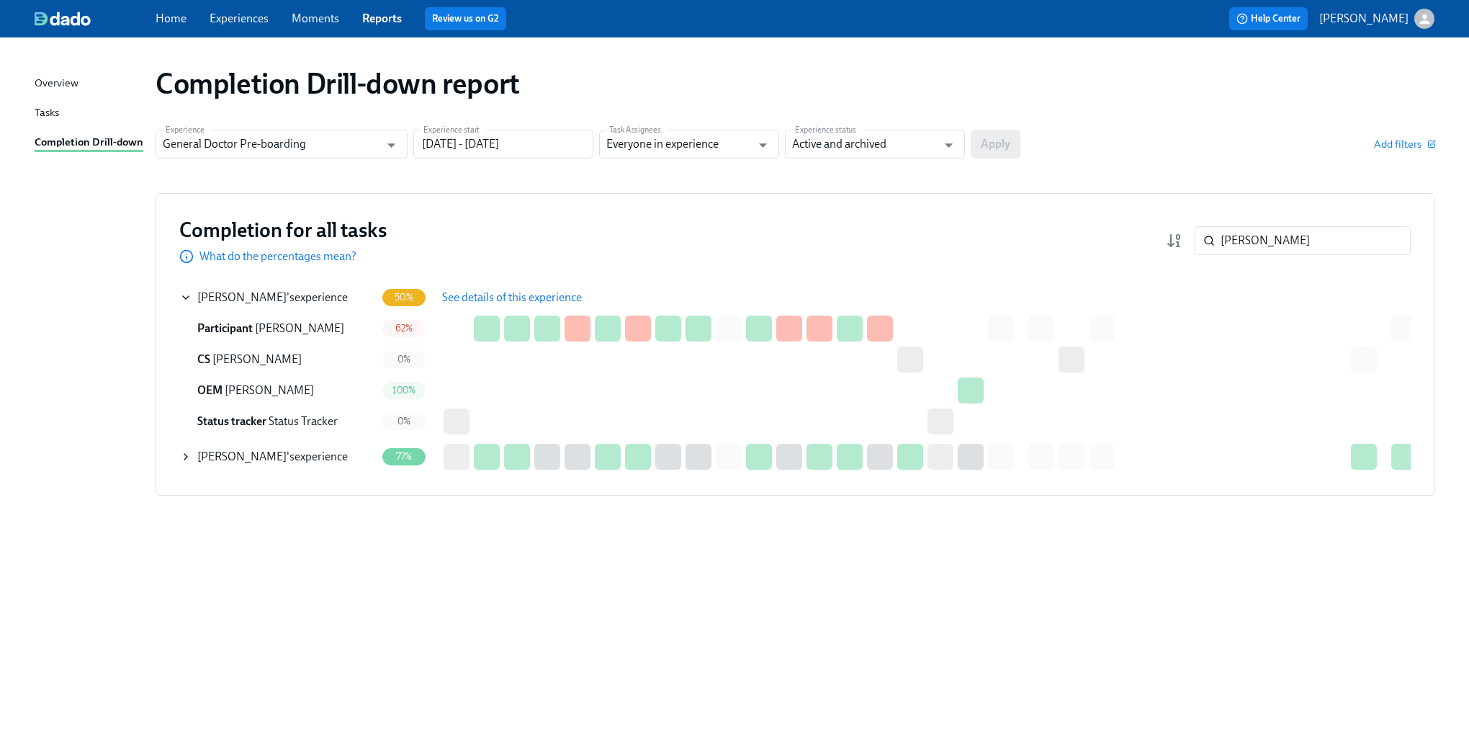
click at [489, 304] on span "See details of this experience" at bounding box center [512, 297] width 140 height 14
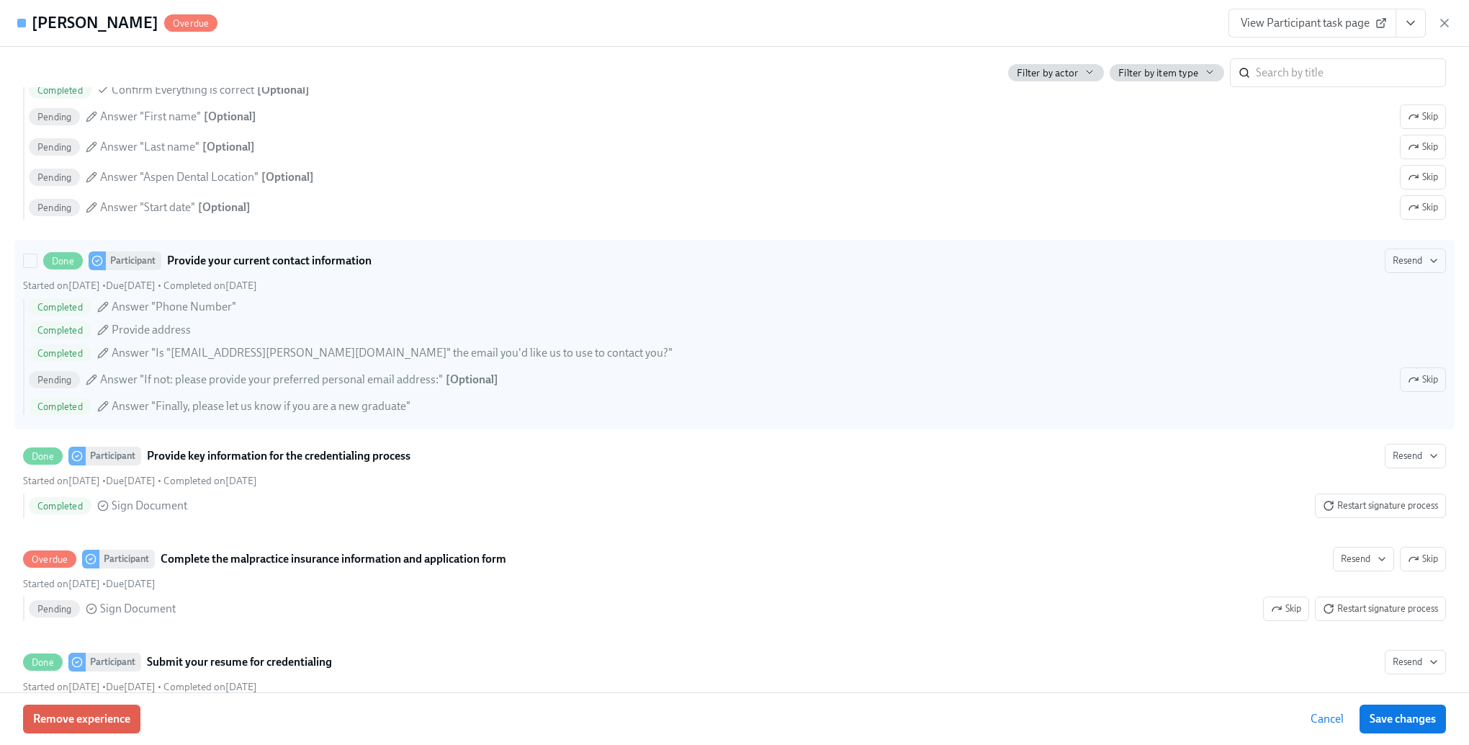
scroll to position [1584, 0]
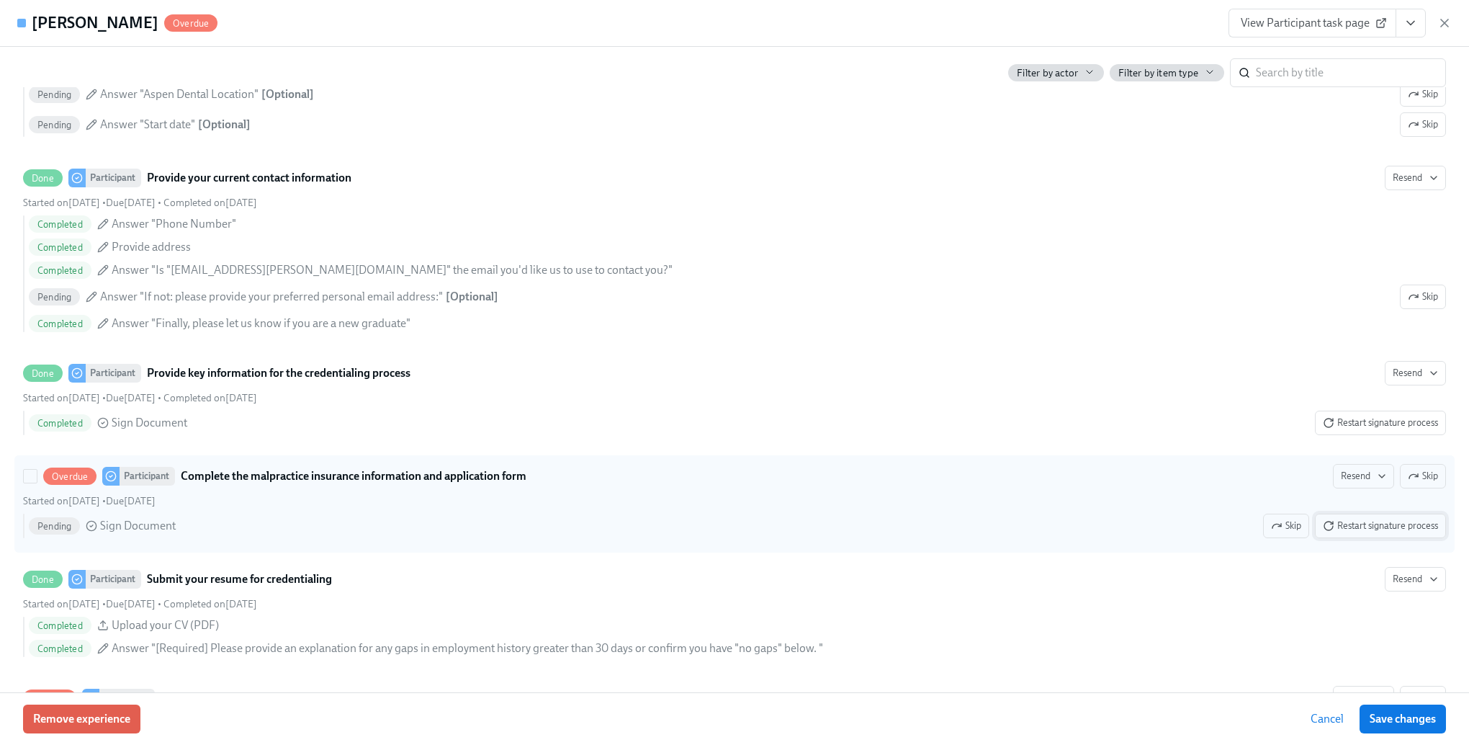
click at [1368, 533] on span "Restart signature process" at bounding box center [1380, 526] width 115 height 14
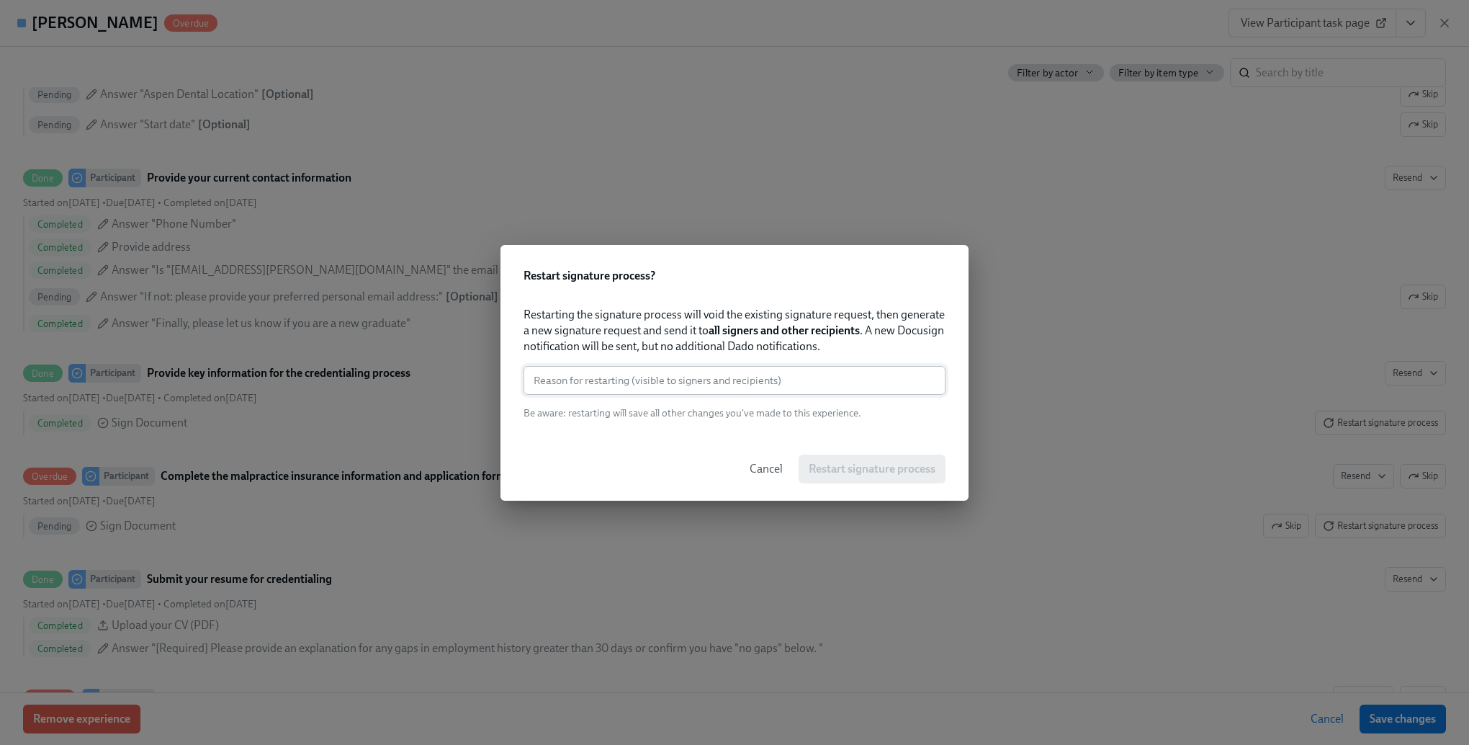
click at [692, 369] on input "text" at bounding box center [735, 380] width 422 height 29
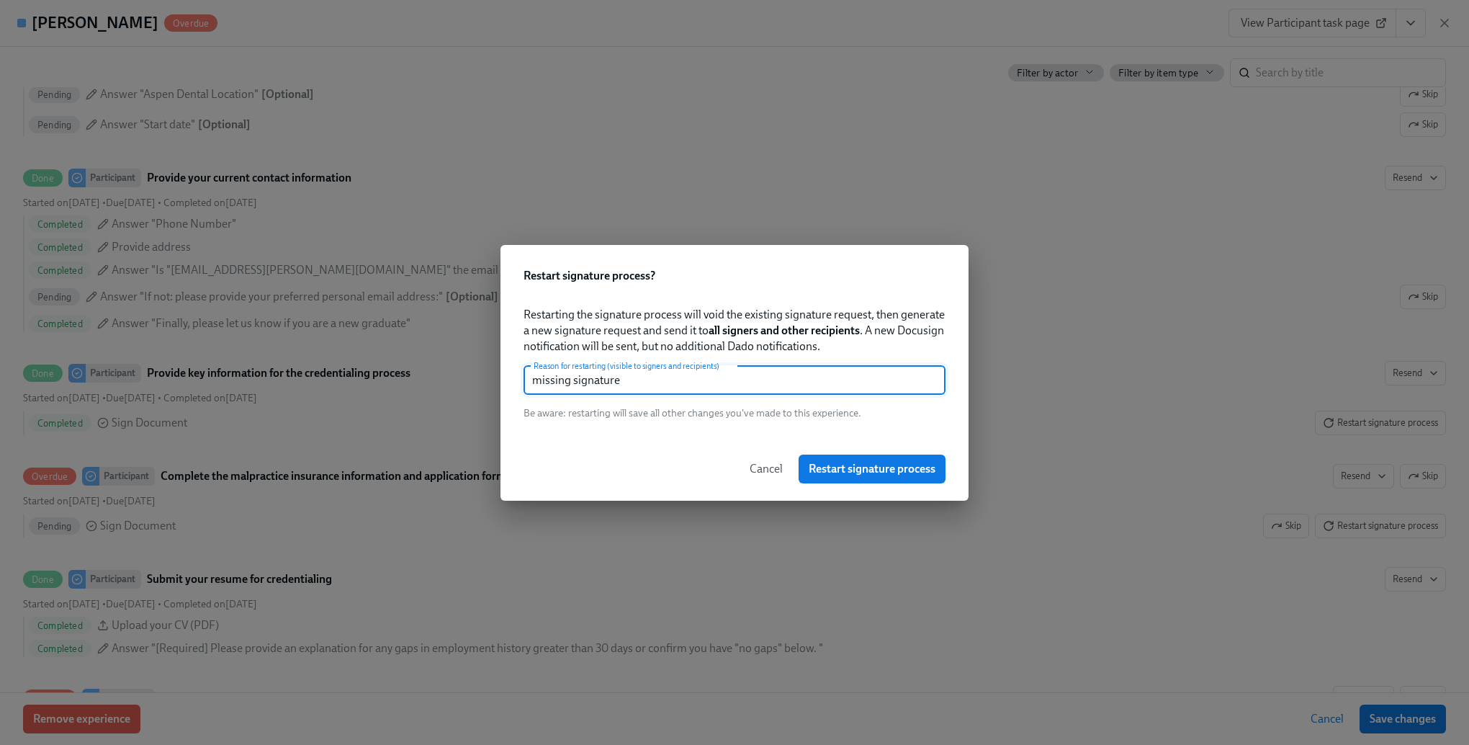
click at [692, 369] on input "missing signature" at bounding box center [735, 380] width 422 height 29
type input "missing signature"
drag, startPoint x: 853, startPoint y: 452, endPoint x: 853, endPoint y: 459, distance: 8.0
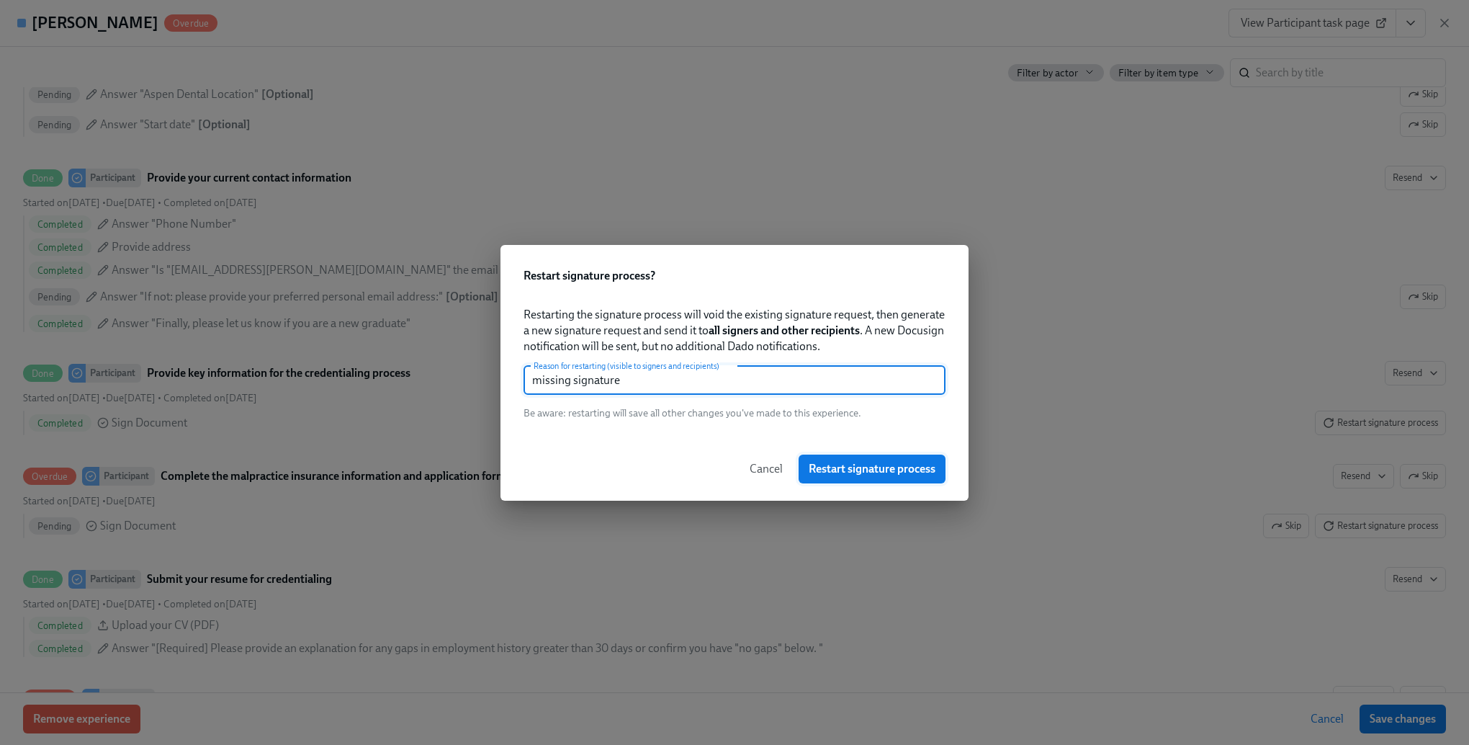
click at [853, 452] on div "Cancel Restart signature process" at bounding box center [735, 468] width 468 height 63
click at [853, 469] on span "Restart signature process" at bounding box center [872, 469] width 127 height 14
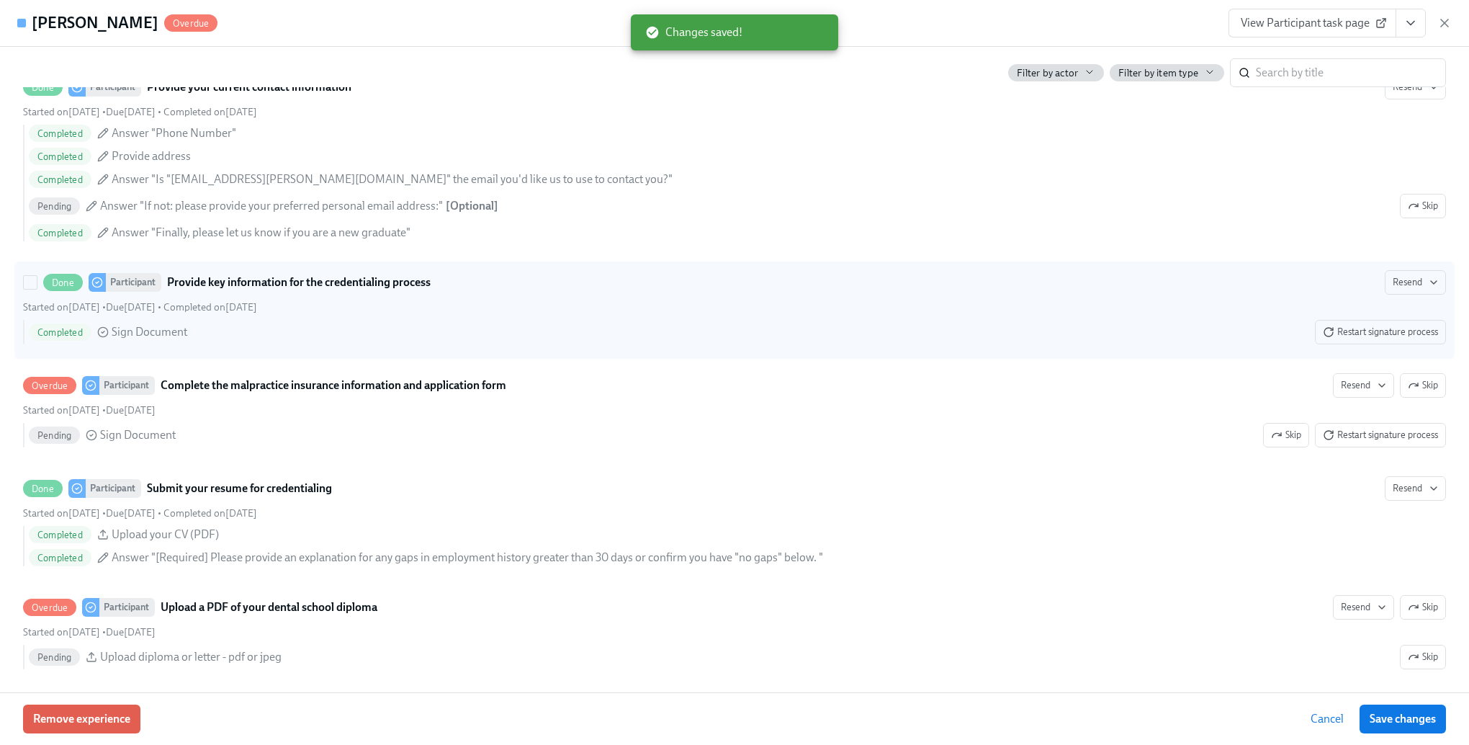
scroll to position [1872, 0]
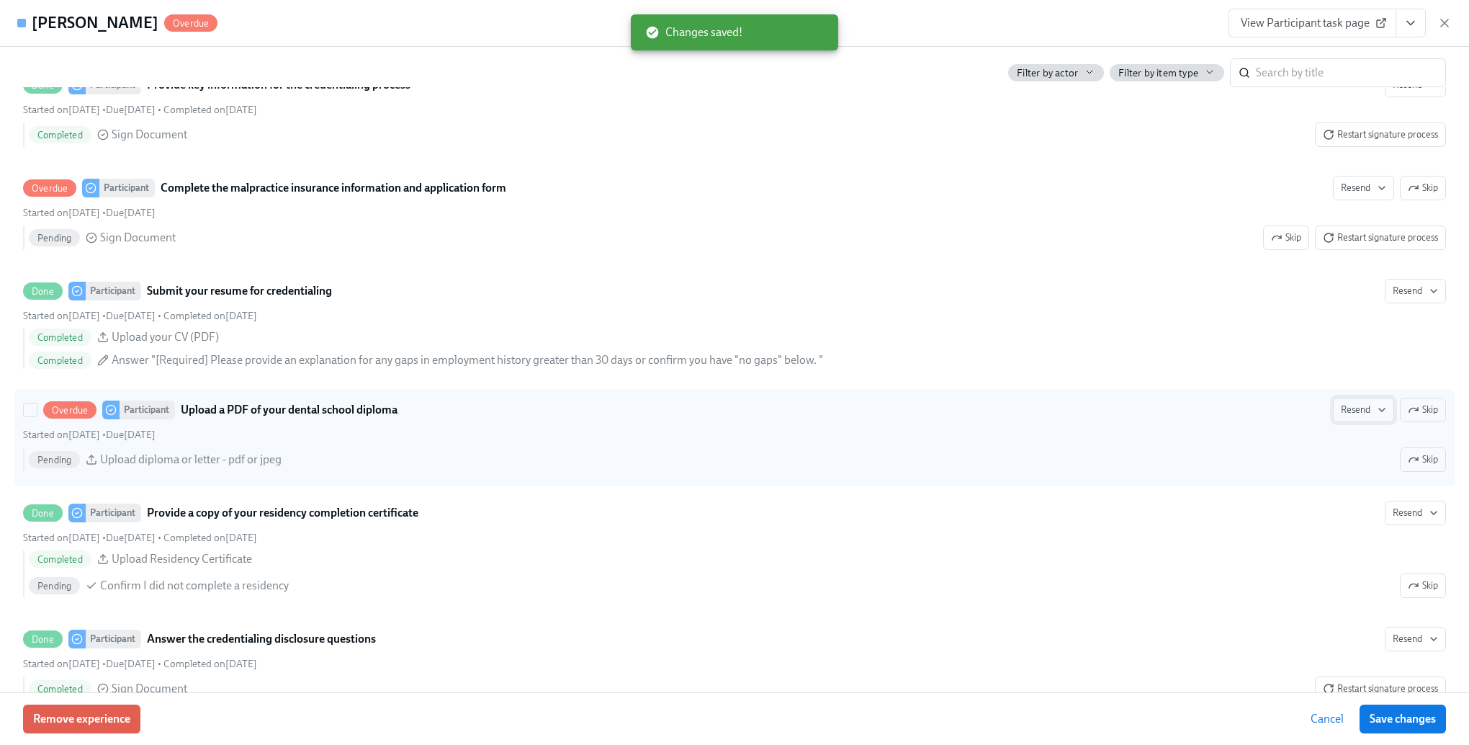
click at [1369, 422] on button "Resend" at bounding box center [1363, 410] width 61 height 24
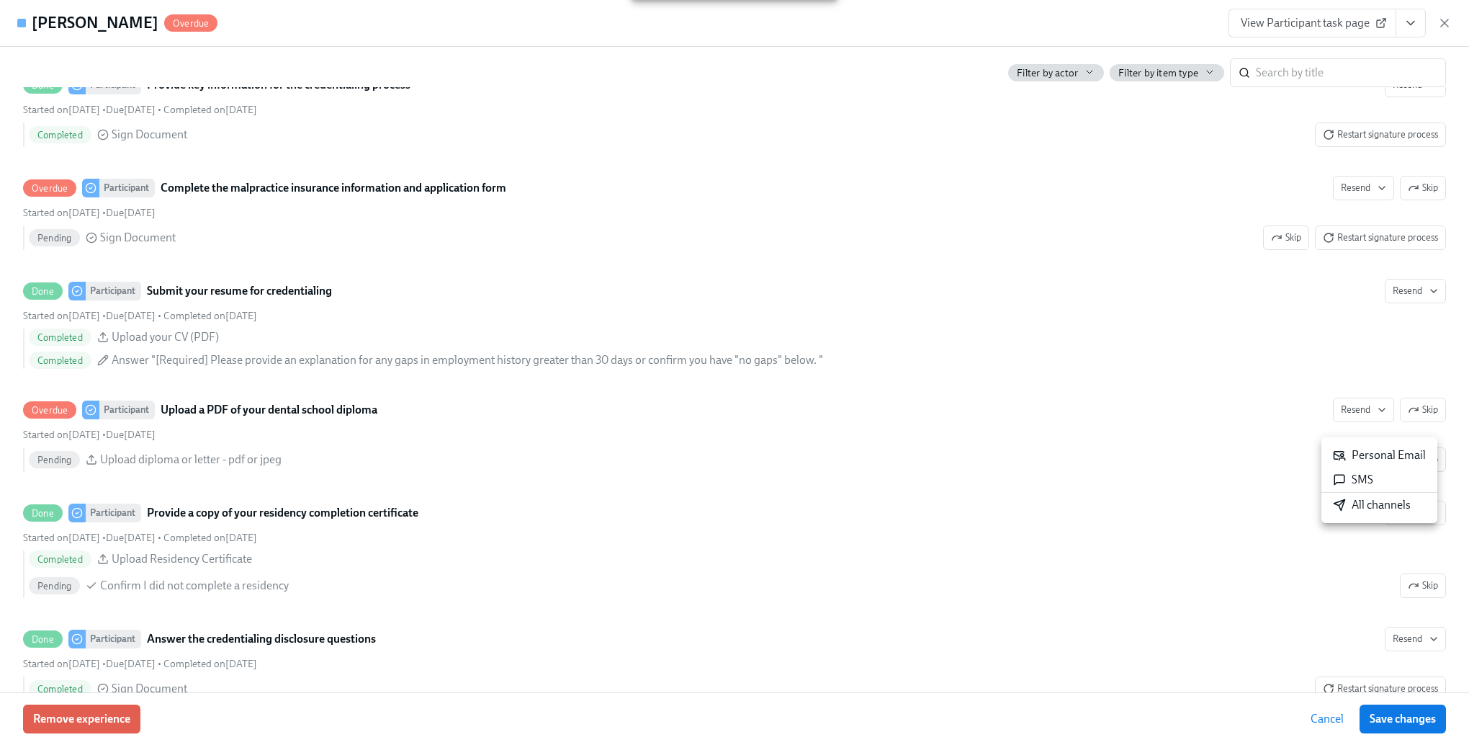
click at [1353, 501] on div "All channels" at bounding box center [1372, 505] width 78 height 16
click at [1064, 457] on div at bounding box center [734, 372] width 1469 height 745
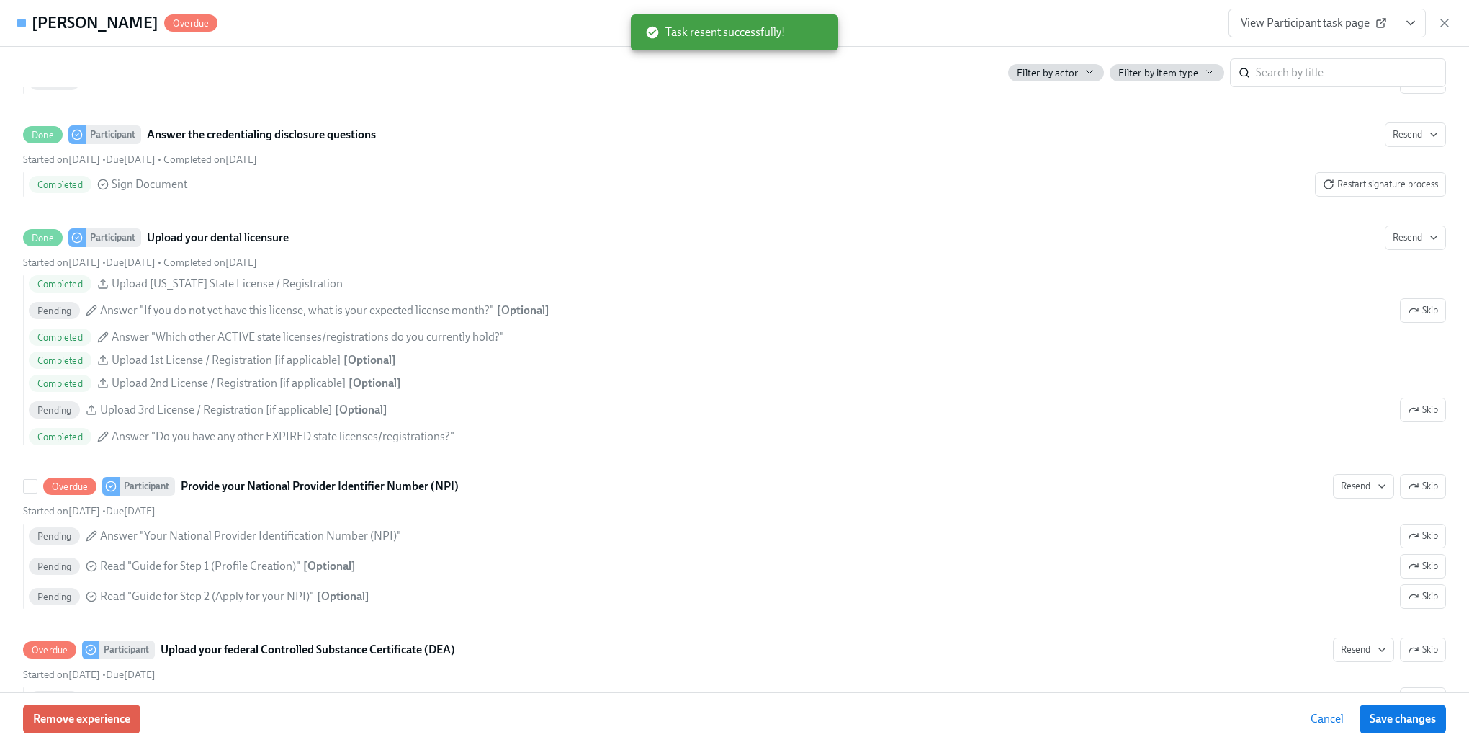
scroll to position [2737, 0]
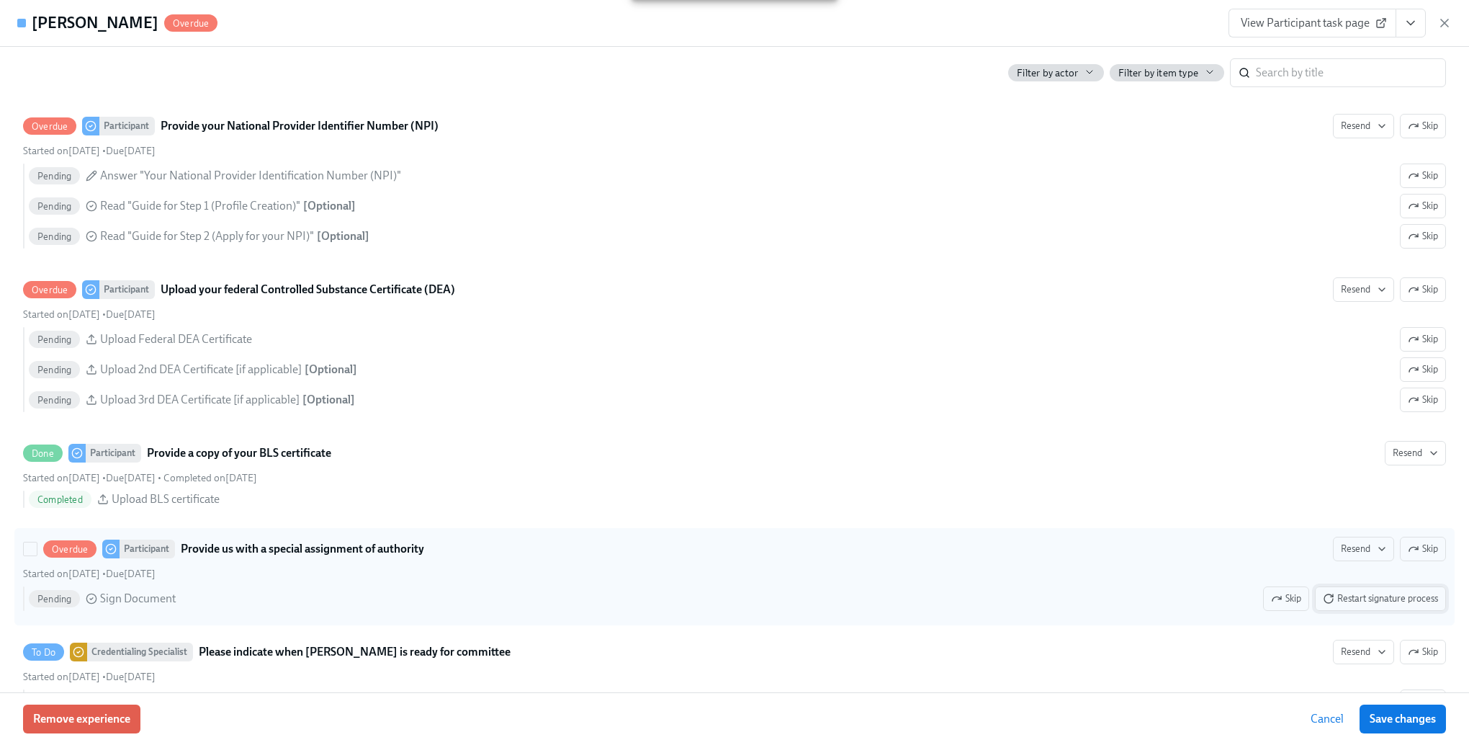
click at [1352, 606] on span "Restart signature process" at bounding box center [1380, 598] width 115 height 14
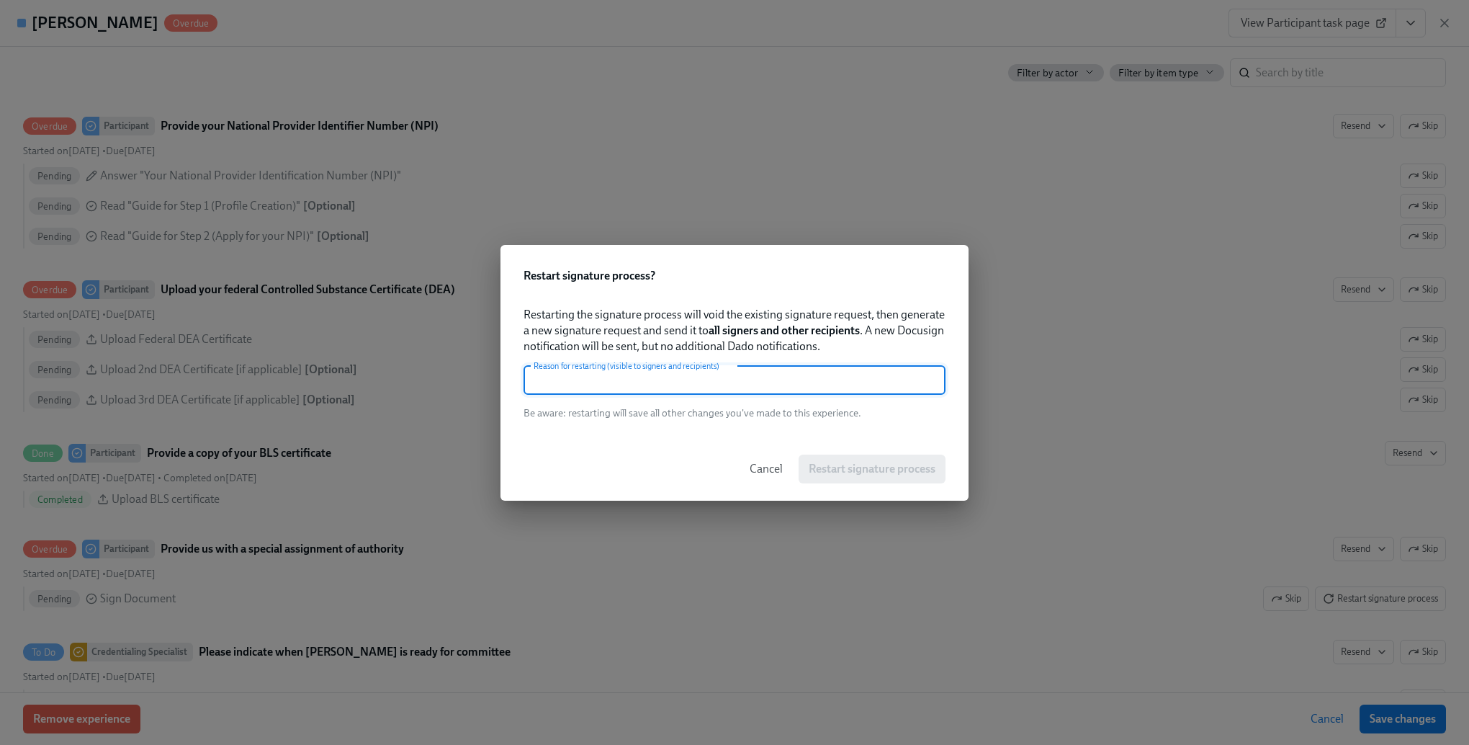
click at [776, 387] on input "text" at bounding box center [735, 380] width 422 height 29
paste input "missing signature"
type input "missing signature"
click at [865, 472] on span "Restart signature process" at bounding box center [872, 469] width 127 height 14
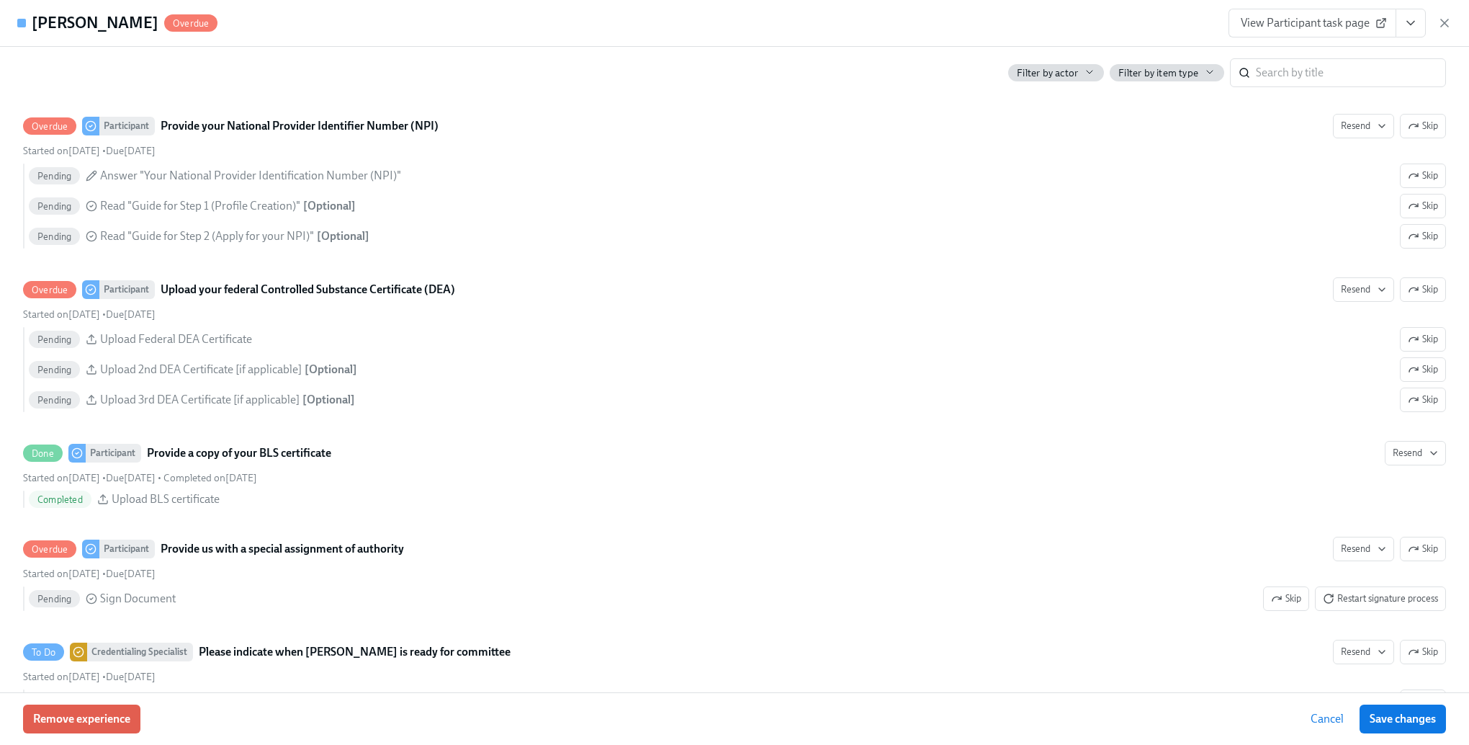
click at [1336, 722] on span "Cancel" at bounding box center [1327, 719] width 33 height 14
